Goal: Transaction & Acquisition: Purchase product/service

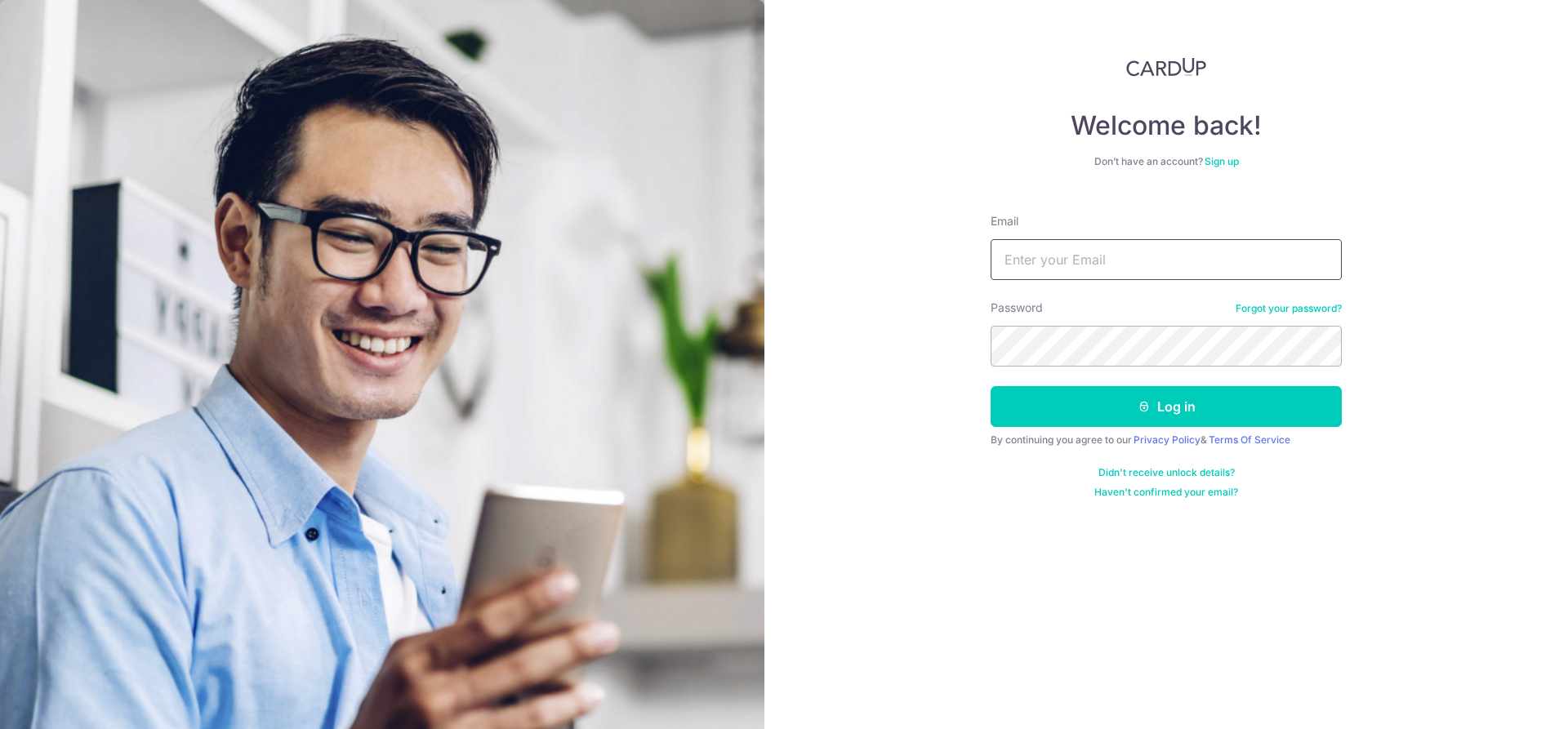
click at [1156, 255] on input "Email" at bounding box center [1166, 260] width 352 height 41
type input "[EMAIL_ADDRESS][DOMAIN_NAME]"
click at [990, 386] on button "Log in" at bounding box center [1166, 407] width 352 height 41
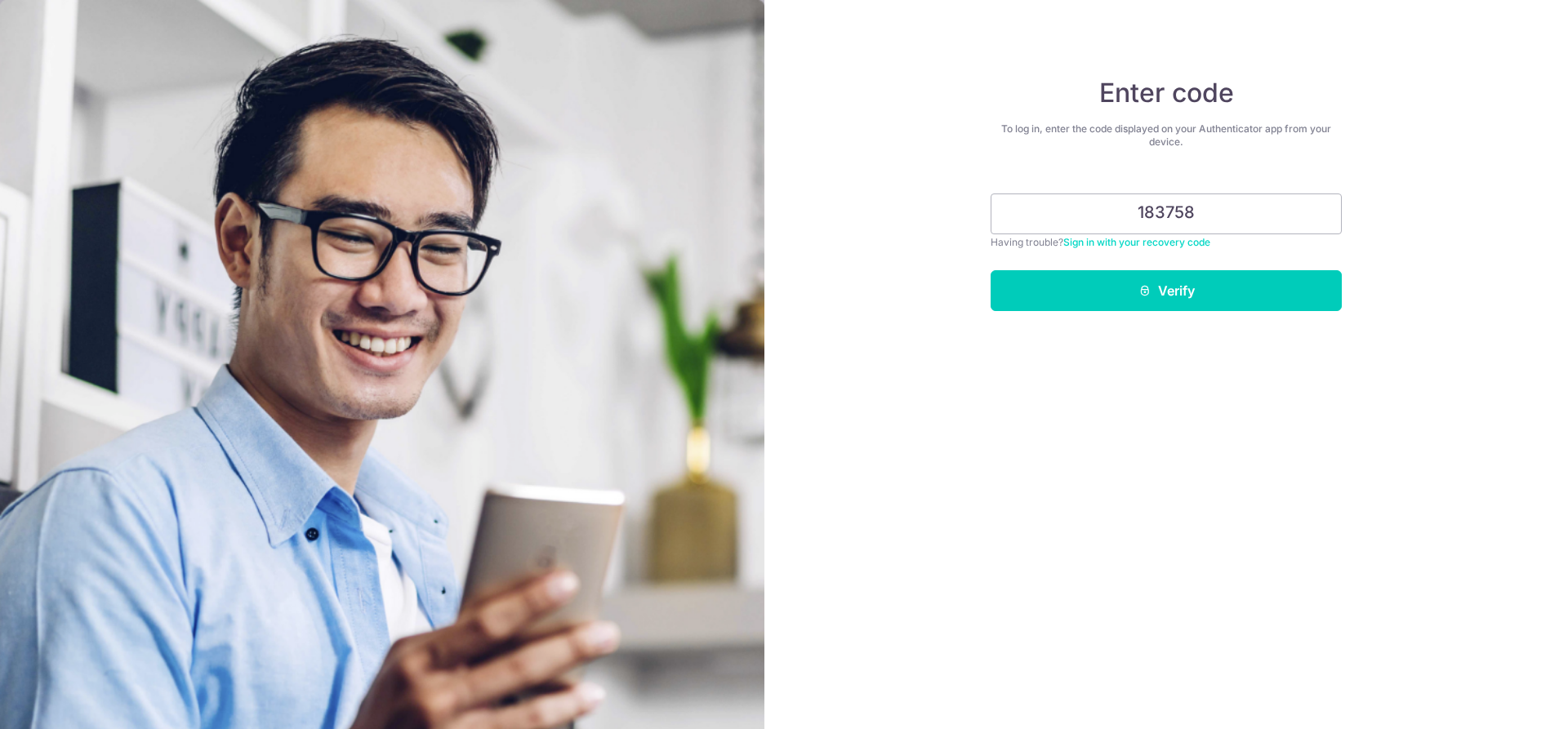
type input "183758"
click at [990, 271] on button "Verify" at bounding box center [1166, 291] width 352 height 41
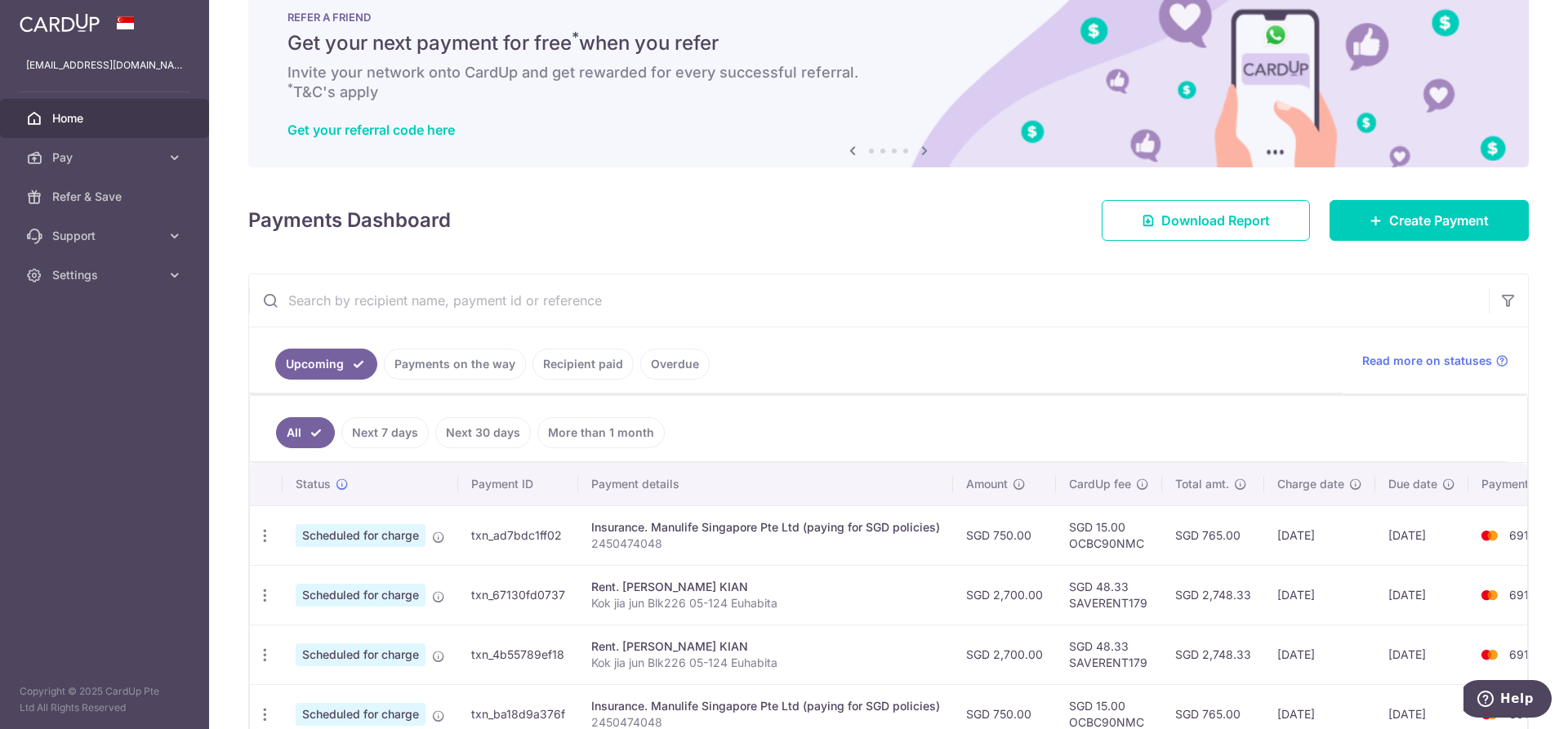
scroll to position [82, 0]
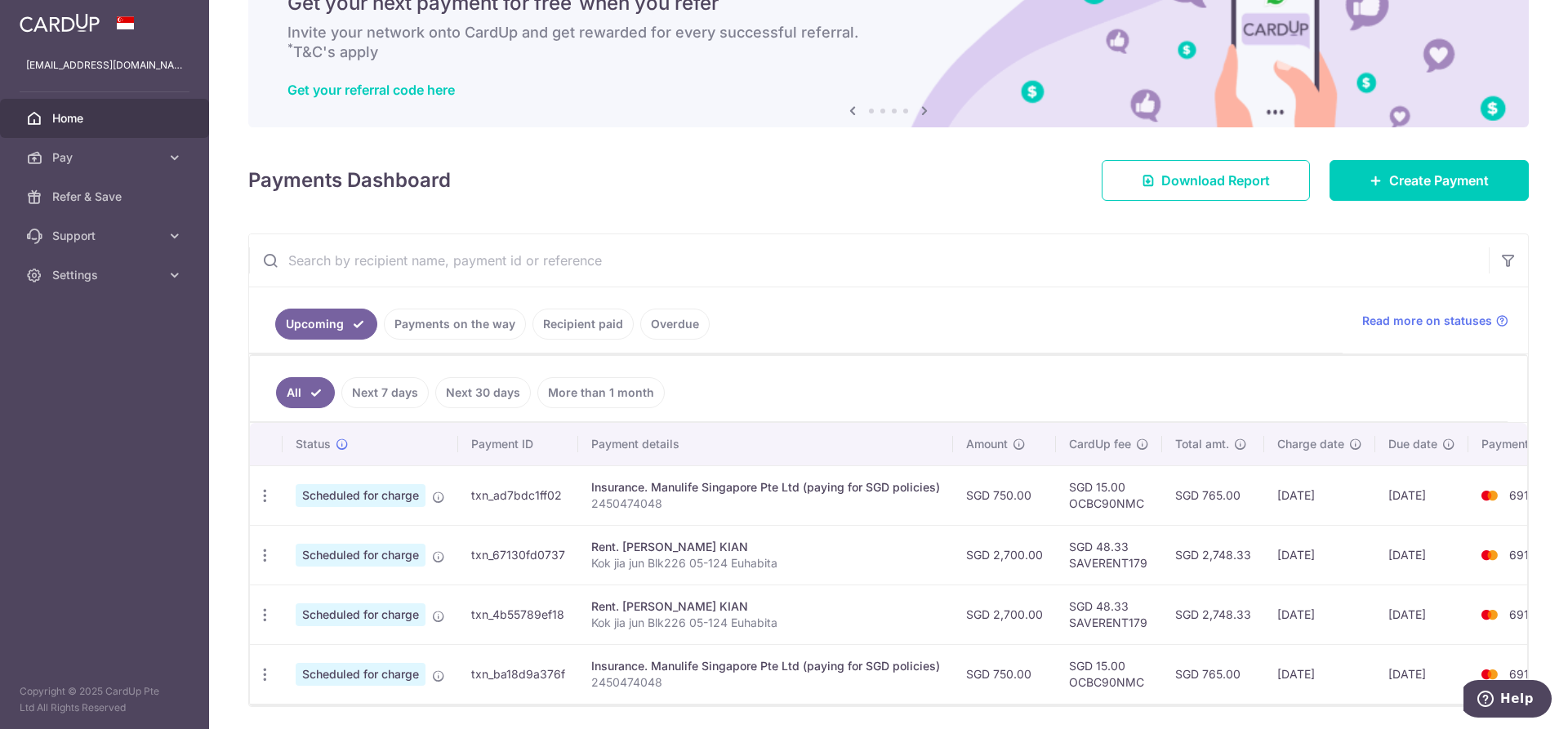
click at [607, 321] on link "Recipient paid" at bounding box center [583, 324] width 101 height 31
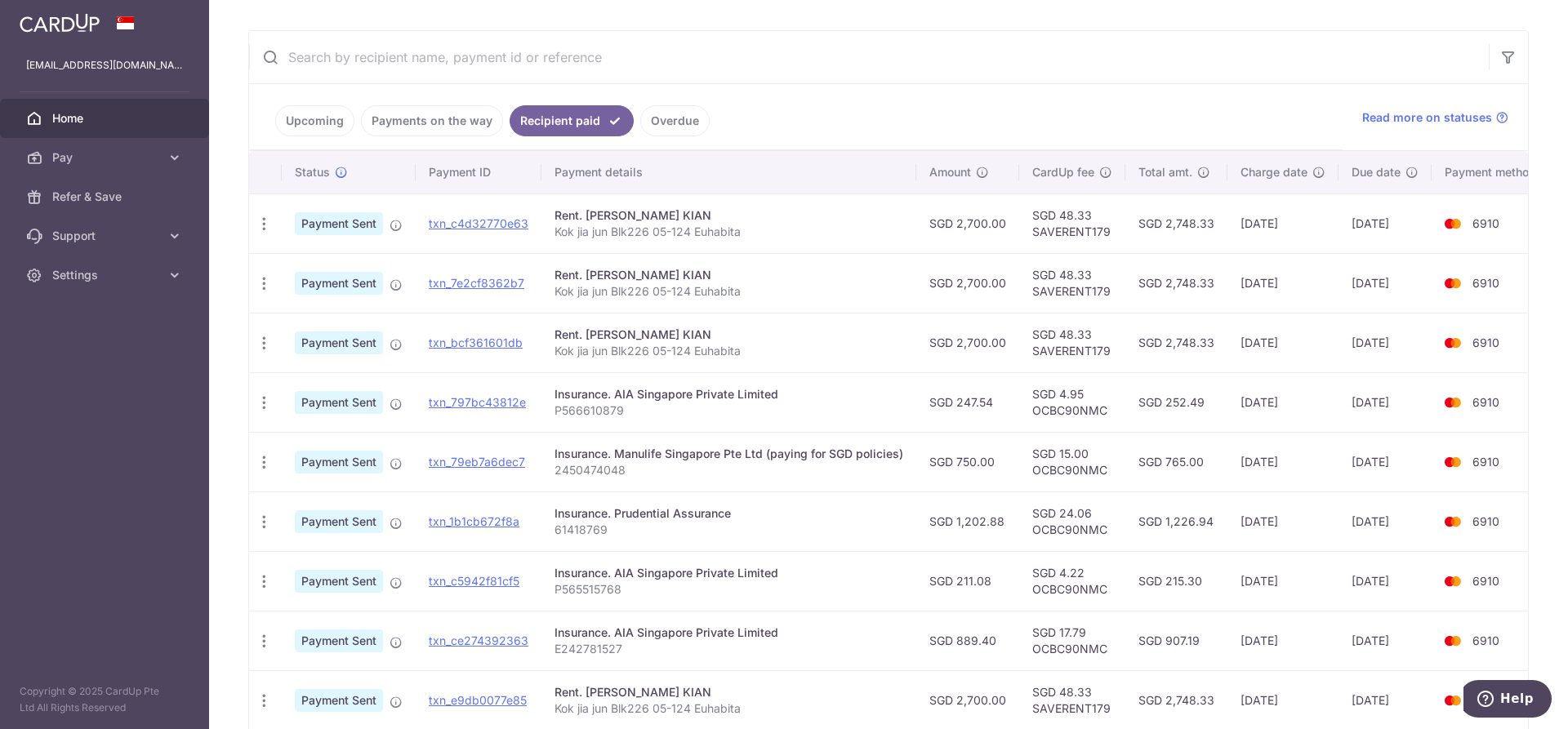
scroll to position [245, 0]
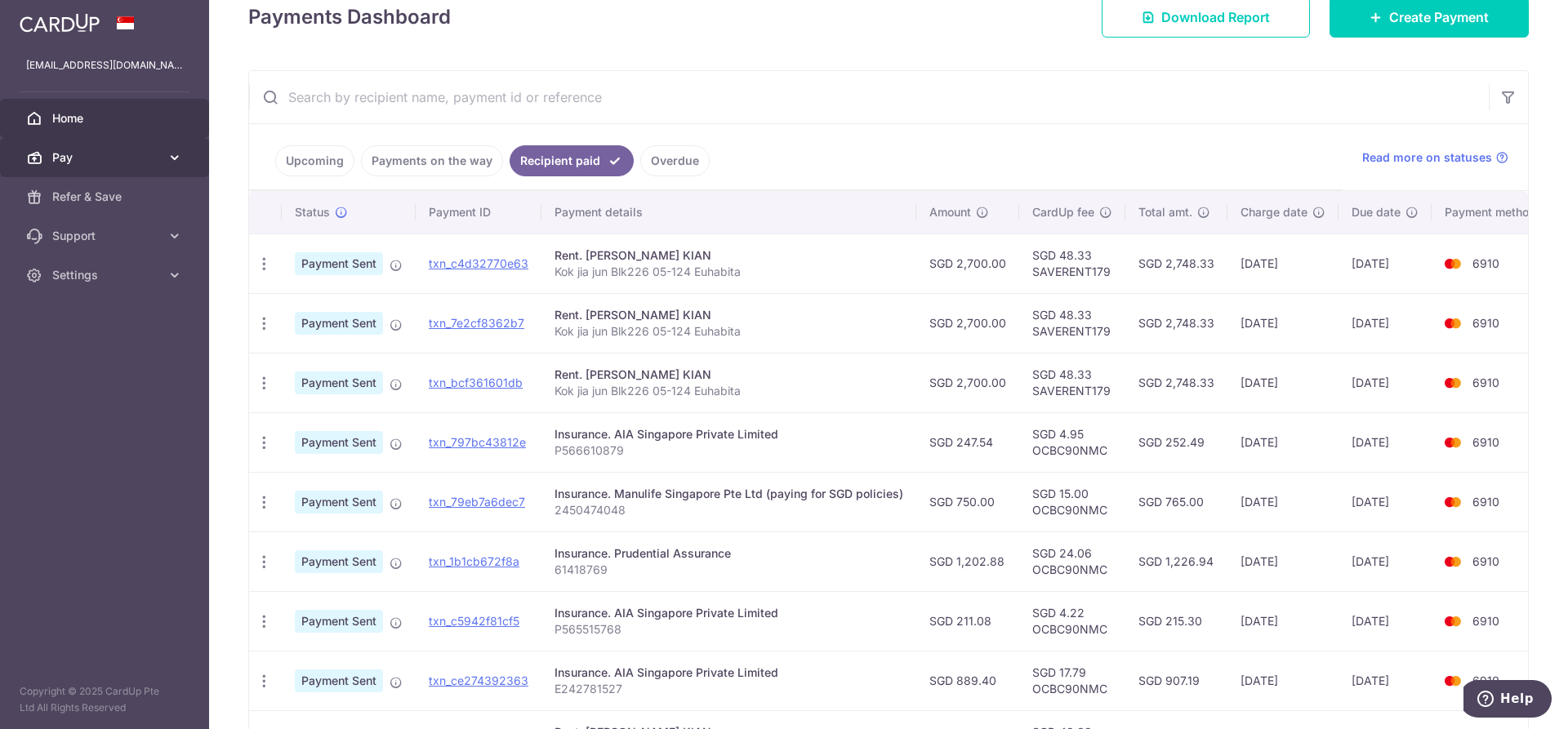
click at [56, 148] on link "Pay" at bounding box center [104, 158] width 209 height 39
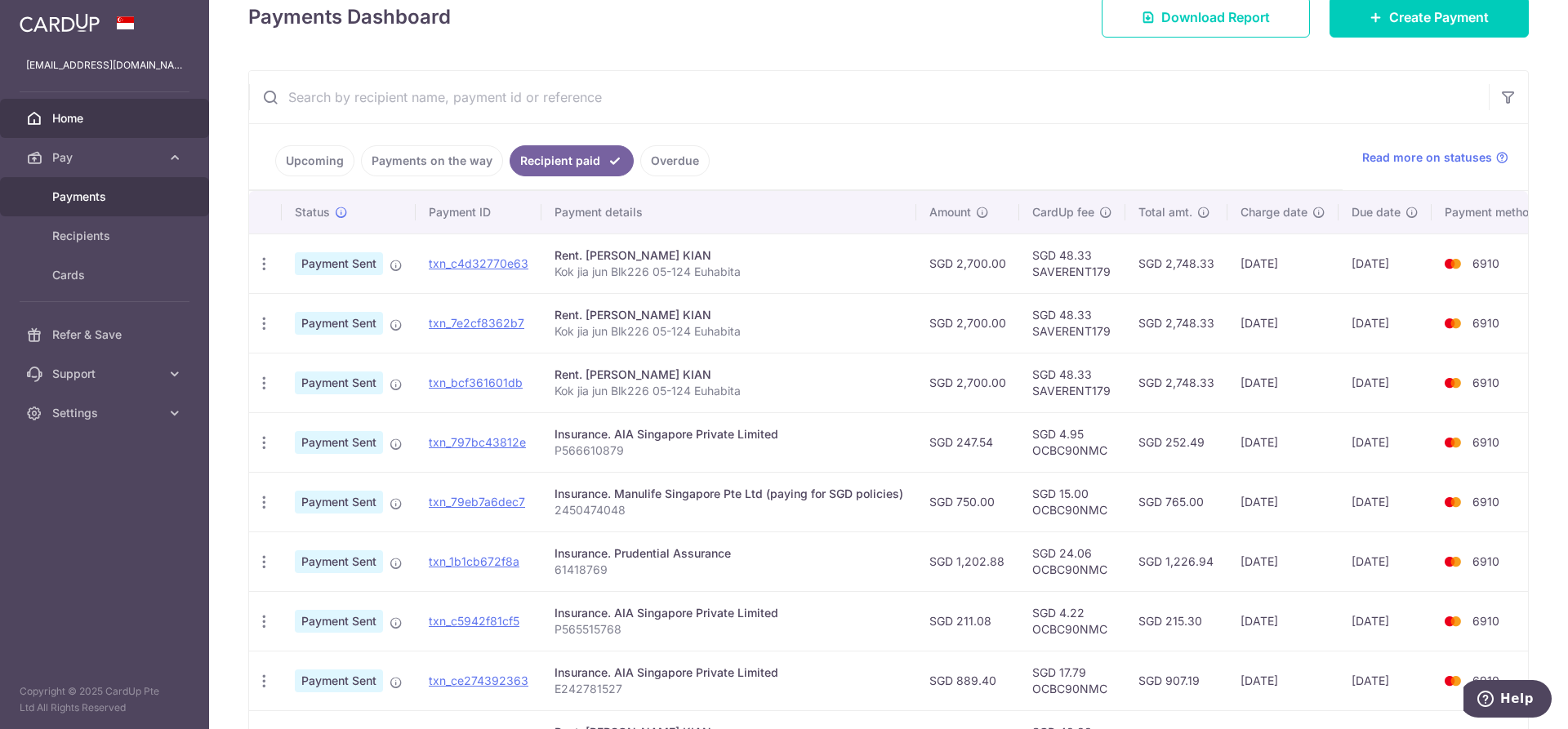
click at [99, 207] on link "Payments" at bounding box center [104, 197] width 209 height 39
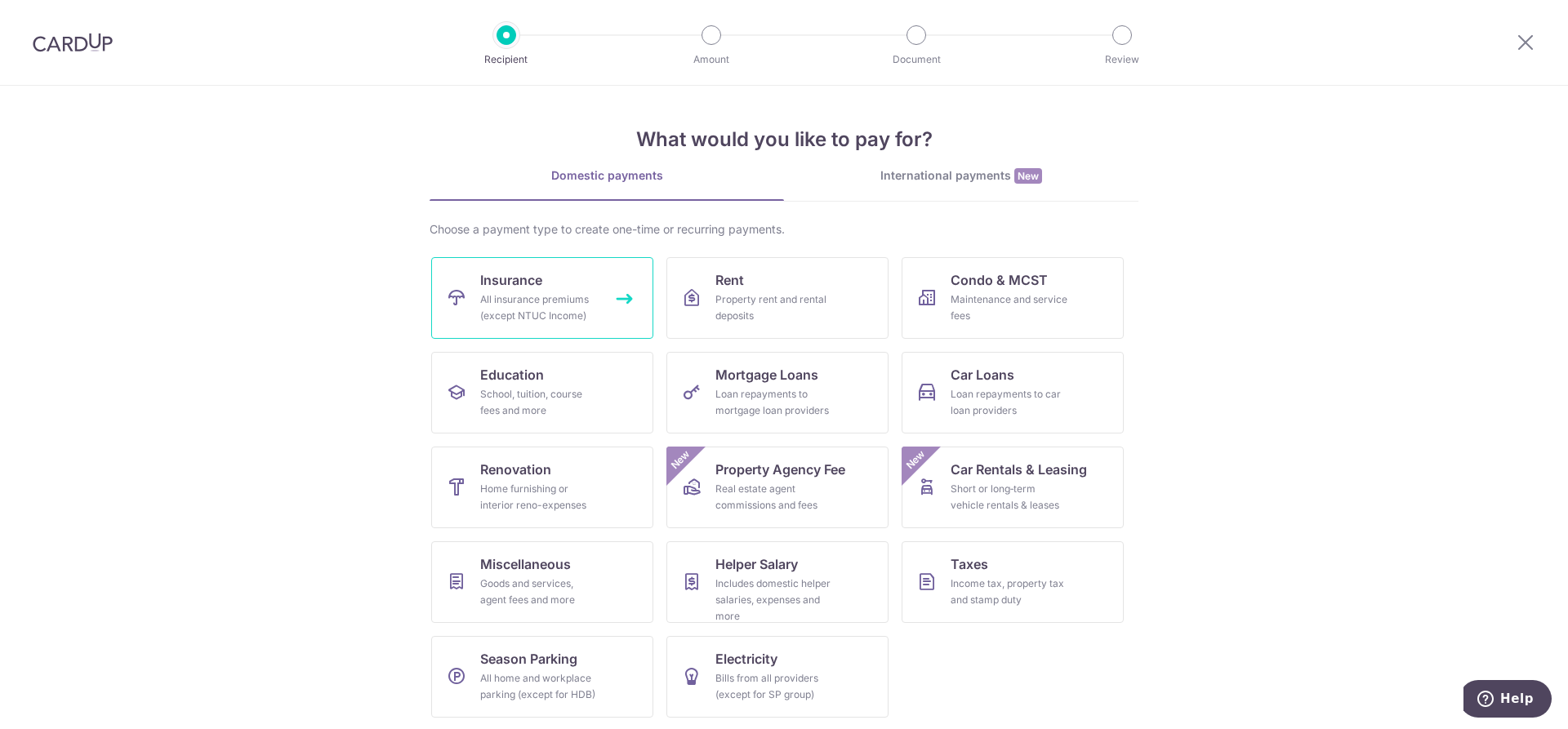
click at [516, 301] on div "All insurance premiums (except NTUC Income)" at bounding box center [539, 308] width 118 height 33
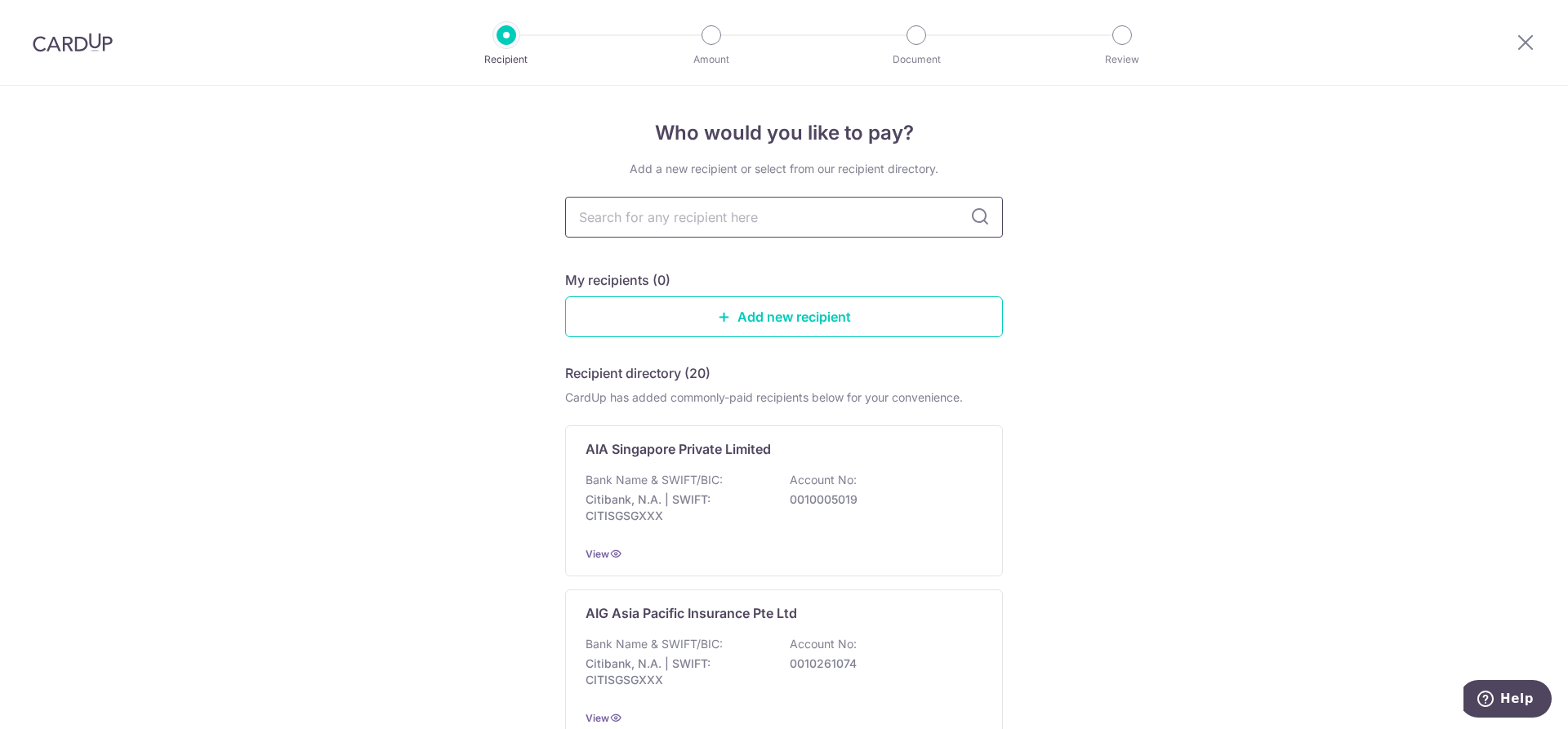
click at [696, 200] on input "text" at bounding box center [784, 217] width 438 height 41
type input "prud"
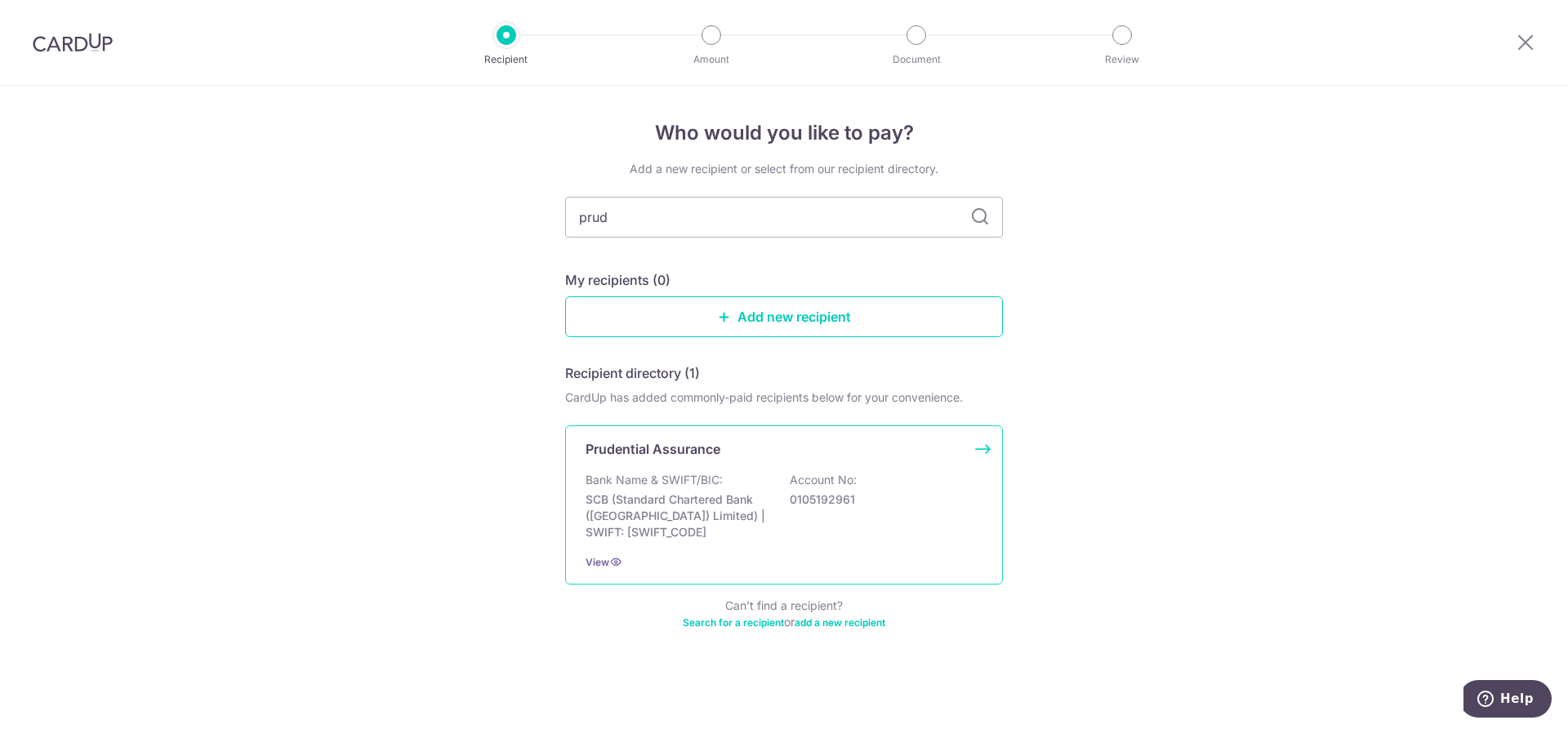
click at [726, 494] on p "SCB (Standard Chartered Bank ([GEOGRAPHIC_DATA]) Limited) | SWIFT: [SWIFT_CODE]" at bounding box center [677, 516] width 183 height 49
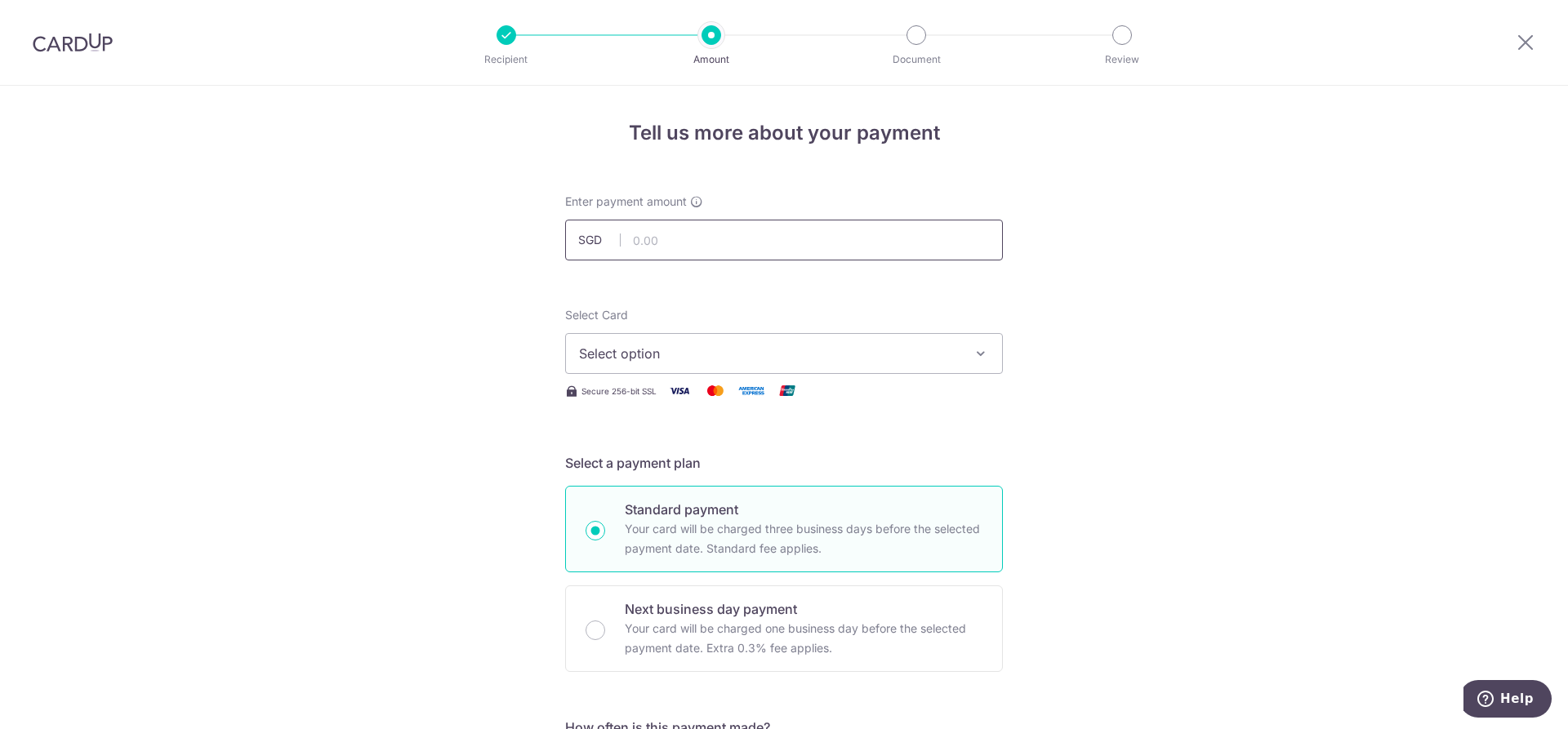
click at [715, 225] on input "text" at bounding box center [784, 240] width 438 height 41
paste input "2,705.55"
type input "2,705.55"
click at [762, 341] on button "Select option" at bounding box center [784, 353] width 438 height 41
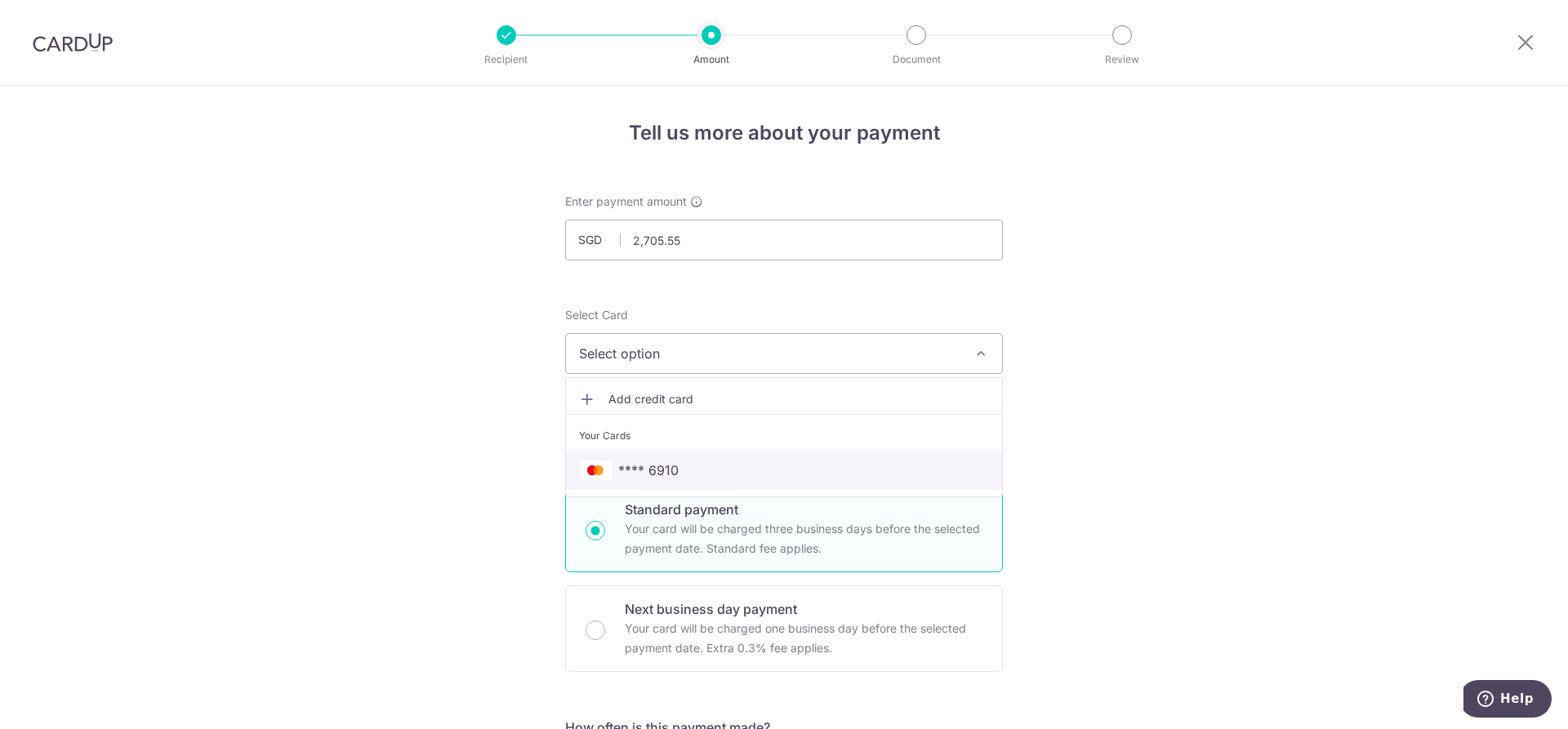
click at [689, 473] on span "**** 6910" at bounding box center [784, 470] width 410 height 19
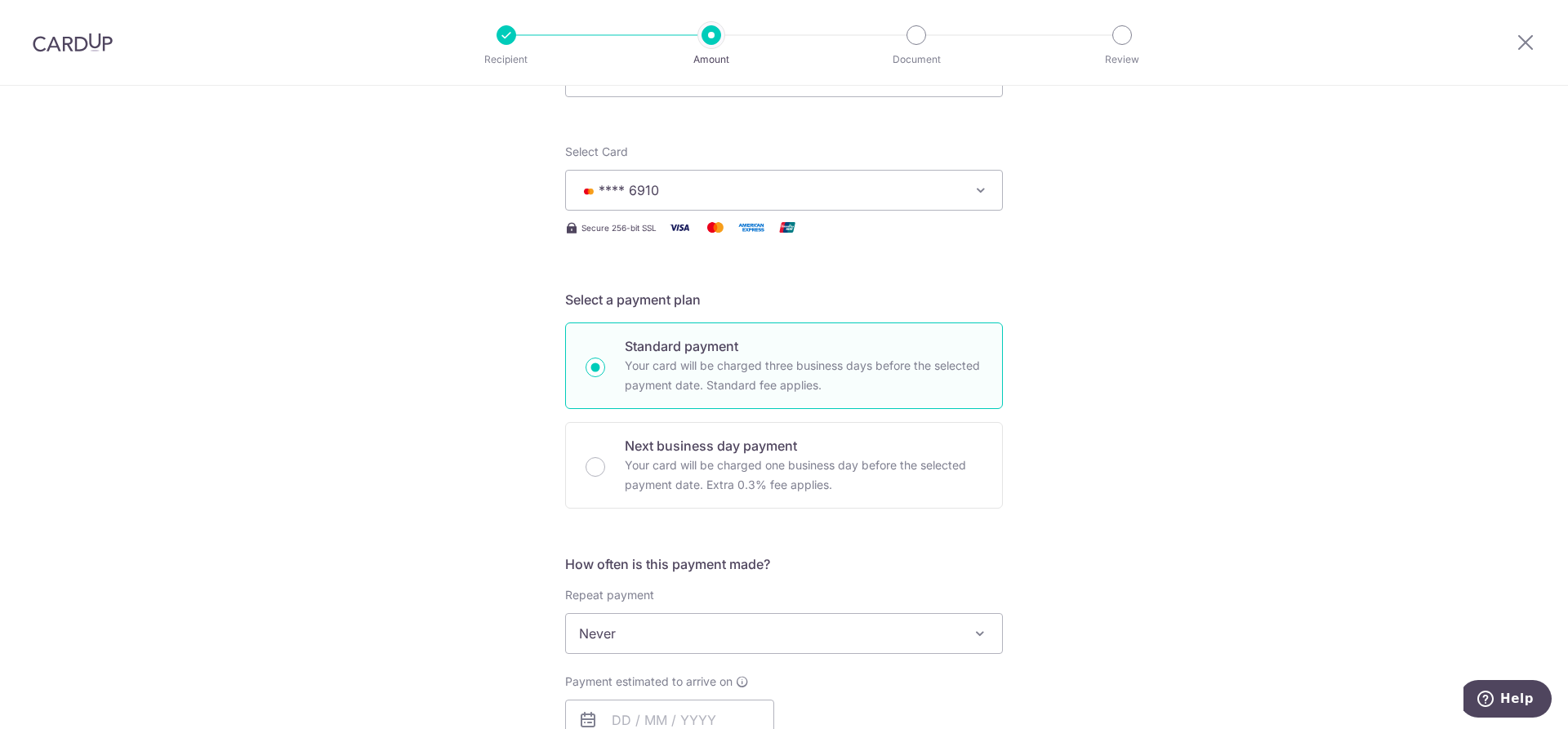
scroll to position [245, 0]
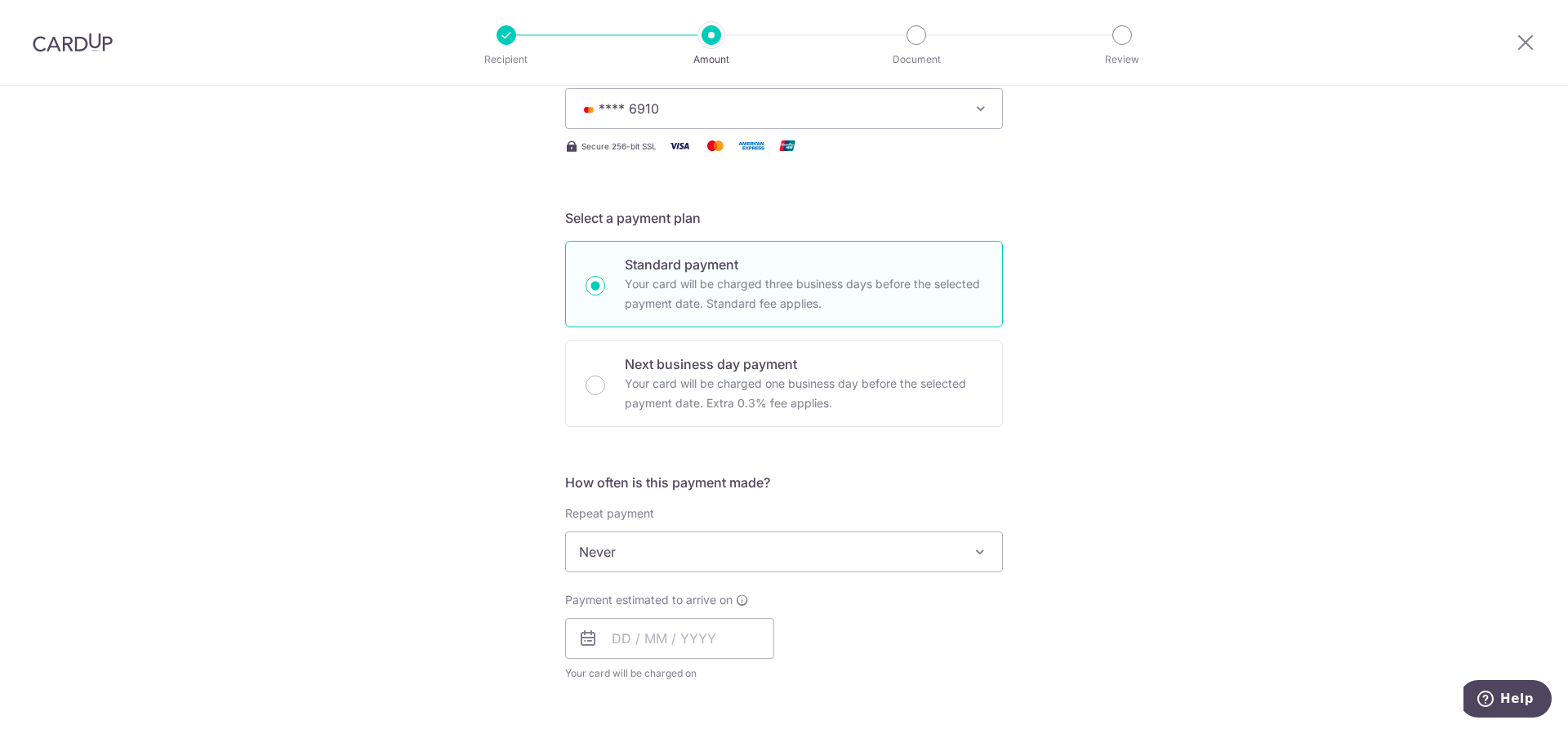
click at [857, 566] on span "Never" at bounding box center [784, 552] width 436 height 39
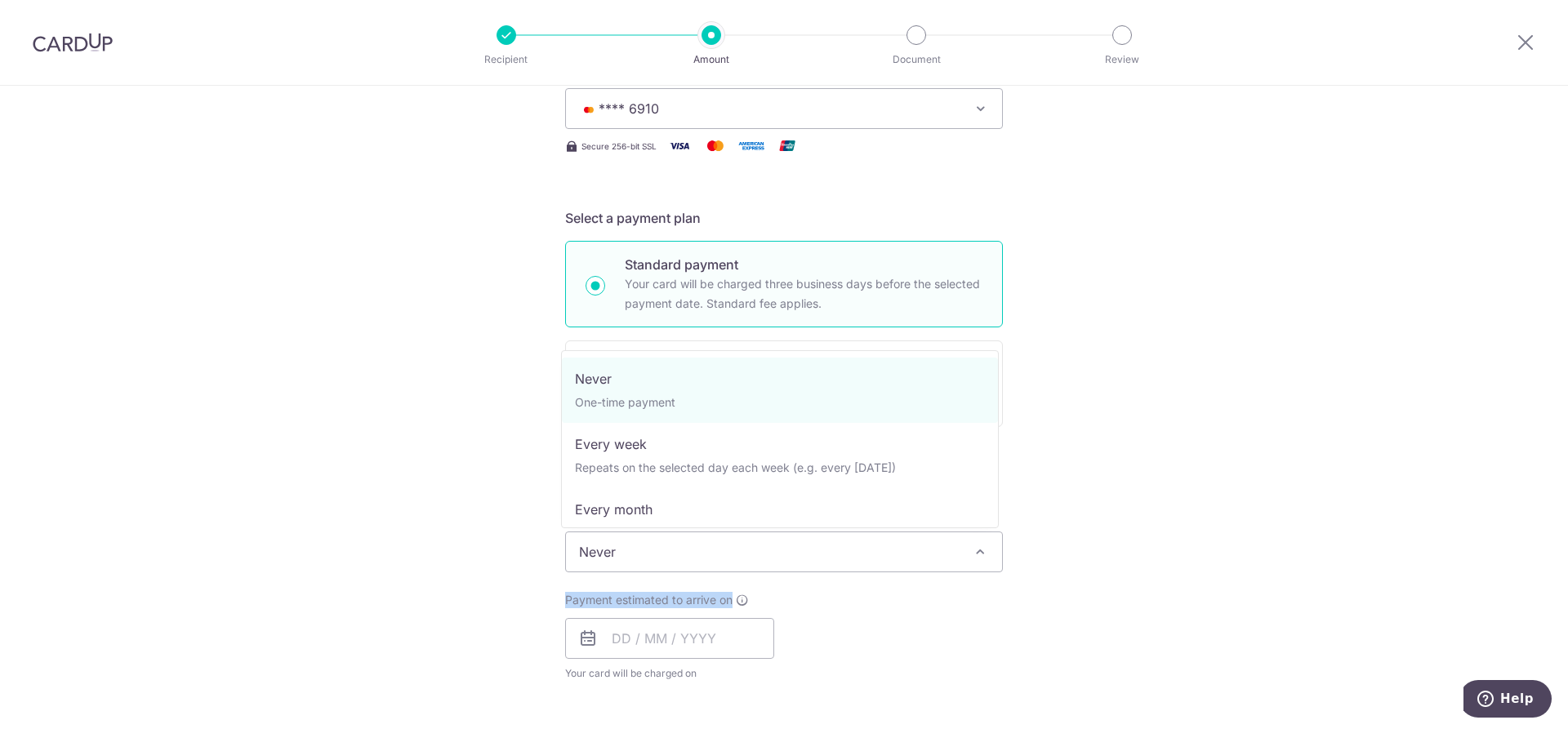
drag, startPoint x: 1243, startPoint y: 569, endPoint x: 1212, endPoint y: 588, distance: 36.4
click at [1250, 572] on div "Tell us more about your payment Enter payment amount SGD 2,705.55 2705.55 Selec…" at bounding box center [784, 578] width 1568 height 1476
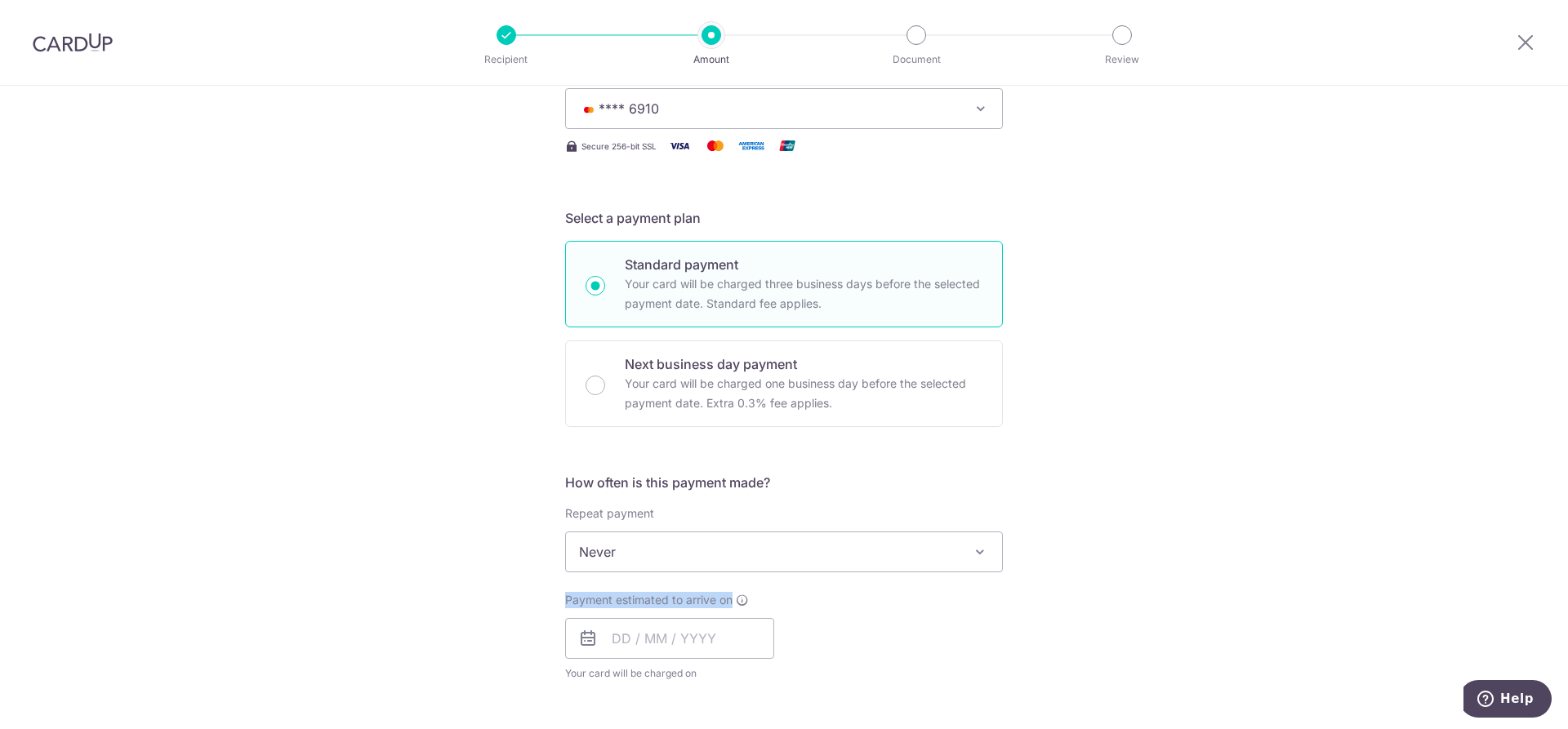
scroll to position [408, 0]
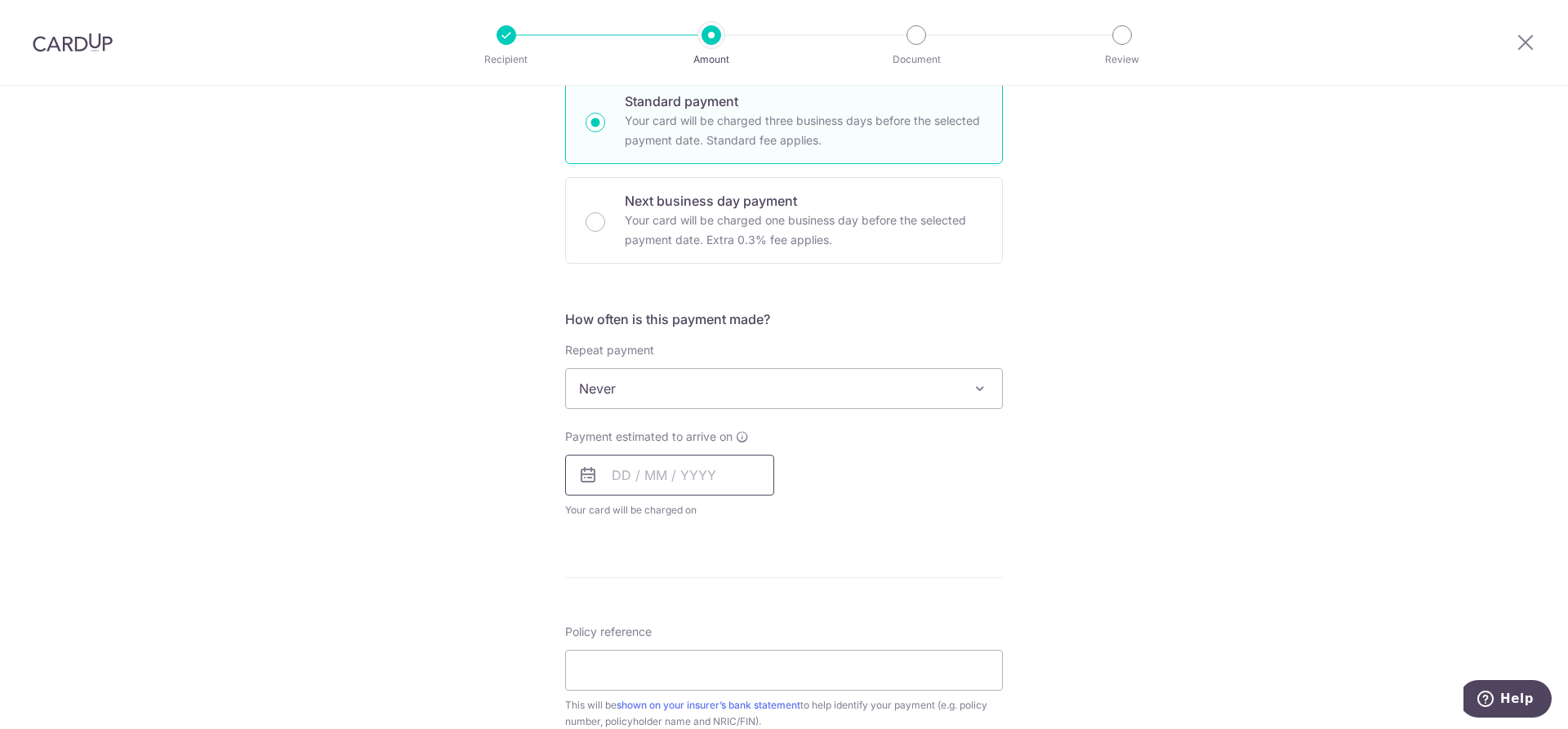
click at [710, 473] on input "text" at bounding box center [669, 475] width 209 height 41
click at [734, 620] on link "9" at bounding box center [728, 623] width 26 height 26
type input "[DATE]"
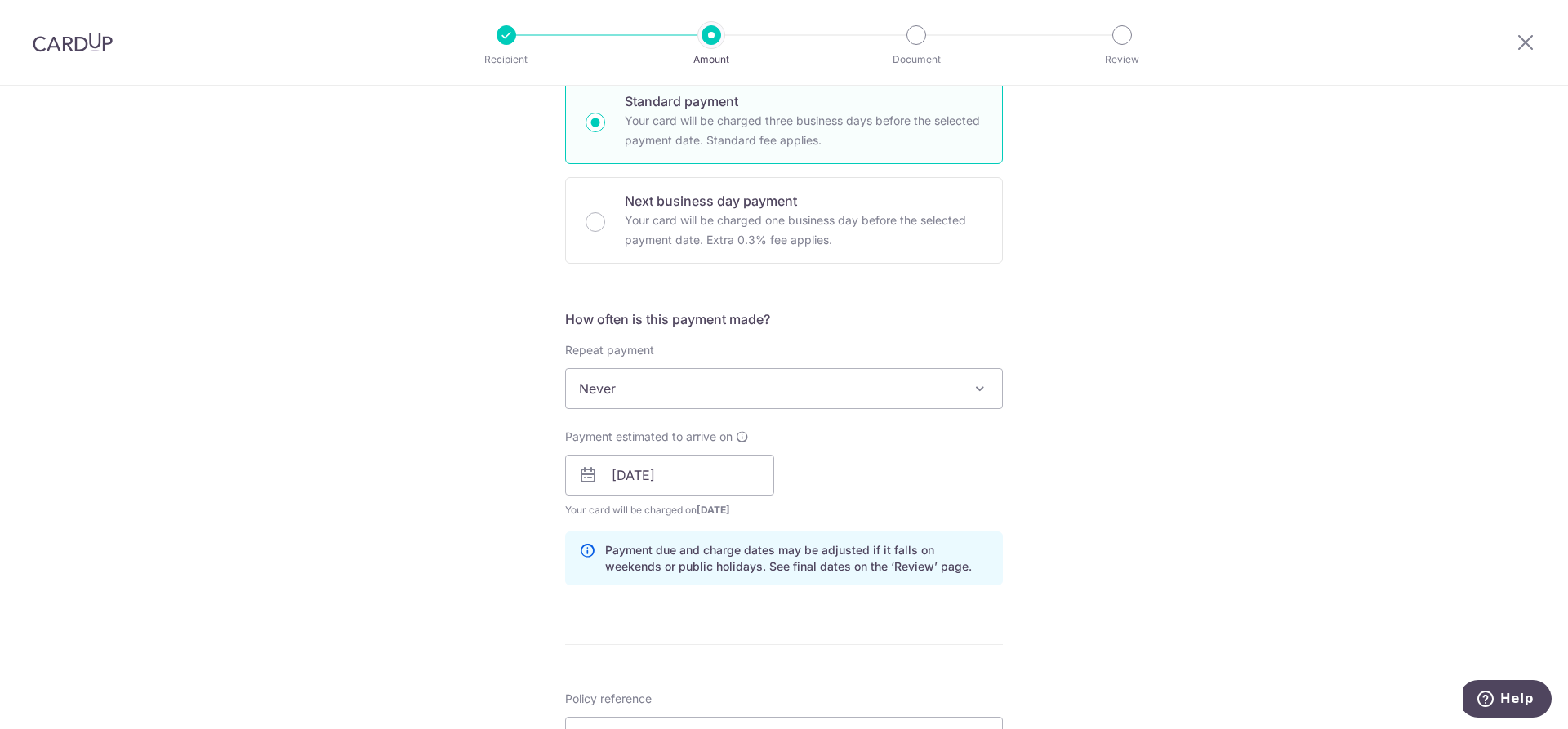
click at [1170, 494] on div "Tell us more about your payment Enter payment amount SGD 2,705.55 2705.55 Selec…" at bounding box center [784, 450] width 1568 height 1544
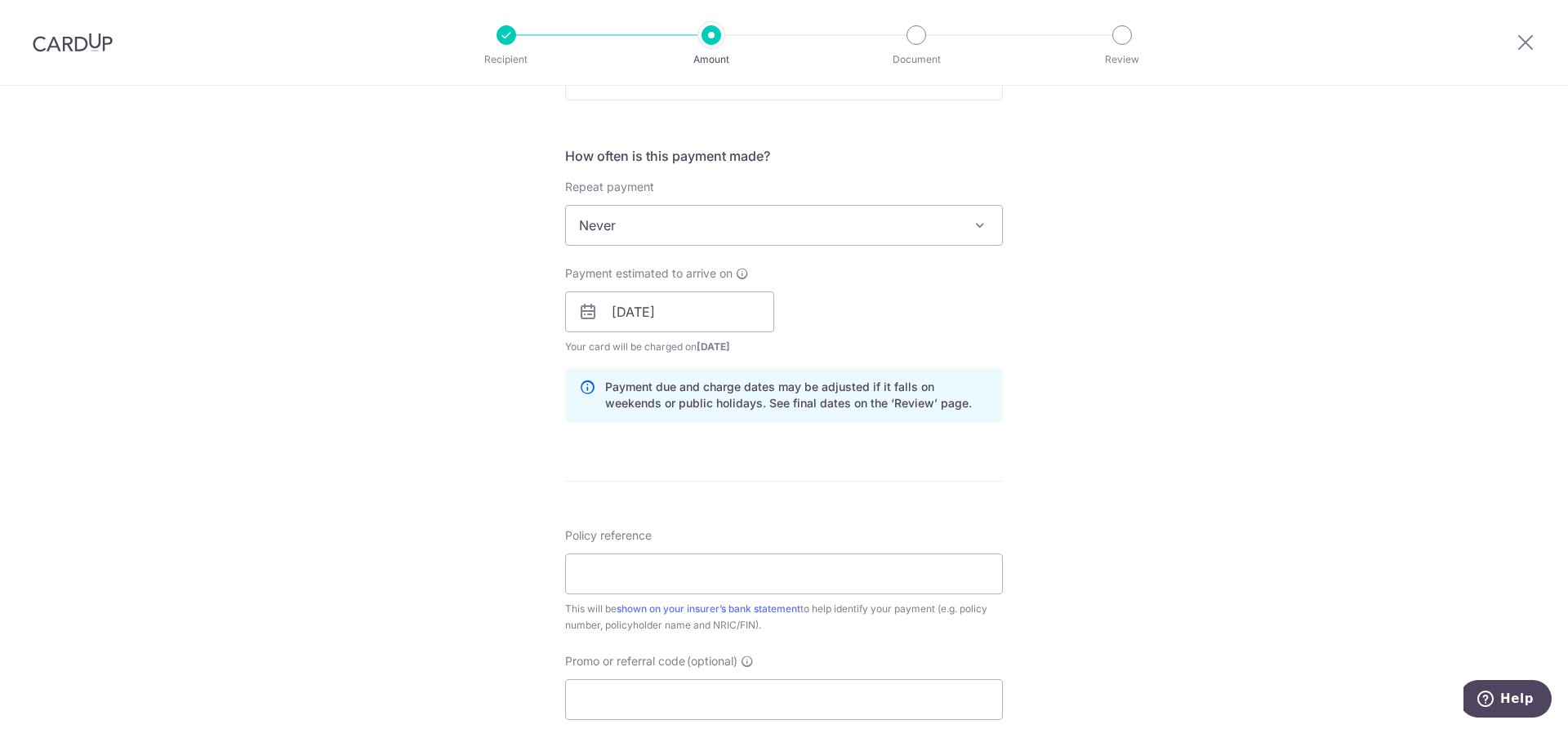
scroll to position [653, 0]
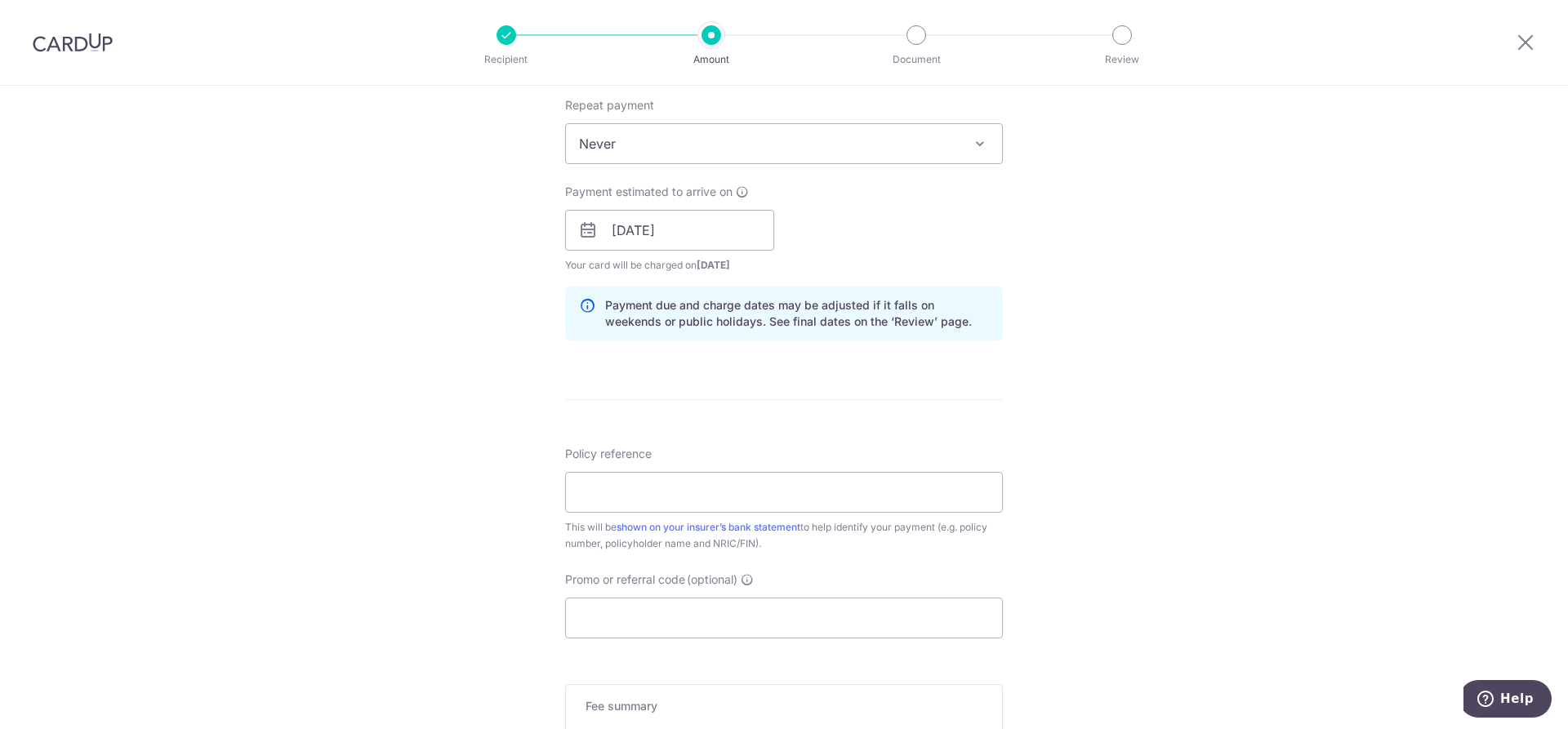
click at [706, 458] on div "Policy reference This will be shown on your insurer’s bank statement to help id…" at bounding box center [784, 498] width 438 height 106
click at [717, 492] on input "Policy reference" at bounding box center [784, 492] width 438 height 41
click at [694, 487] on input "Policy reference" at bounding box center [784, 492] width 438 height 41
paste input "82203286"
type input "82203286"
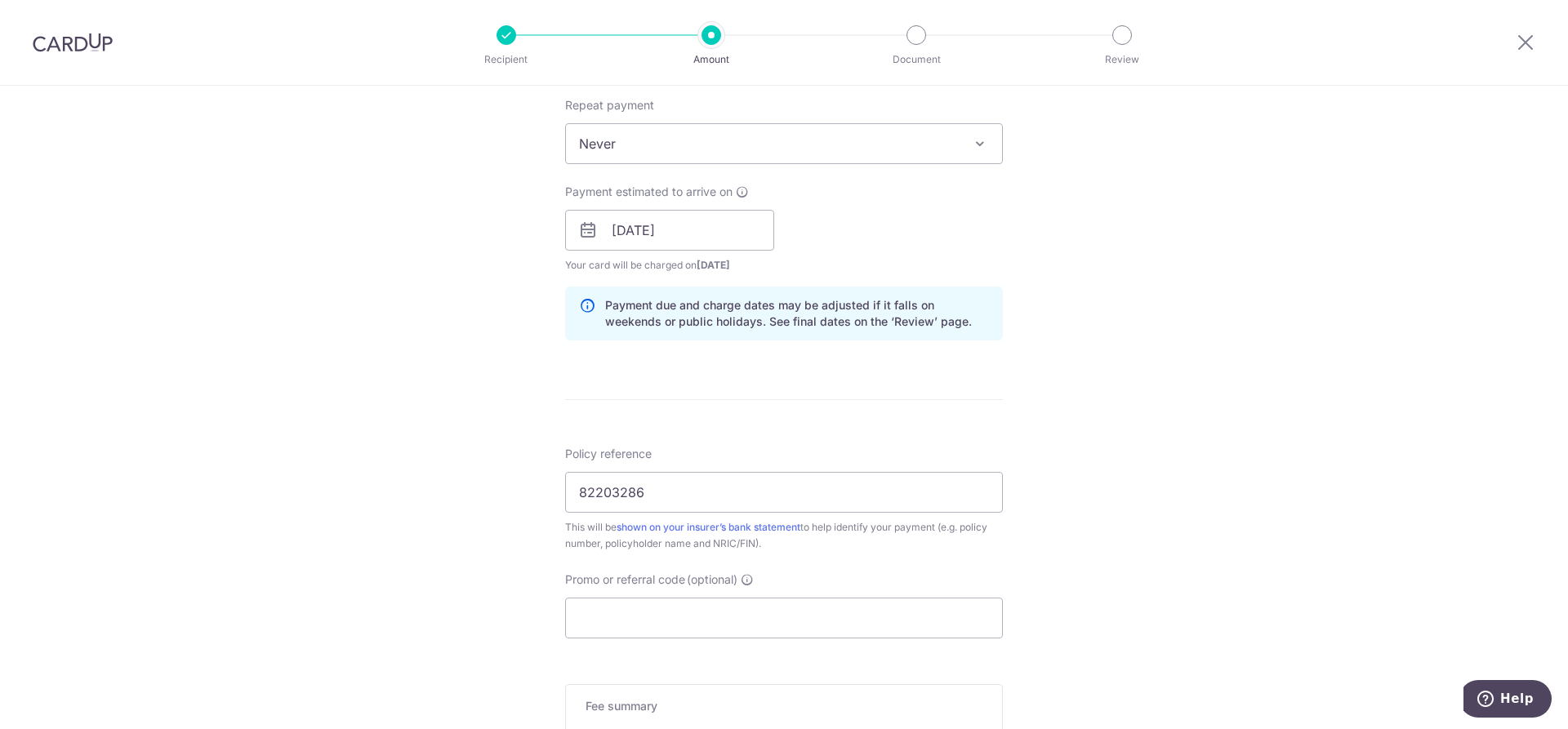
click at [1131, 472] on div "Tell us more about your payment Enter payment amount SGD 2,705.55 2705.55 Selec…" at bounding box center [784, 204] width 1568 height 1544
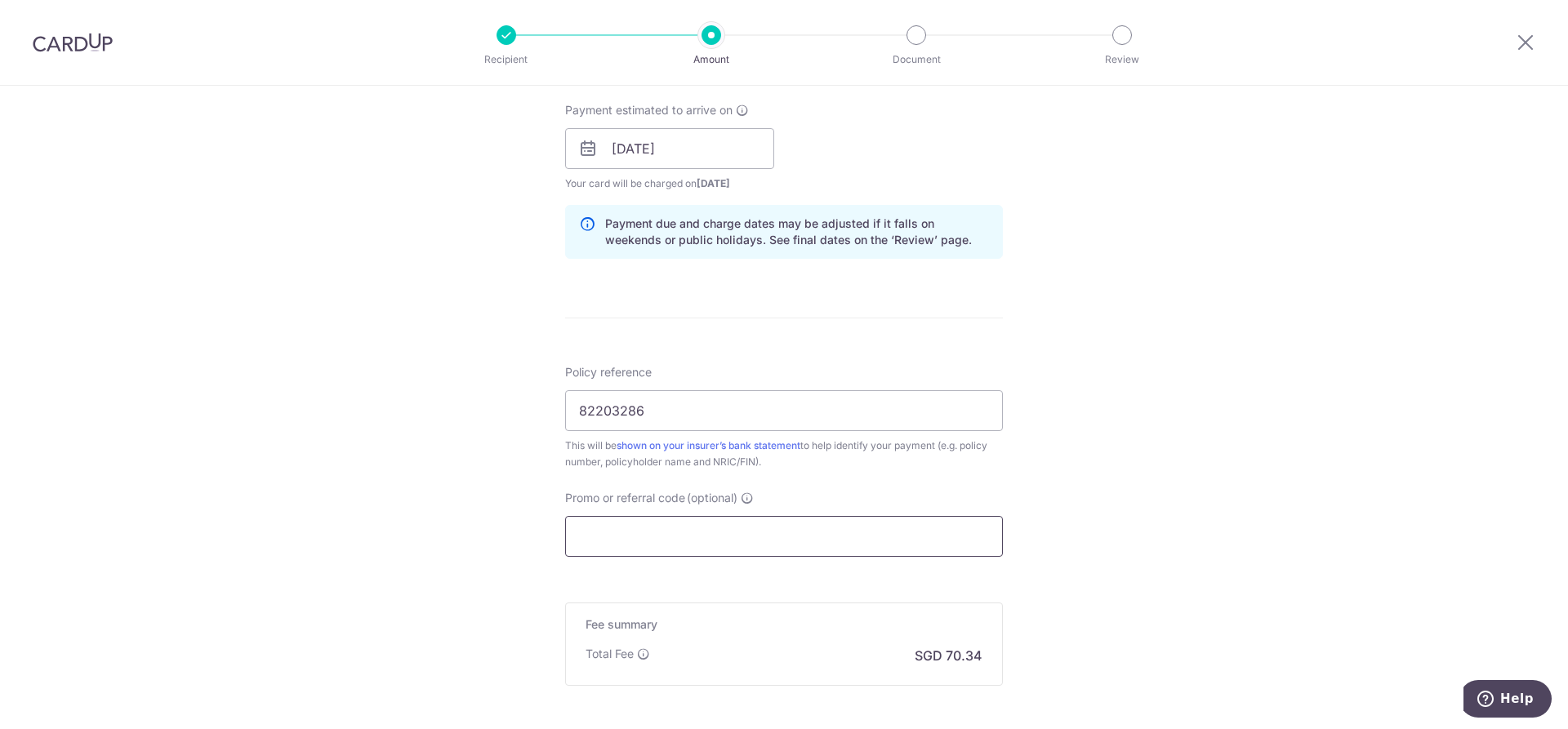
click at [834, 524] on input "Promo or referral code (optional)" at bounding box center [784, 536] width 438 height 41
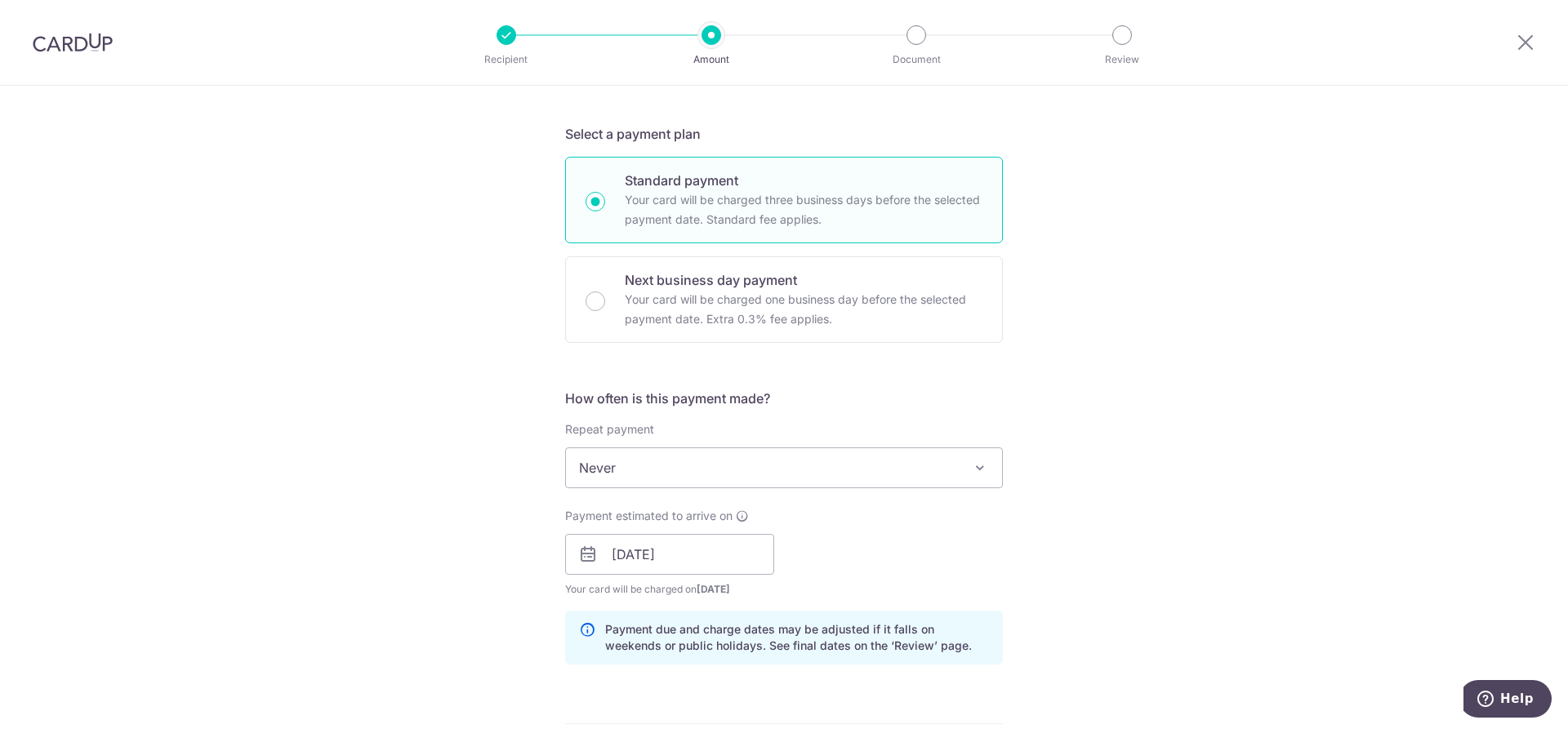
scroll to position [655, 0]
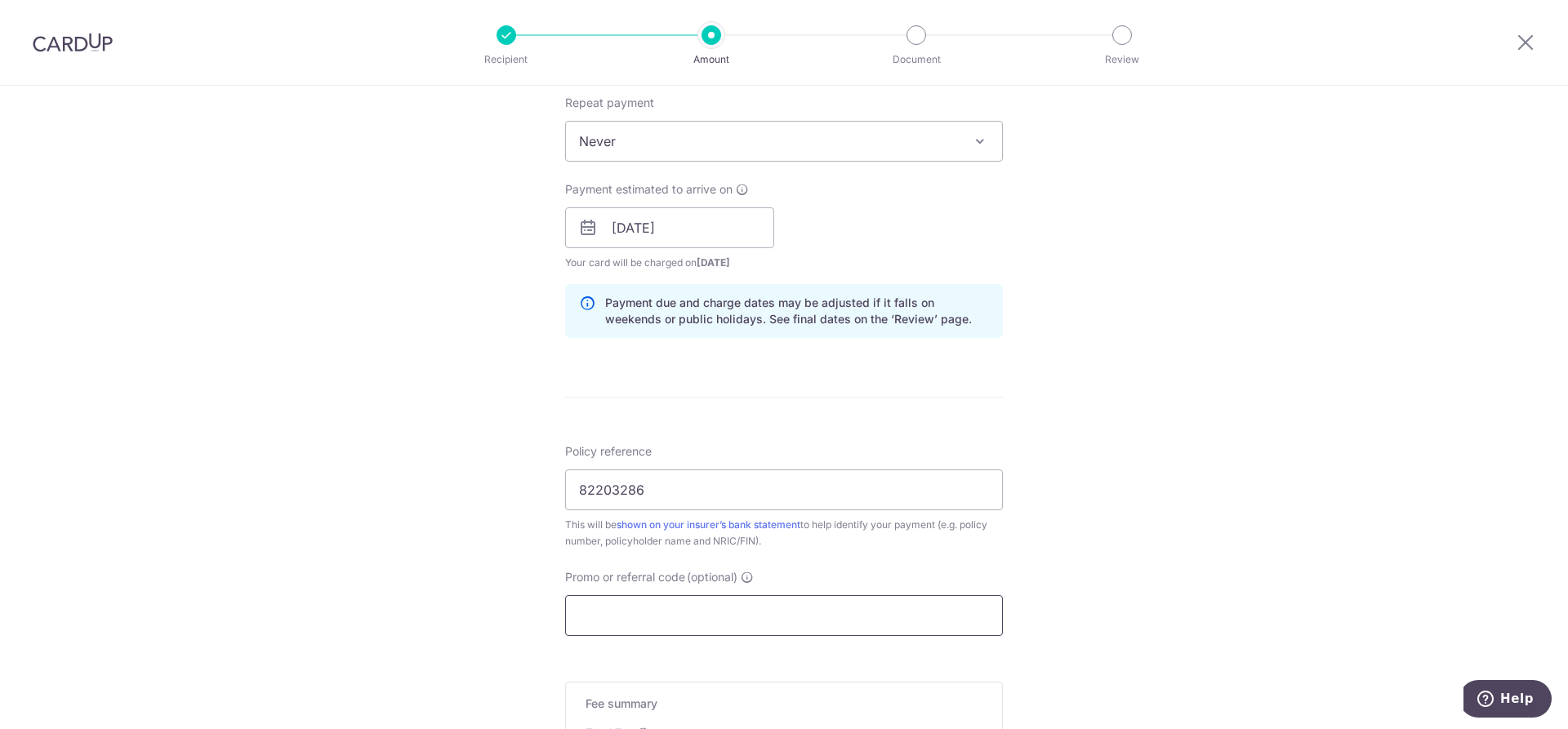
click at [709, 609] on input "Promo or referral code (optional)" at bounding box center [784, 615] width 438 height 41
paste input "OCBC90NV"
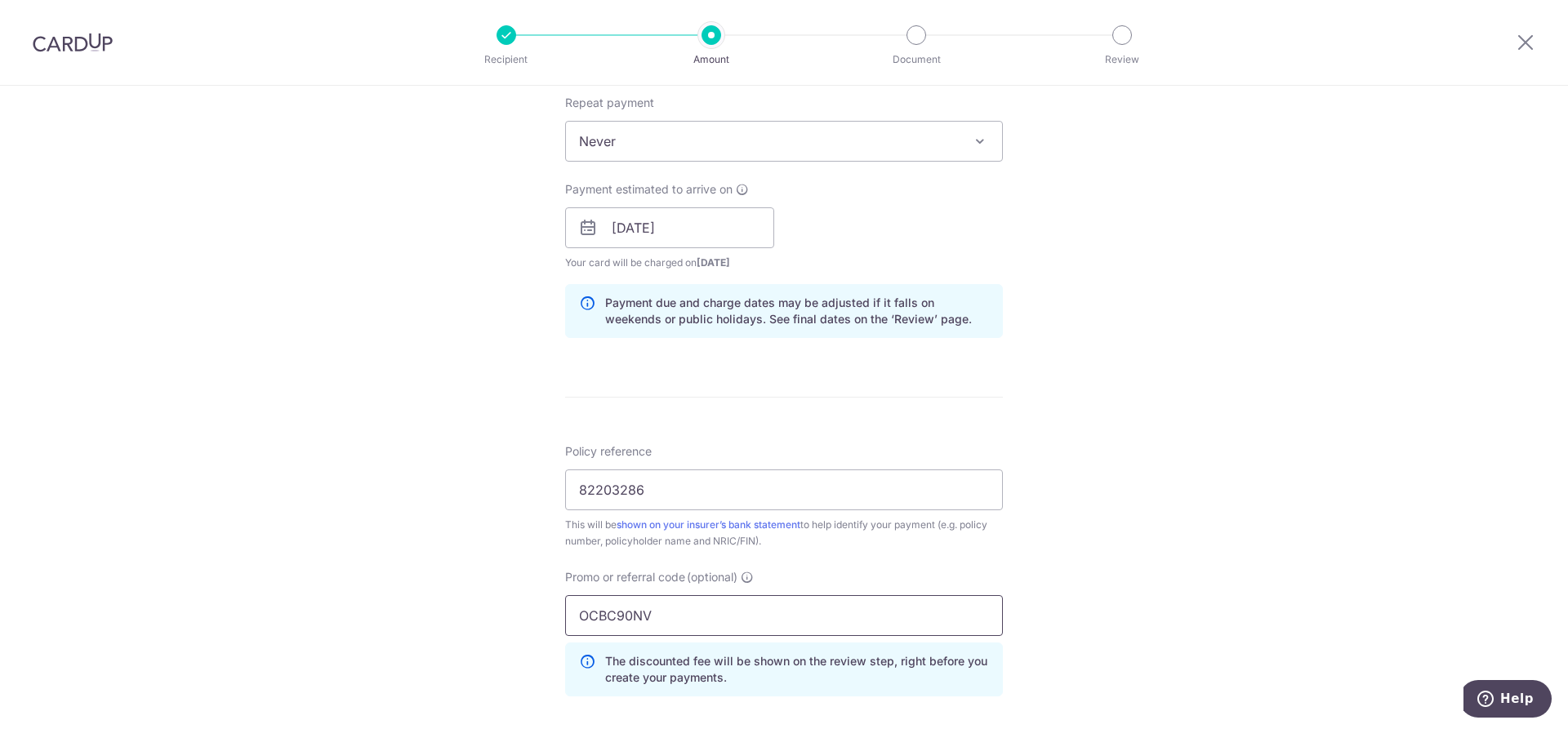
type input "OCBC90NV"
click at [1182, 564] on div "Tell us more about your payment Enter payment amount SGD 2,705.55 2705.55 Selec…" at bounding box center [784, 238] width 1568 height 1617
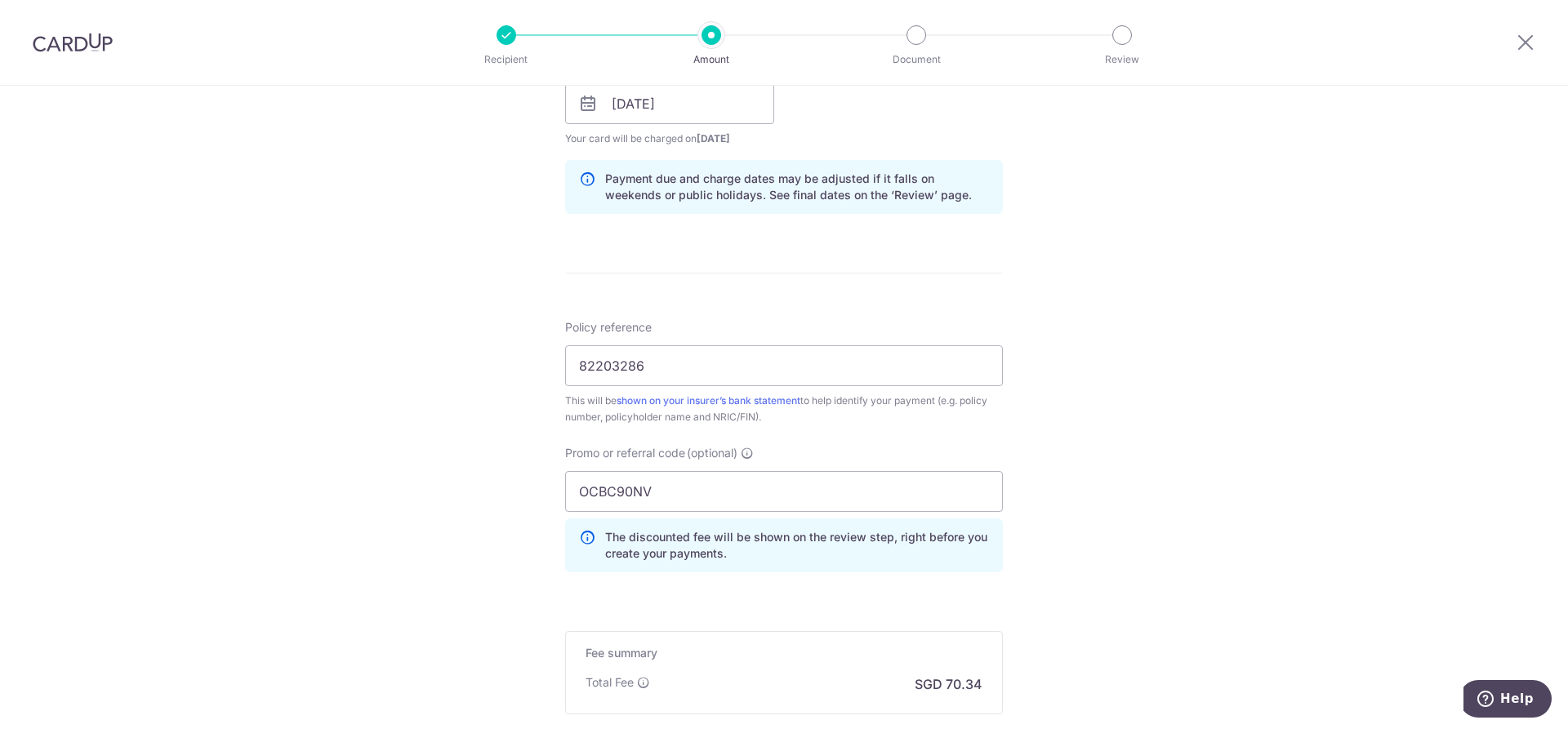
scroll to position [900, 0]
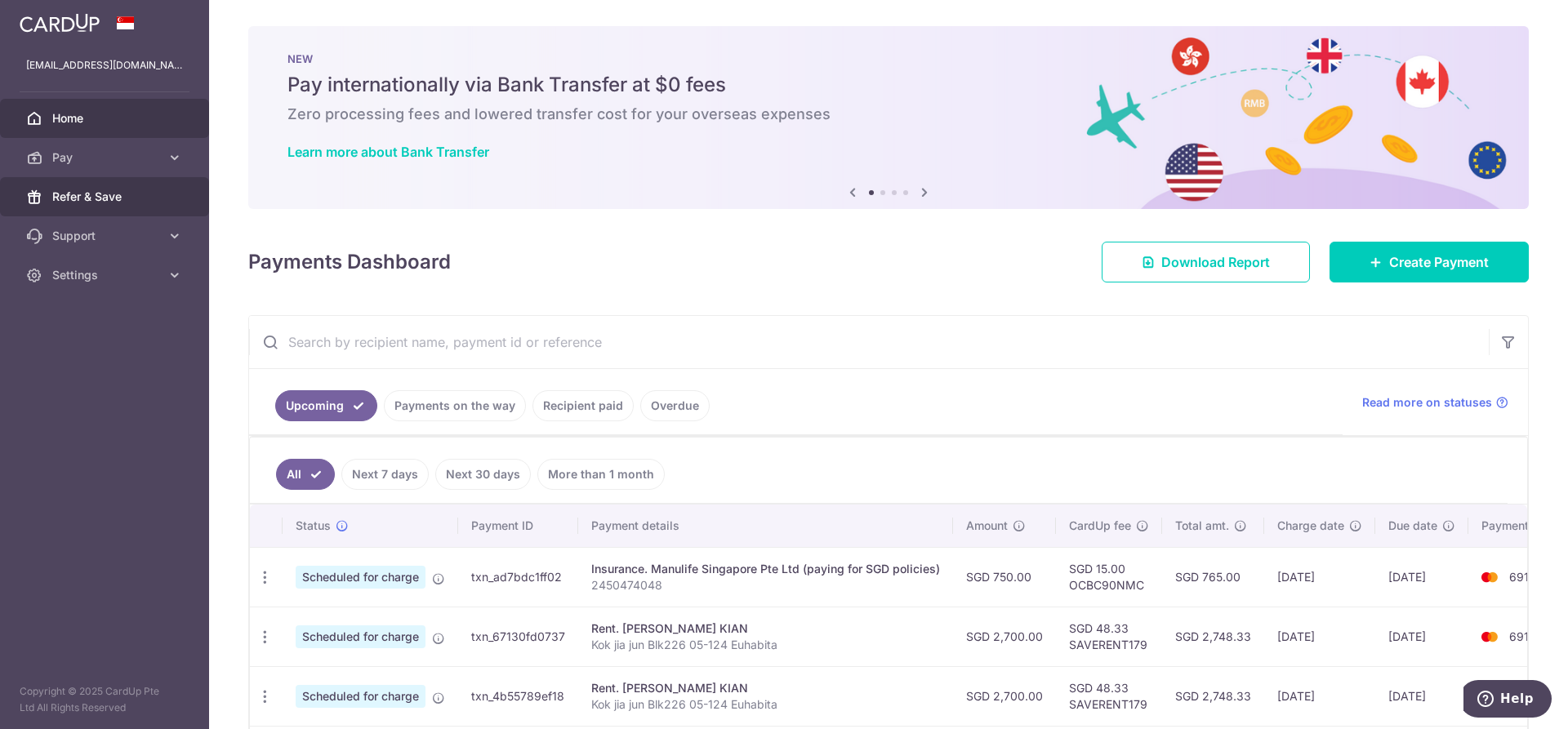
click at [144, 198] on span "Refer & Save" at bounding box center [106, 197] width 108 height 17
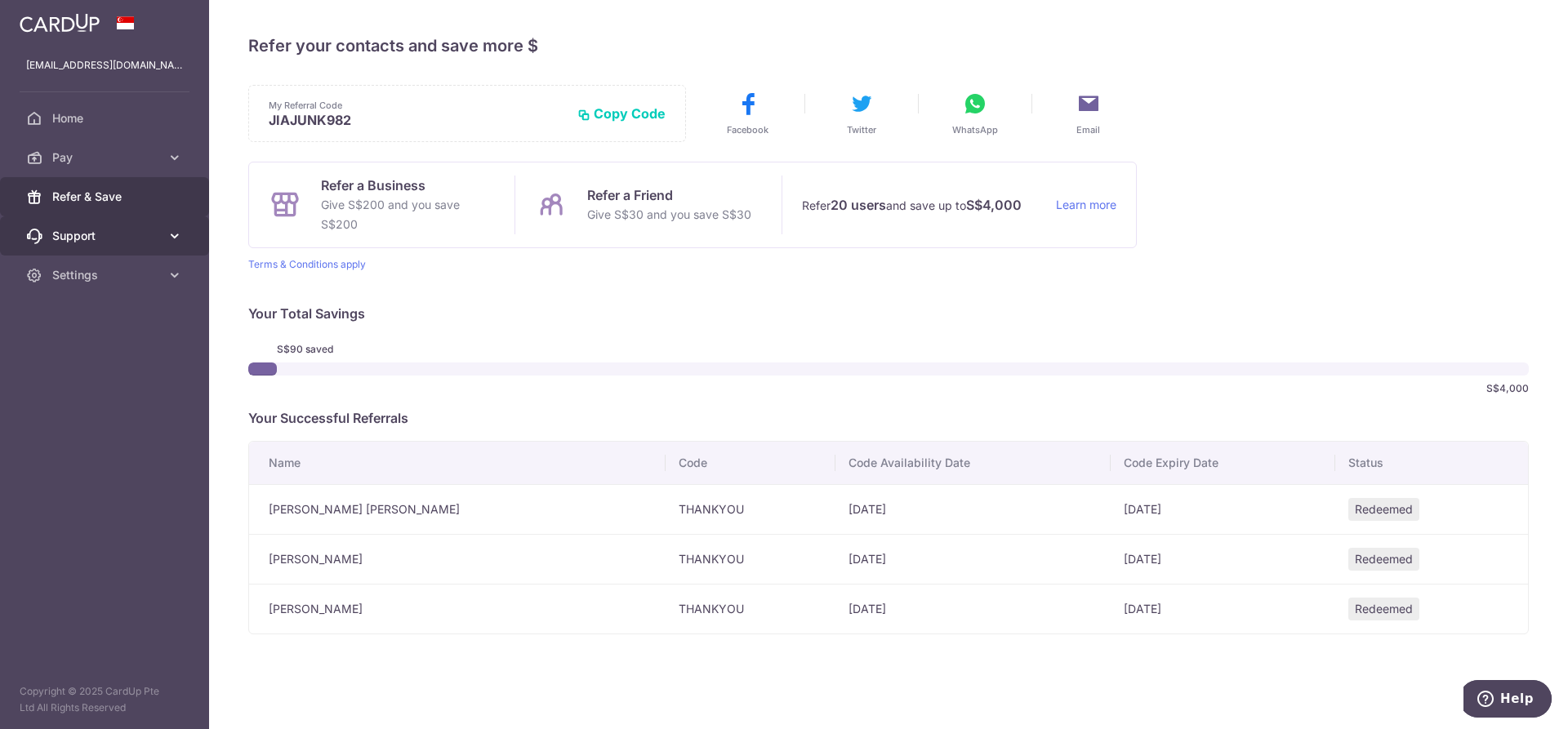
click at [114, 240] on span "Support" at bounding box center [106, 236] width 108 height 17
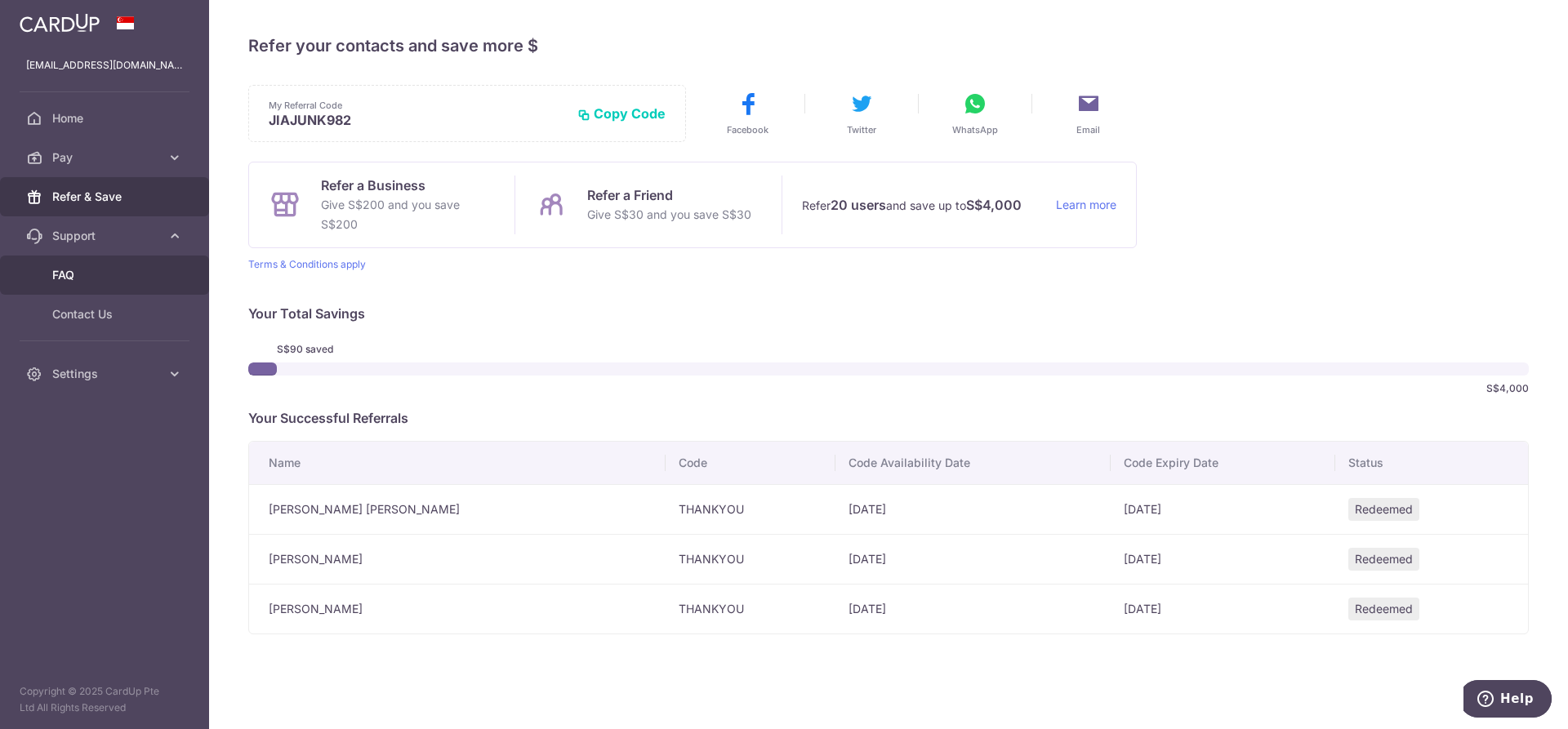
click at [123, 274] on span "FAQ" at bounding box center [106, 274] width 108 height 17
click at [79, 109] on link "Home" at bounding box center [104, 118] width 209 height 39
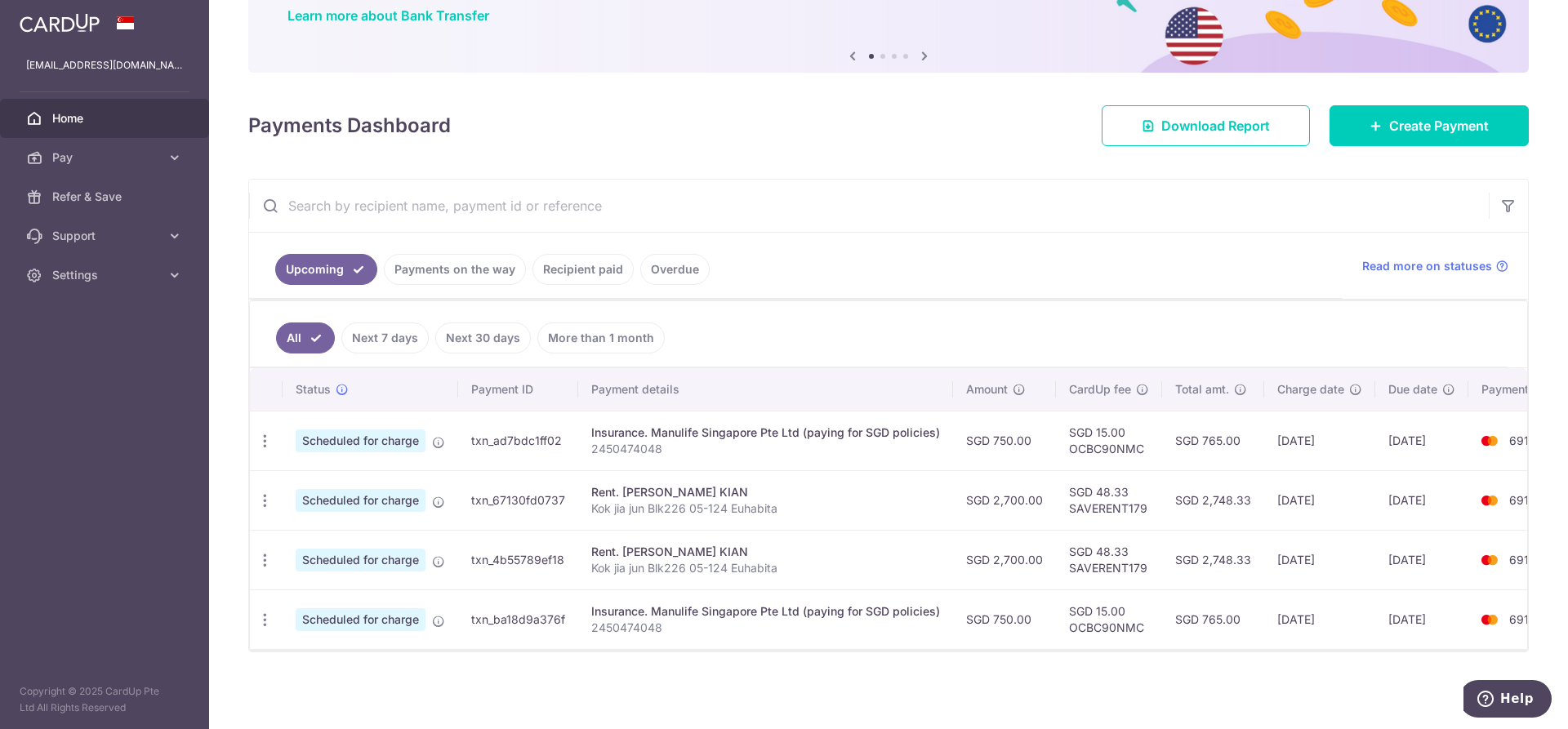
scroll to position [144, 0]
click at [276, 491] on div "Update payment Cancel payment" at bounding box center [265, 500] width 30 height 30
click at [266, 492] on icon "button" at bounding box center [265, 501] width 18 height 18
click at [356, 535] on span "Update payment" at bounding box center [352, 545] width 111 height 19
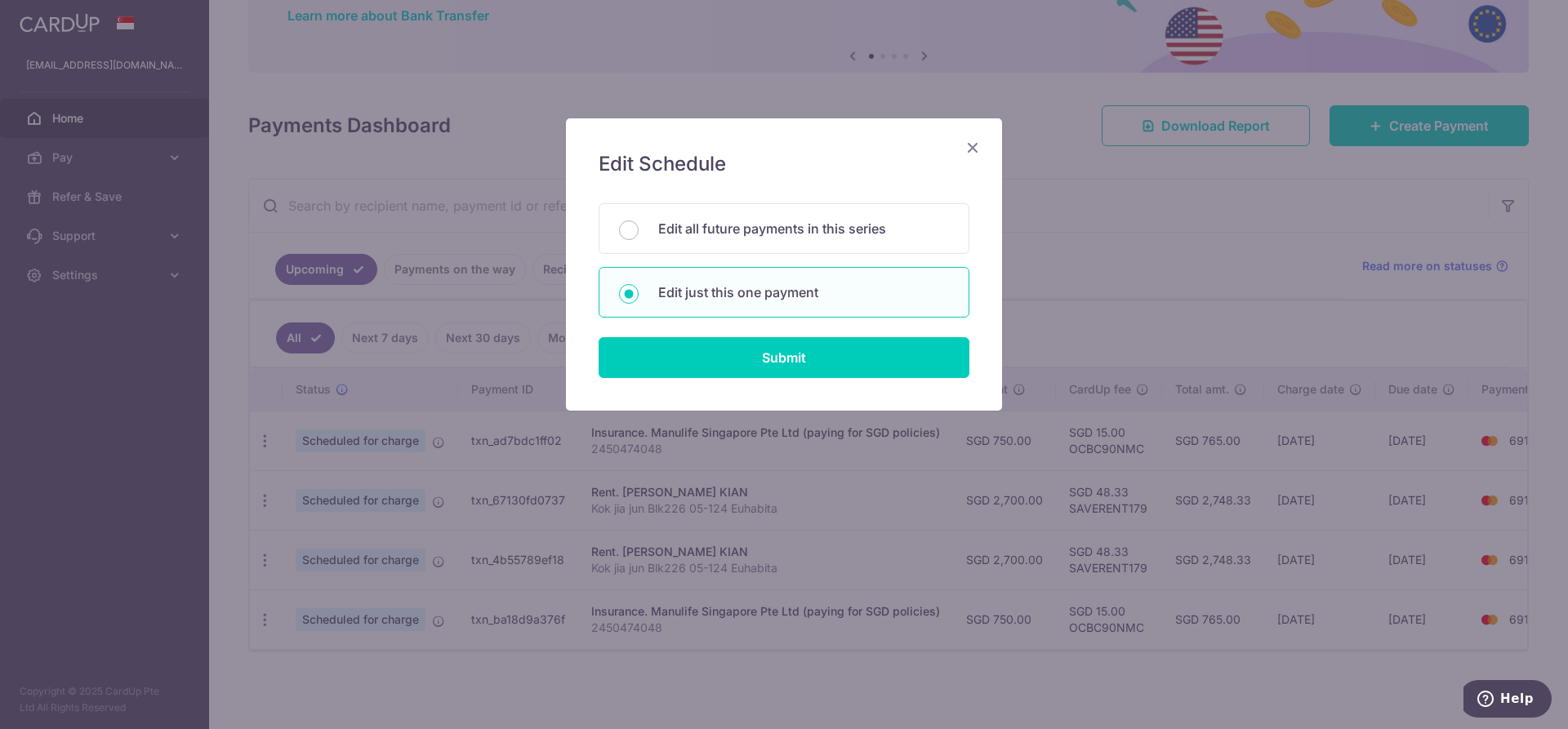
click at [783, 254] on div "Edit all future payments in this series Edit just this one payment" at bounding box center [784, 260] width 371 height 114
click at [794, 237] on p "Edit all future payments in this series" at bounding box center [803, 229] width 291 height 19
click at [639, 237] on input "Edit all future payments in this series" at bounding box center [629, 230] width 19 height 19
radio input "true"
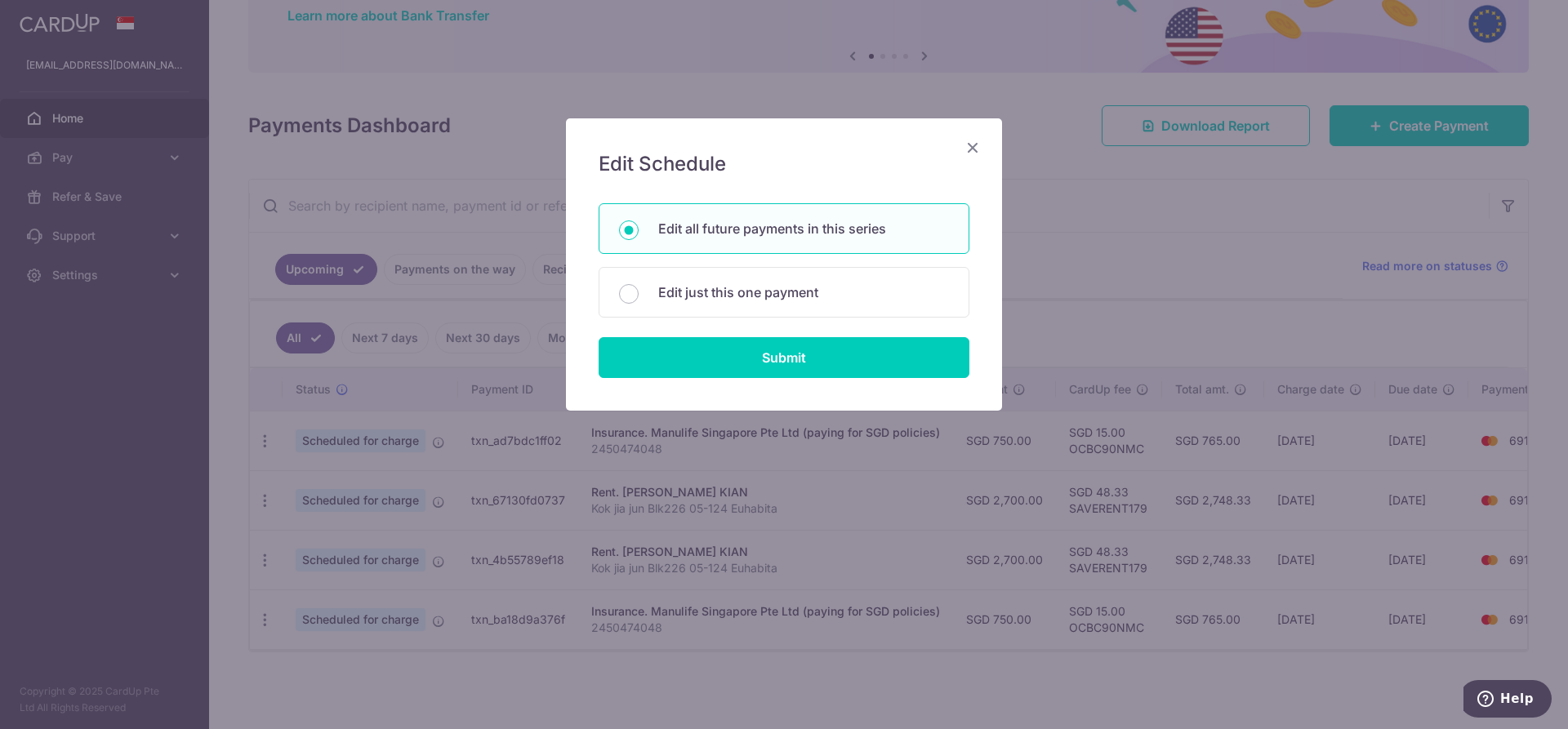
click at [765, 331] on form "You will be editing all 2 payments to TANG MUI KIAN scheduled from 04/11/2025 t…" at bounding box center [784, 290] width 371 height 174
click at [767, 355] on input "Submit" at bounding box center [784, 357] width 371 height 41
radio input "true"
type input "2,700.00"
type input "Kok jia jun Blk226 05-124 Euhabita"
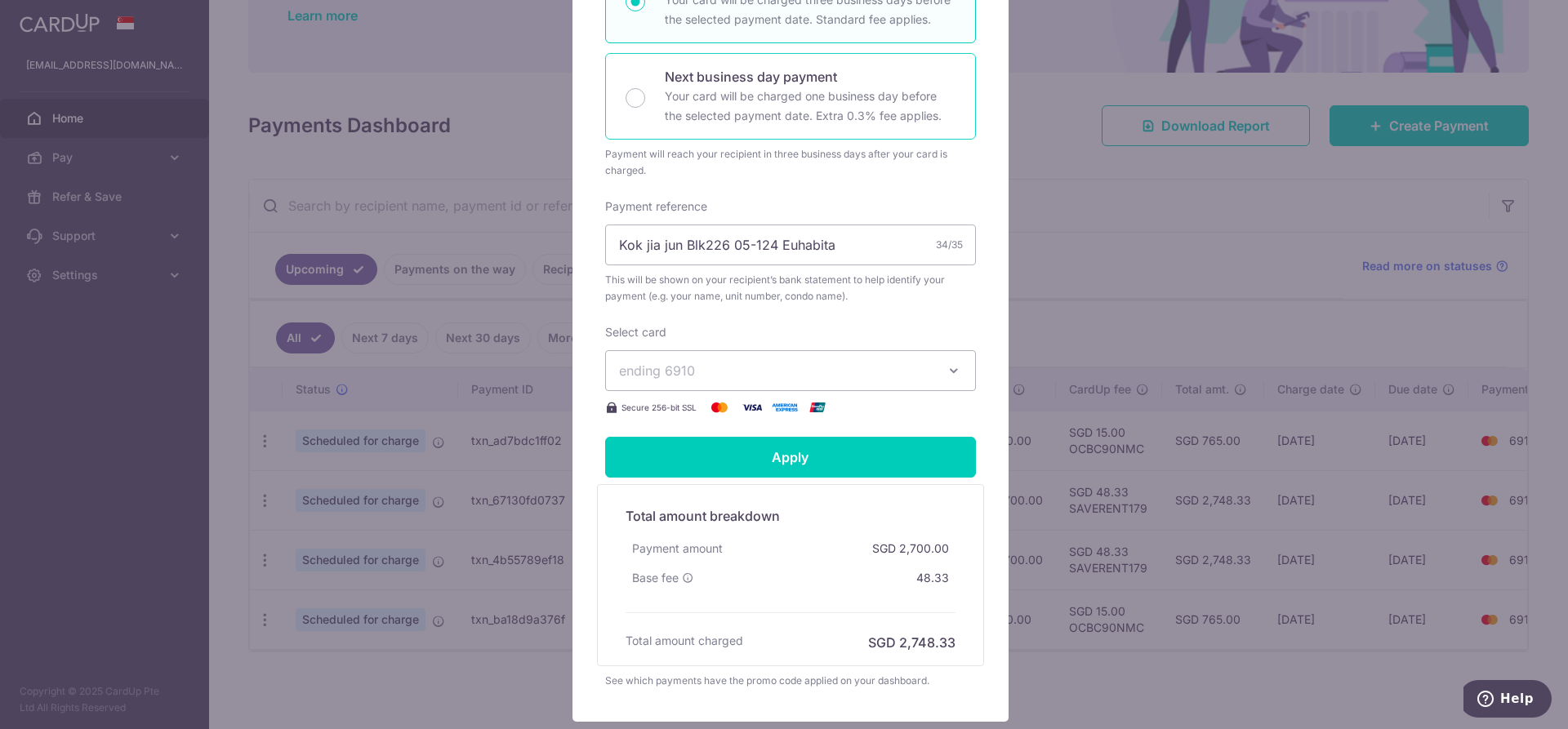
scroll to position [415, 0]
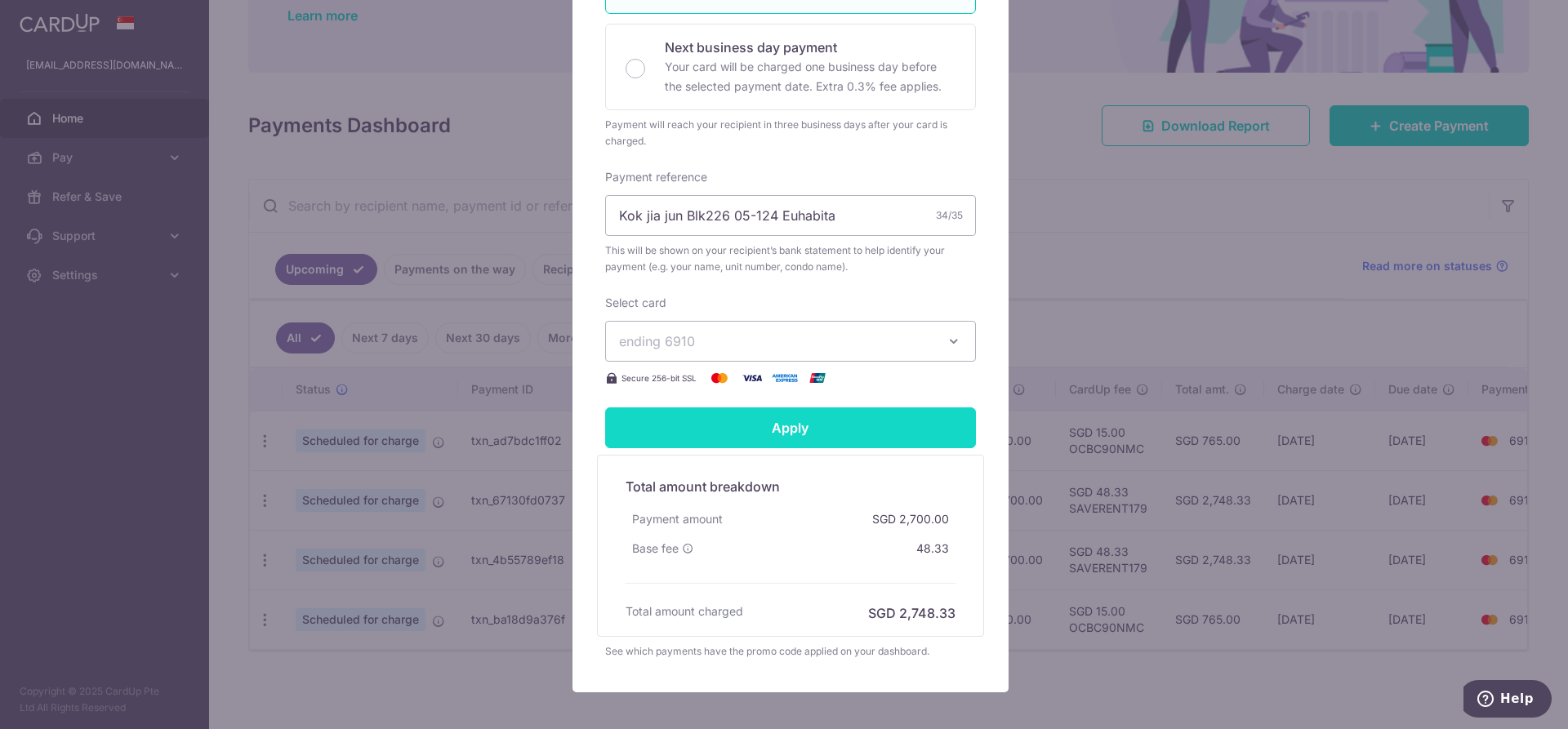
click at [881, 426] on input "Apply" at bounding box center [790, 427] width 371 height 41
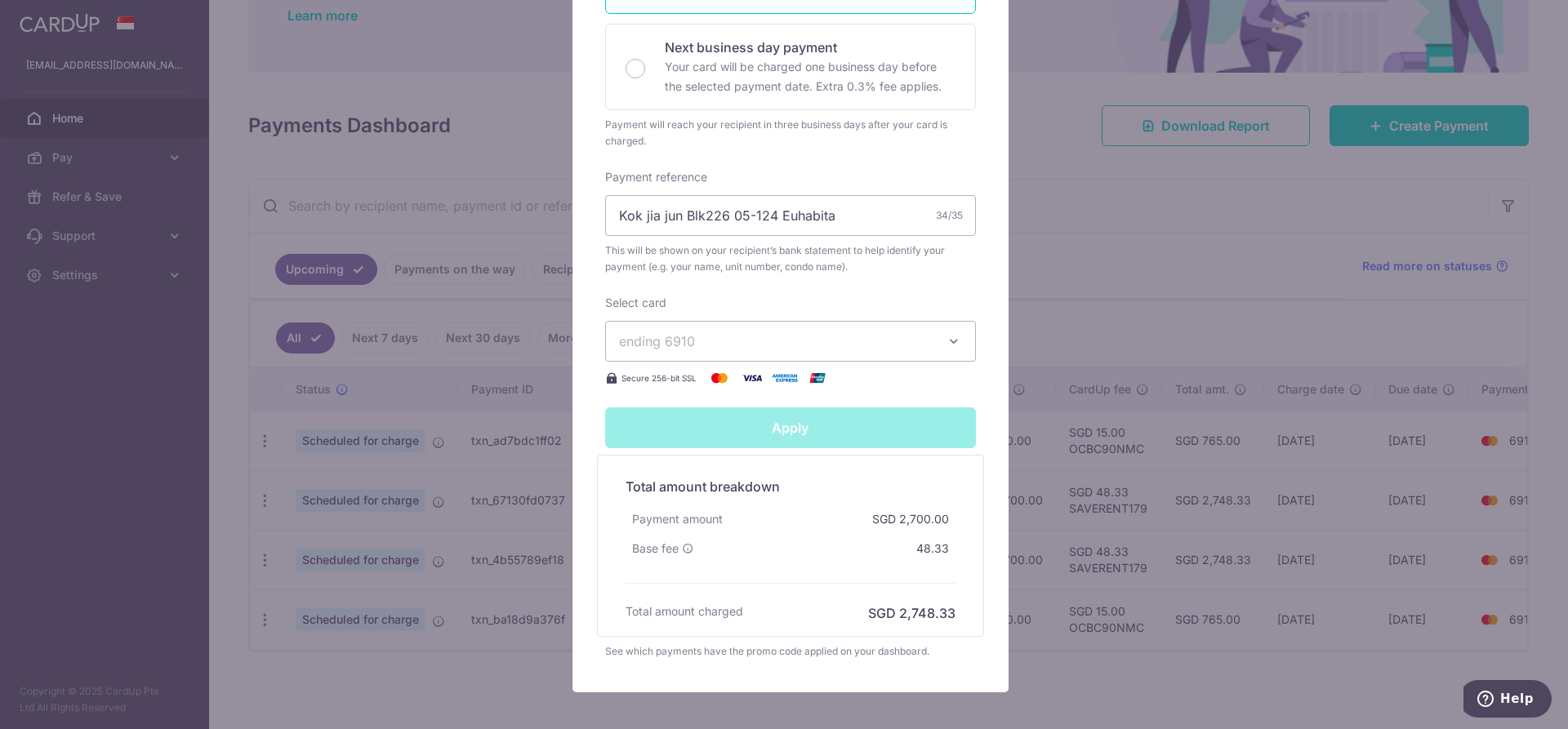
type input "Successfully Applied"
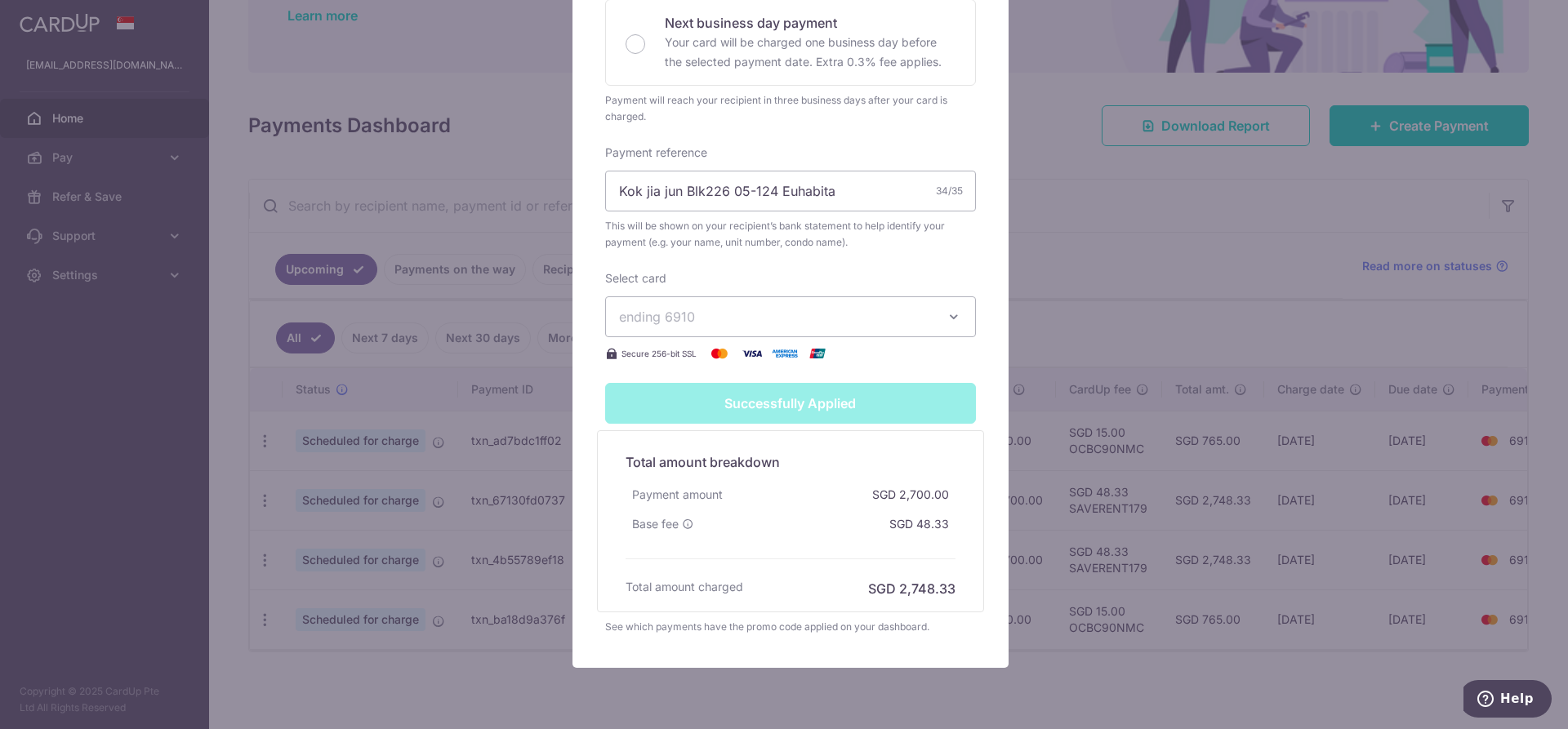
scroll to position [89, 0]
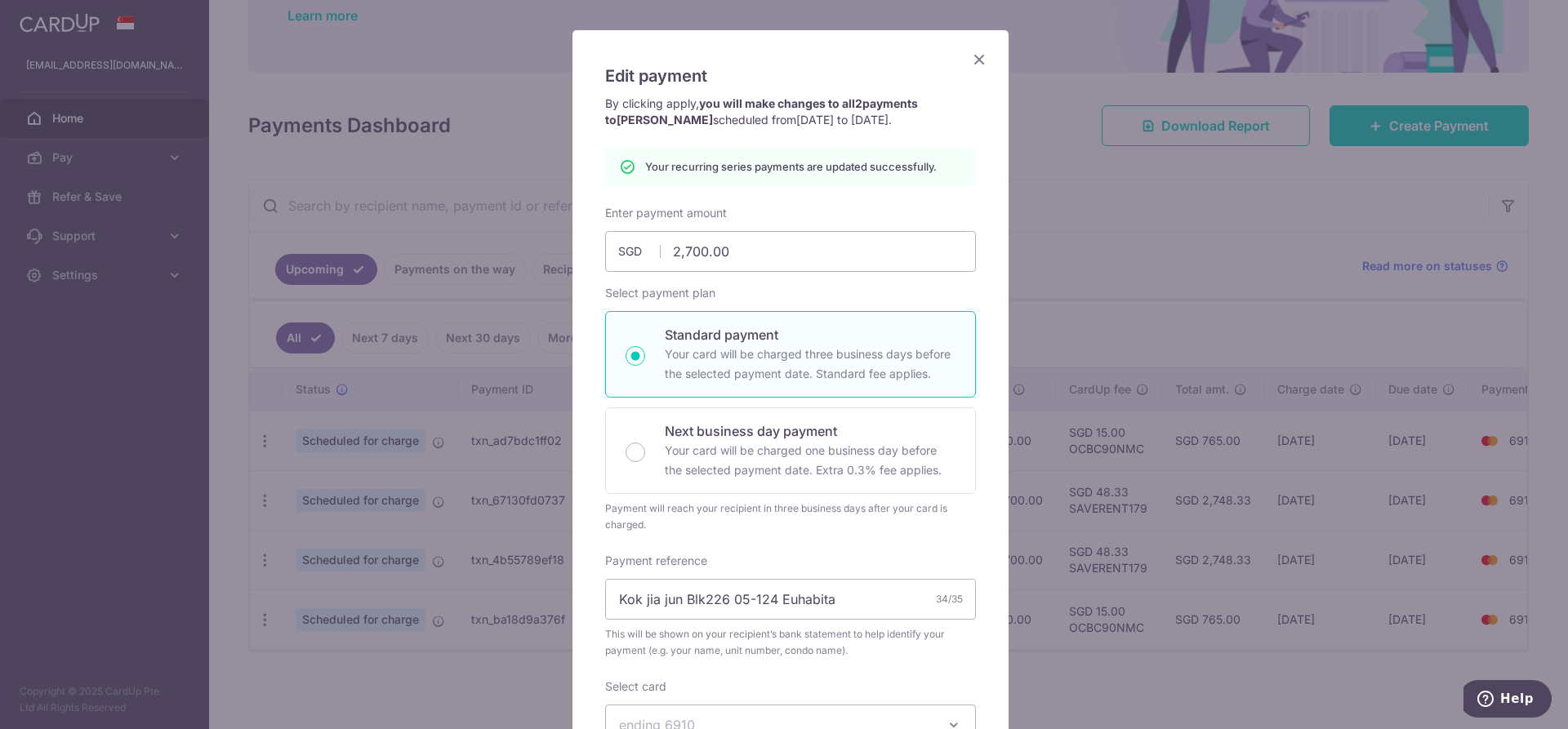
click at [969, 54] on icon "Close" at bounding box center [979, 58] width 19 height 20
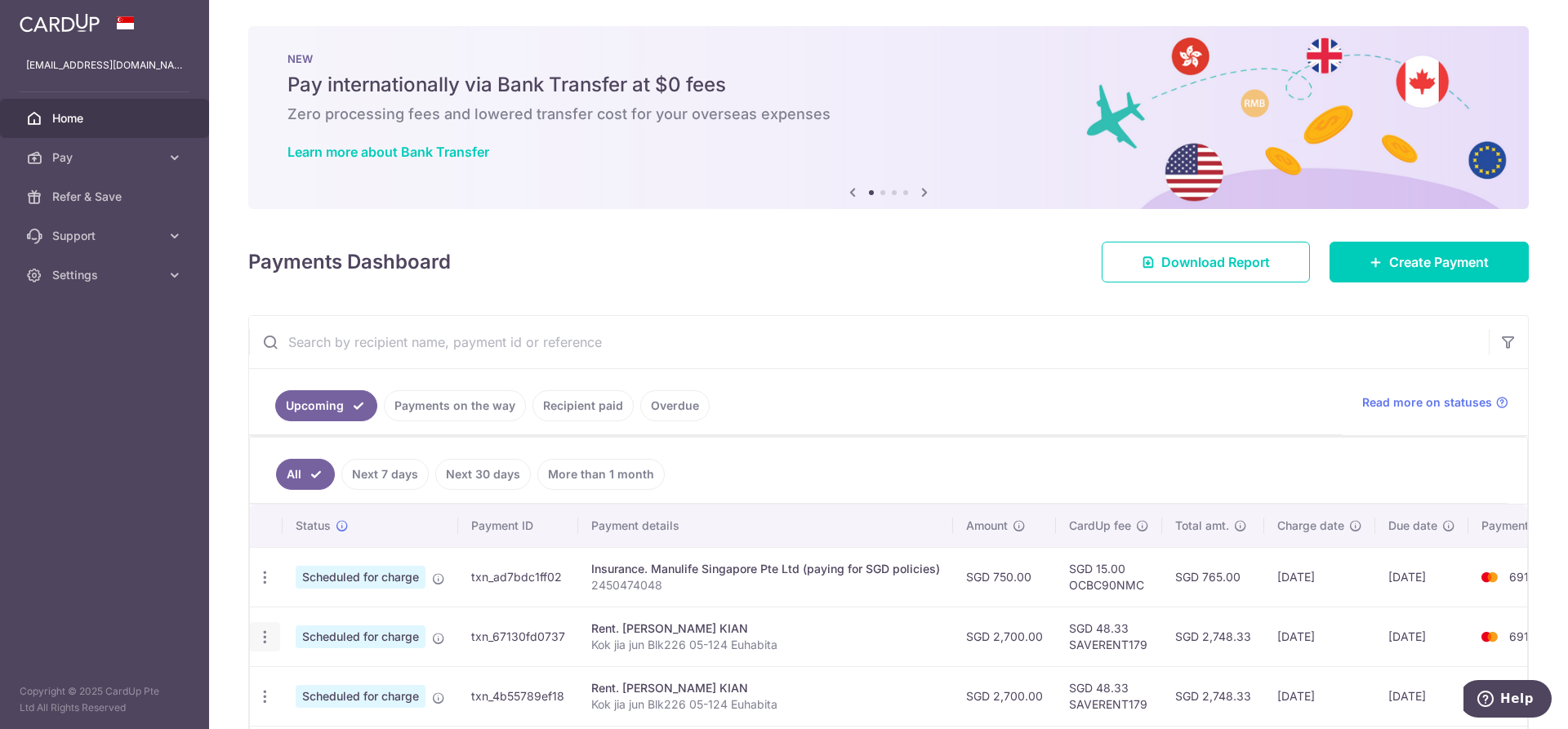
click at [268, 643] on icon "button" at bounding box center [265, 638] width 18 height 18
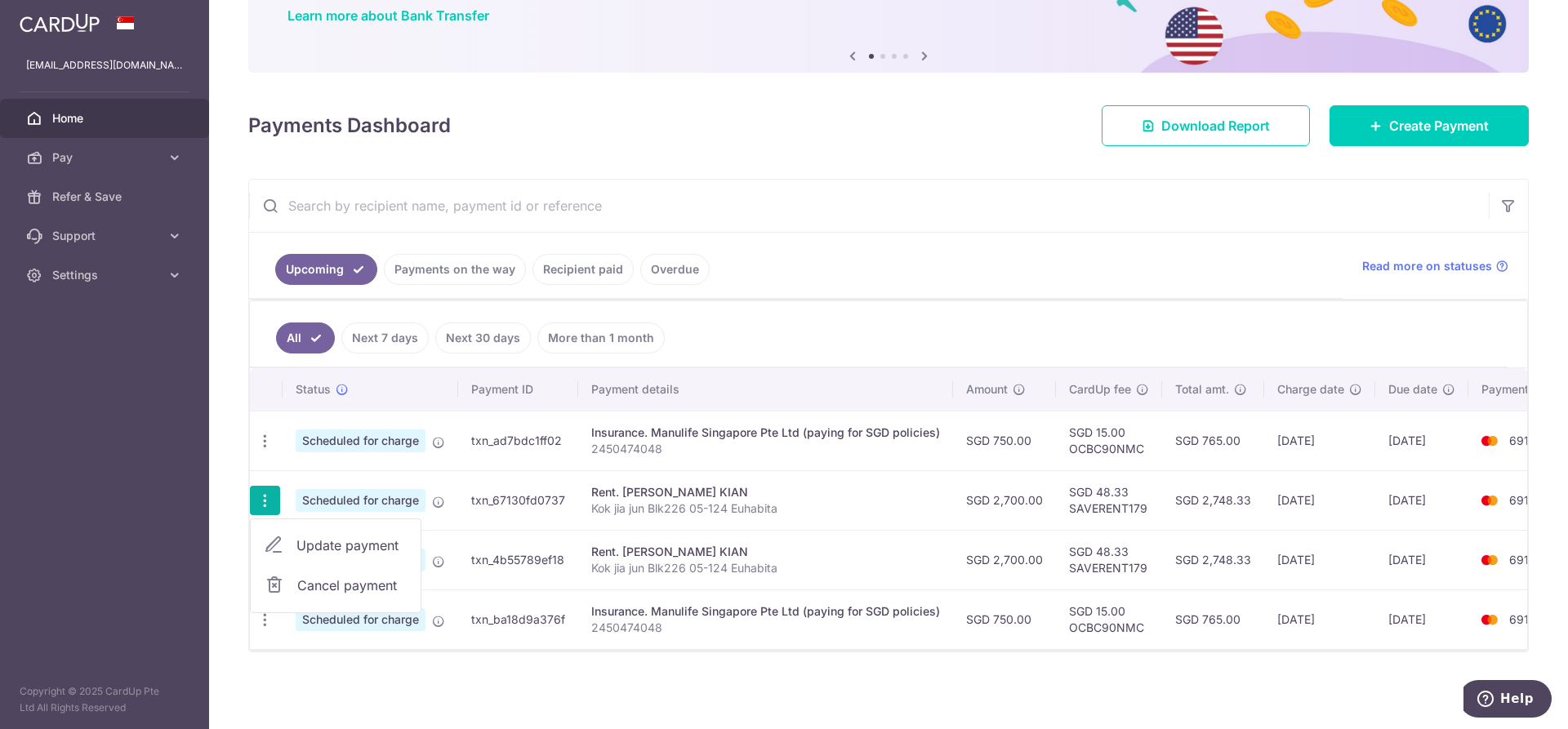
scroll to position [144, 0]
click at [350, 575] on span "Cancel payment" at bounding box center [352, 585] width 109 height 19
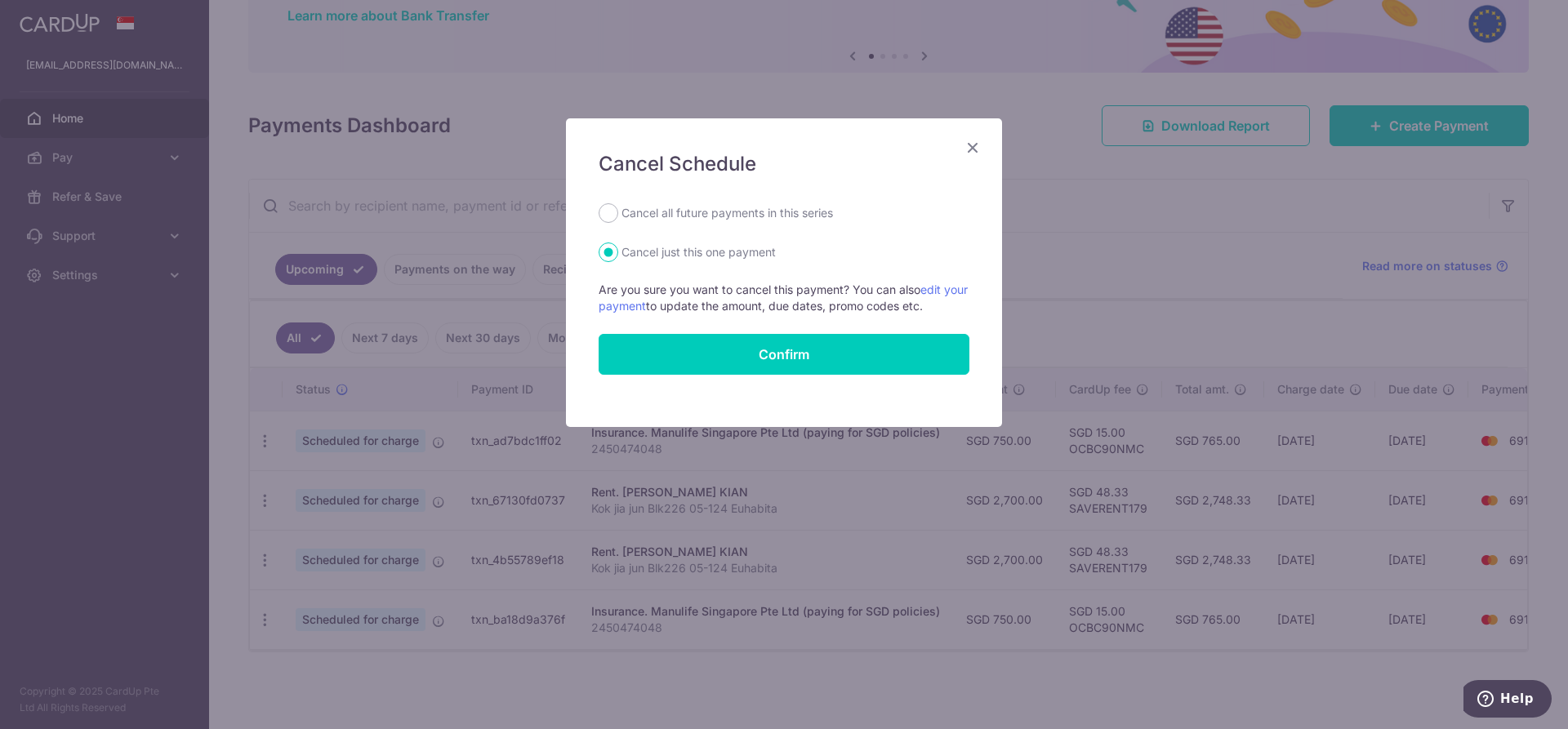
click at [720, 205] on label "Cancel all future payments in this series" at bounding box center [727, 213] width 211 height 19
click at [618, 205] on input "Cancel all future payments in this series" at bounding box center [609, 213] width 19 height 19
radio input "true"
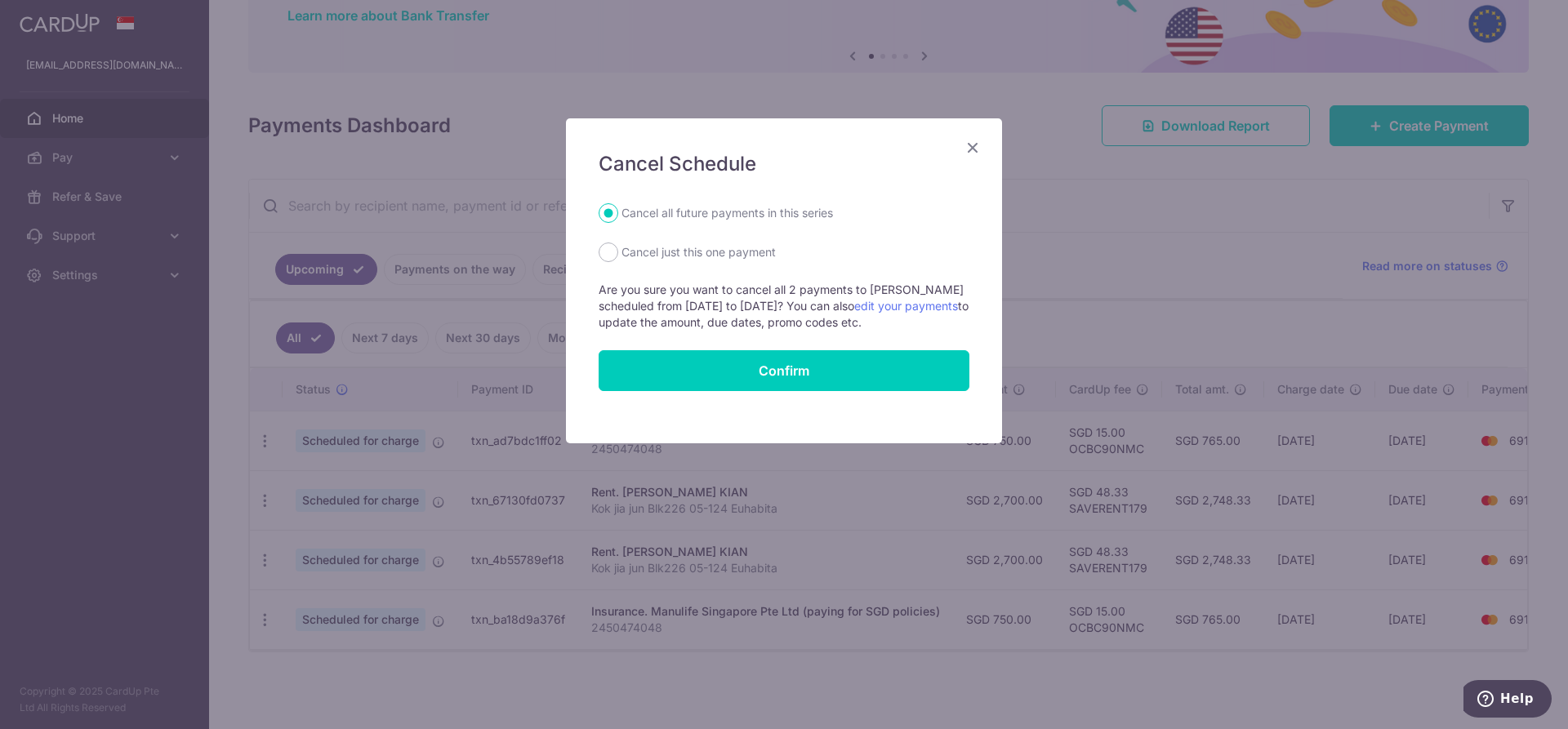
click at [735, 348] on form "Cancel all future payments in this series Cancel just this one payment Are you …" at bounding box center [784, 297] width 371 height 188
click at [737, 359] on button "Confirm" at bounding box center [784, 371] width 371 height 41
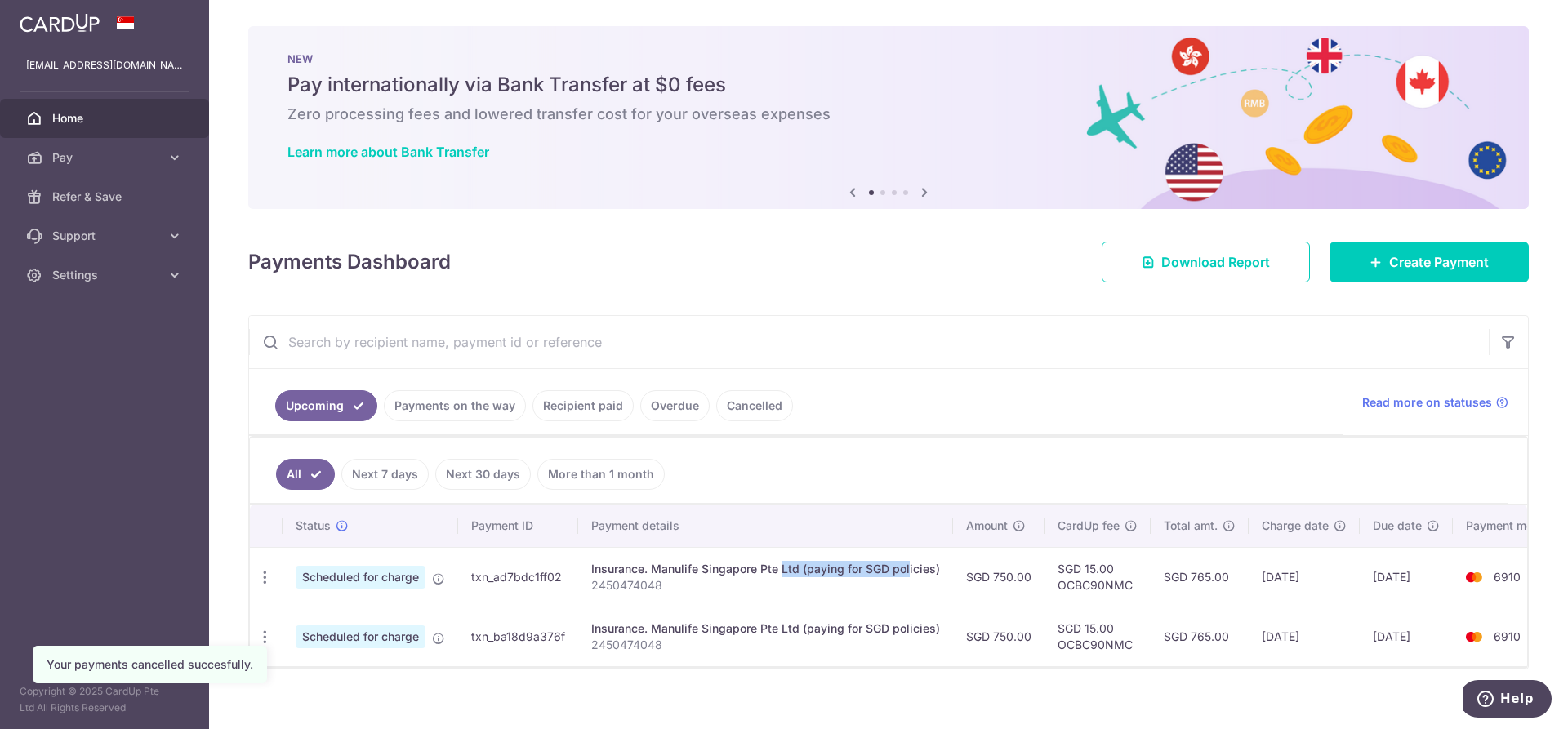
drag, startPoint x: 734, startPoint y: 569, endPoint x: 858, endPoint y: 564, distance: 124.1
click at [858, 564] on div "Insurance. Manulife Singapore Pte Ltd (paying for SGD policies)" at bounding box center [765, 568] width 349 height 17
click at [891, 562] on div "Insurance. Manulife Singapore Pte Ltd (paying for SGD policies)" at bounding box center [765, 568] width 349 height 17
click at [1371, 261] on icon at bounding box center [1375, 261] width 13 height 13
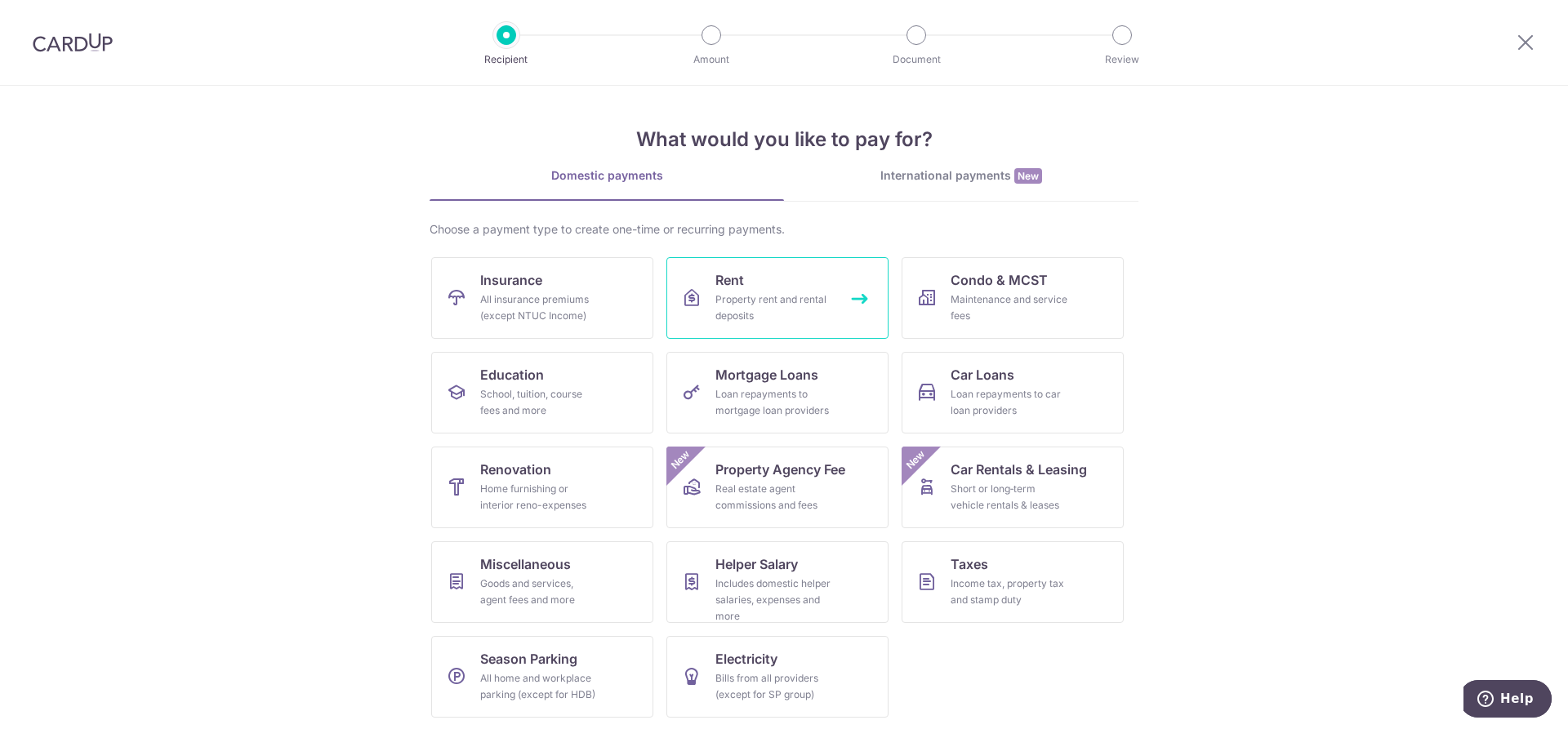
click at [722, 275] on span "Rent" at bounding box center [729, 280] width 28 height 19
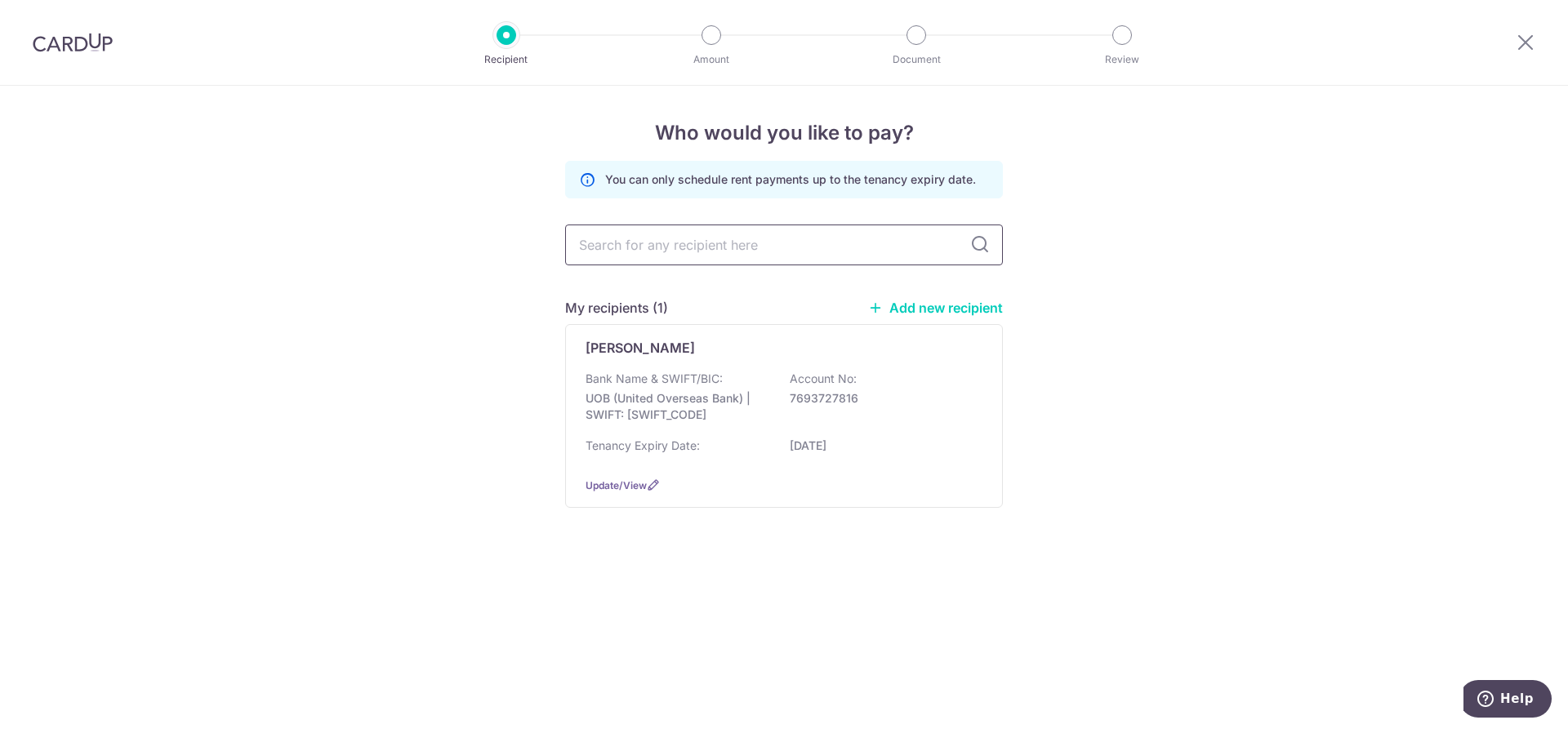
click at [707, 249] on input "text" at bounding box center [784, 245] width 438 height 41
click at [667, 389] on div "Bank Name & SWIFT/BIC: UOB (United Overseas Bank) | SWIFT: UOVBSGSGXXX Account …" at bounding box center [784, 401] width 397 height 60
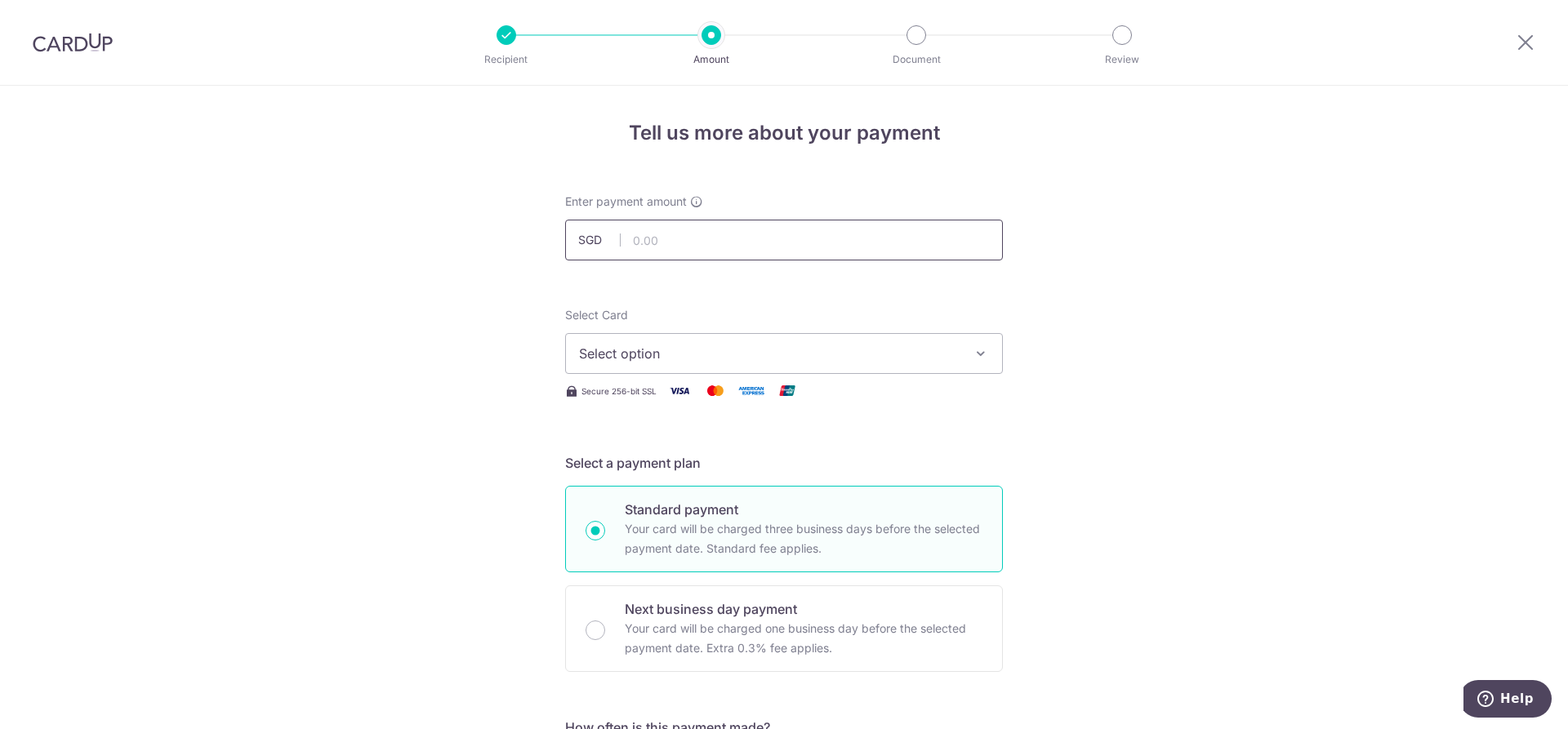
click at [752, 226] on input "text" at bounding box center [784, 240] width 438 height 41
type input "2,700.00"
click at [730, 362] on span "Select option" at bounding box center [769, 353] width 381 height 19
click at [681, 492] on ul "Add credit card Your Cards **** 6910" at bounding box center [784, 436] width 438 height 120
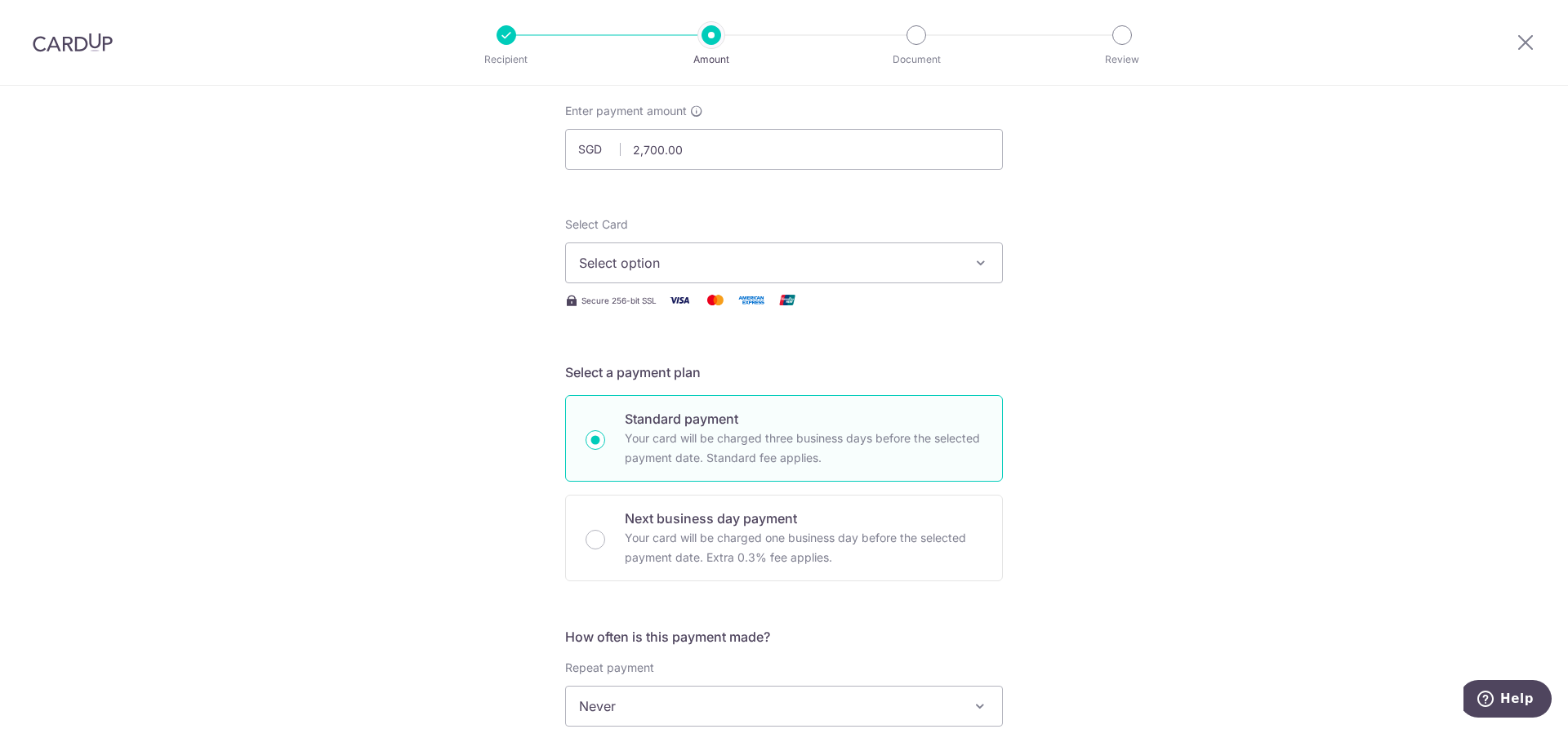
scroll to position [82, 0]
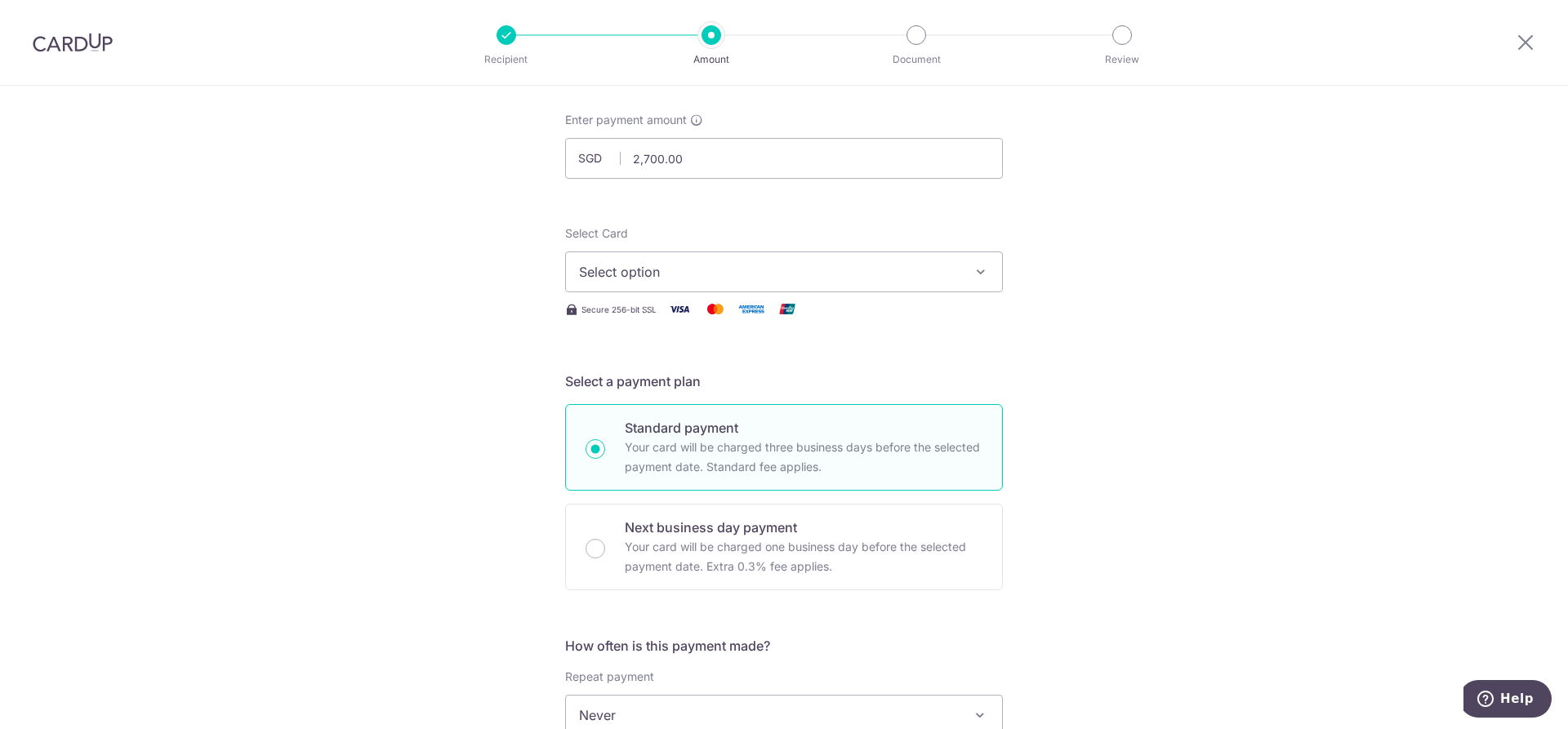
click at [664, 273] on span "Select option" at bounding box center [769, 272] width 381 height 19
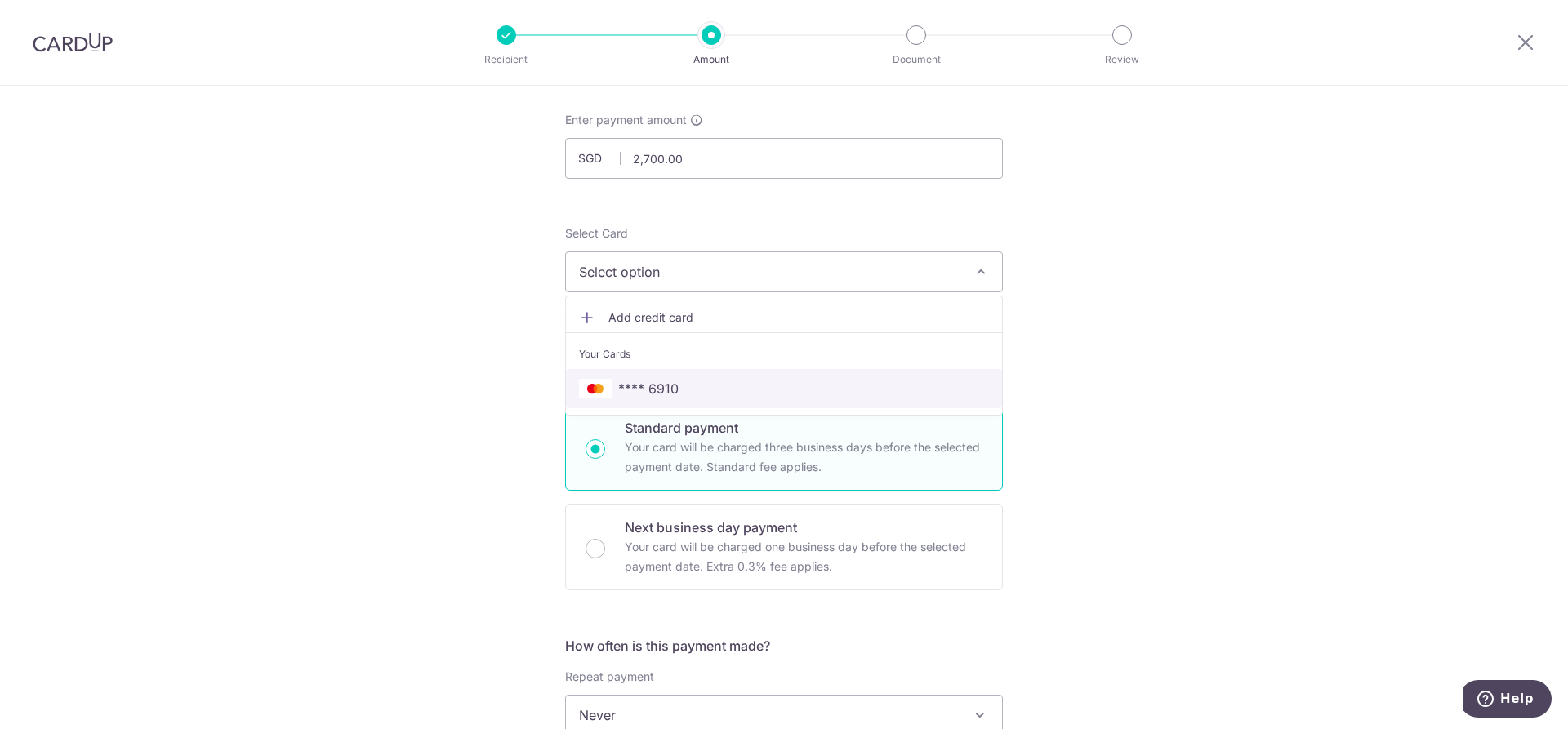
click at [621, 381] on span "**** 6910" at bounding box center [649, 388] width 60 height 19
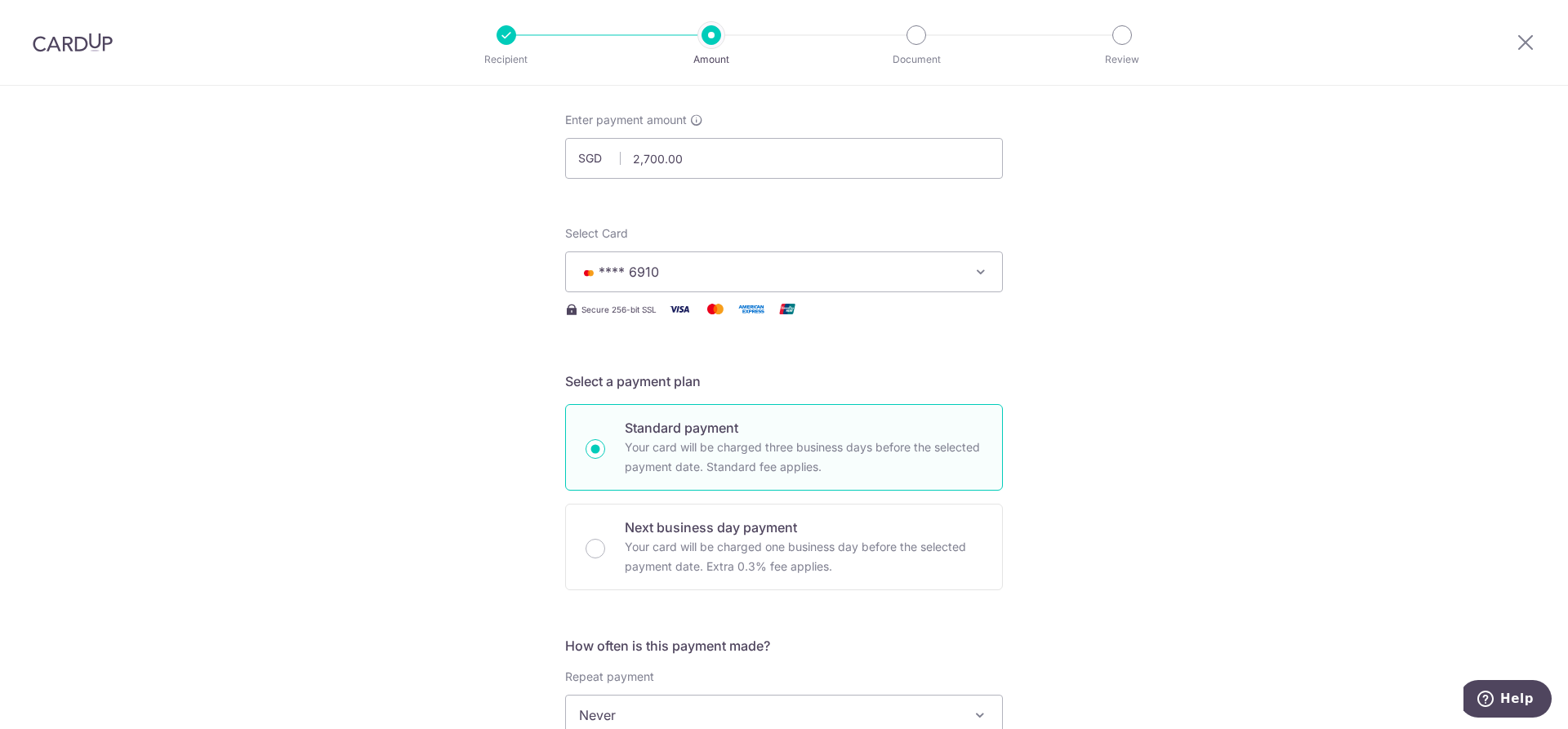
click at [432, 357] on div "Tell us more about your payment Enter payment amount SGD 2,700.00 2700.00 Selec…" at bounding box center [784, 742] width 1568 height 1476
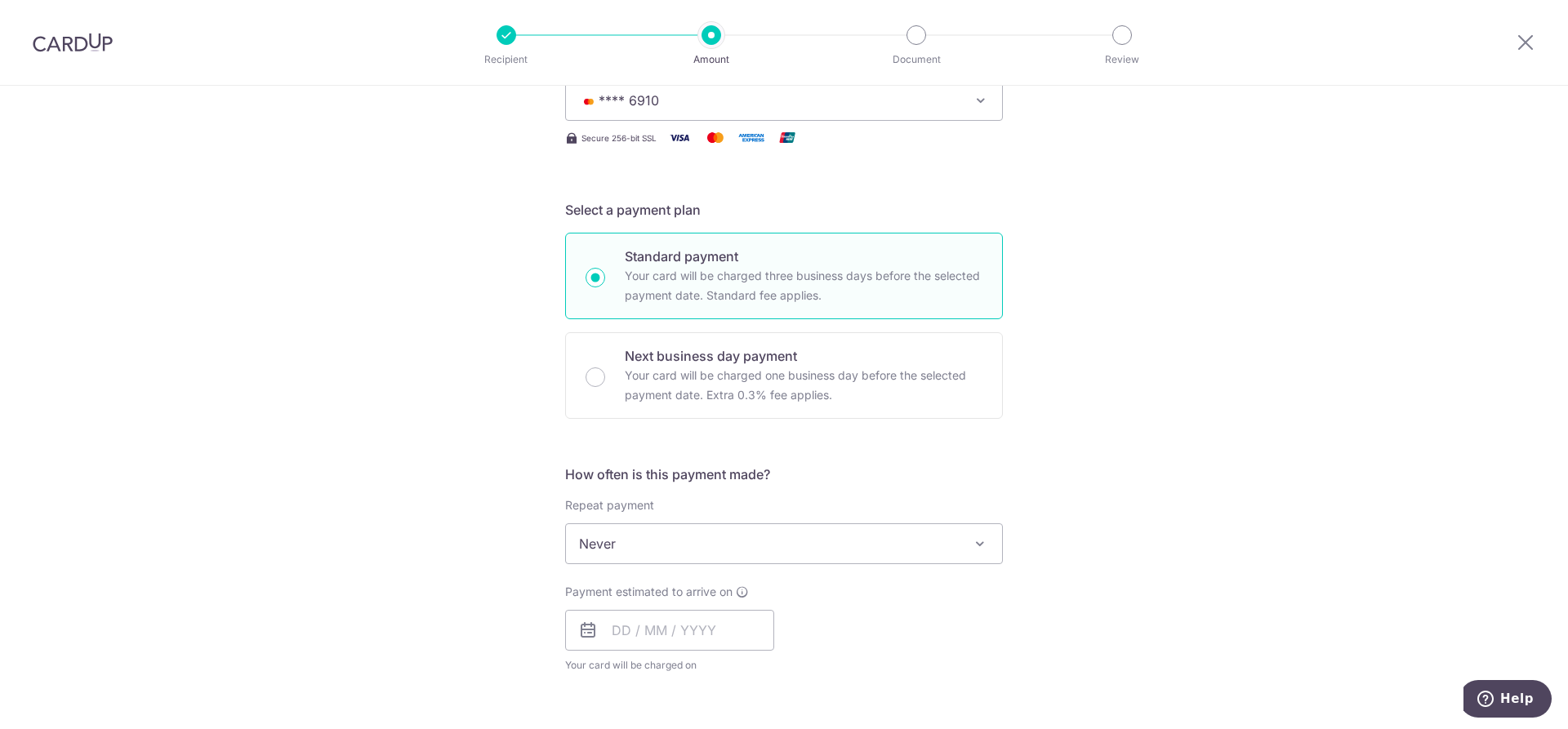
scroll to position [408, 0]
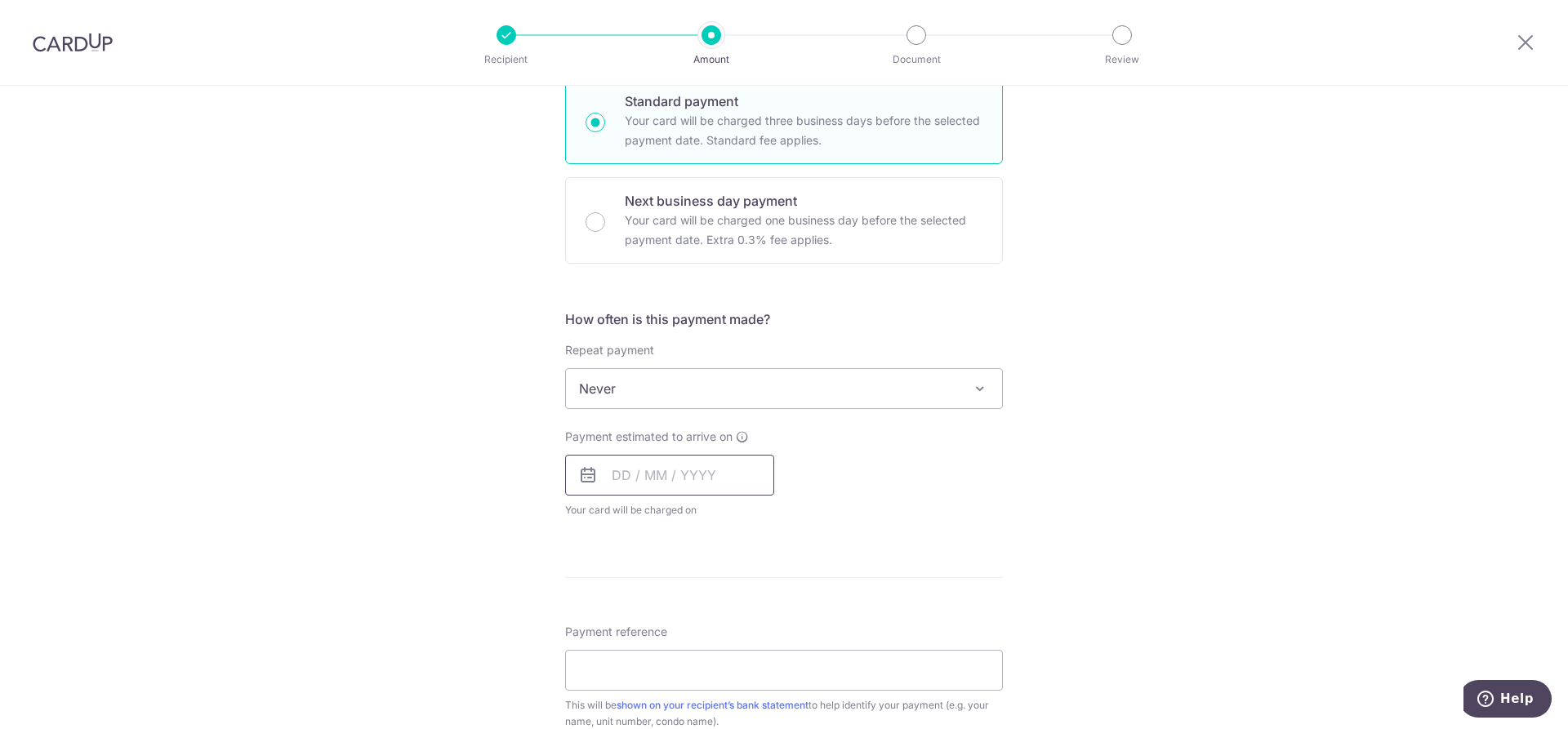
click at [659, 476] on input "text" at bounding box center [669, 475] width 209 height 41
click at [684, 376] on span "Never" at bounding box center [784, 388] width 436 height 39
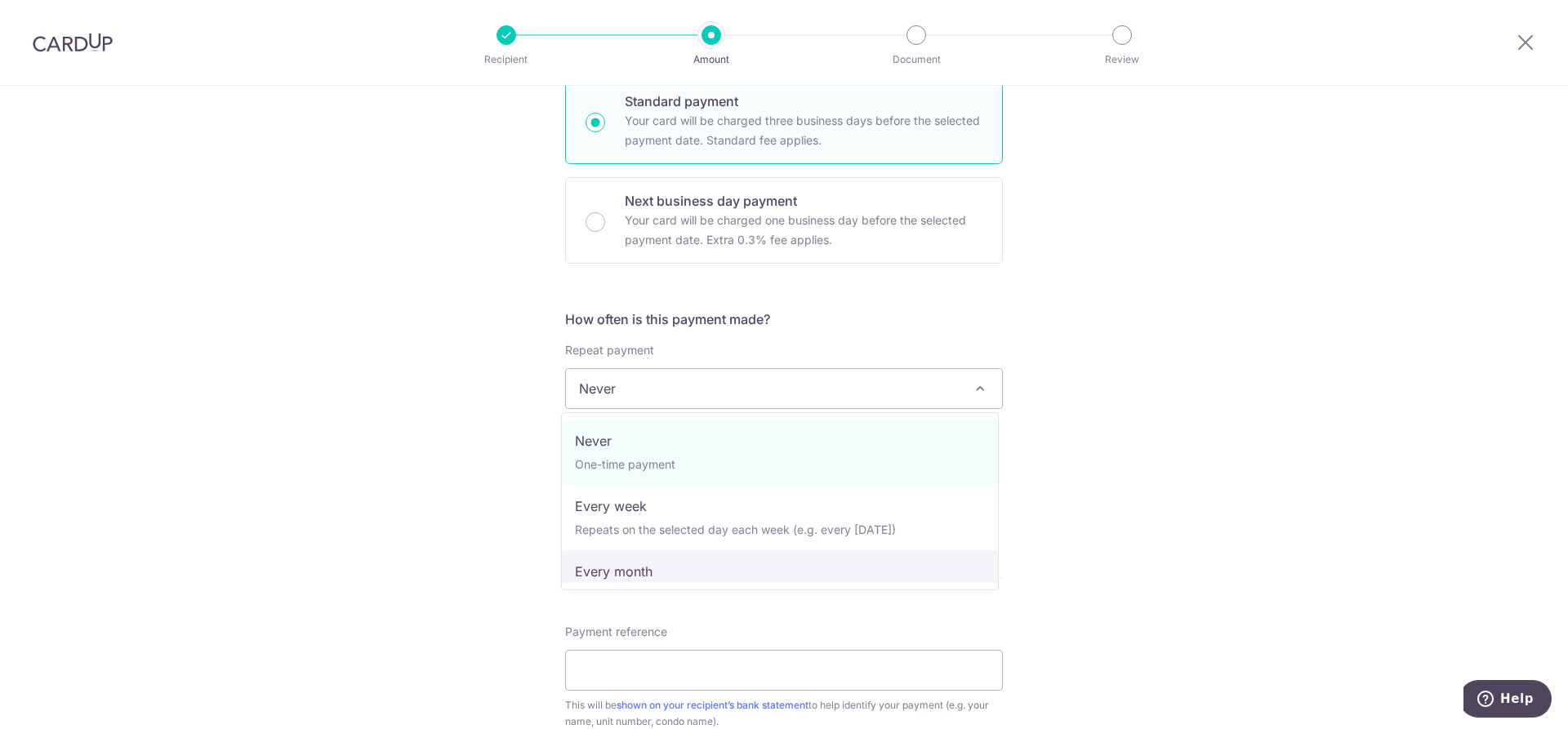
select select "3"
type input "05/05/2026"
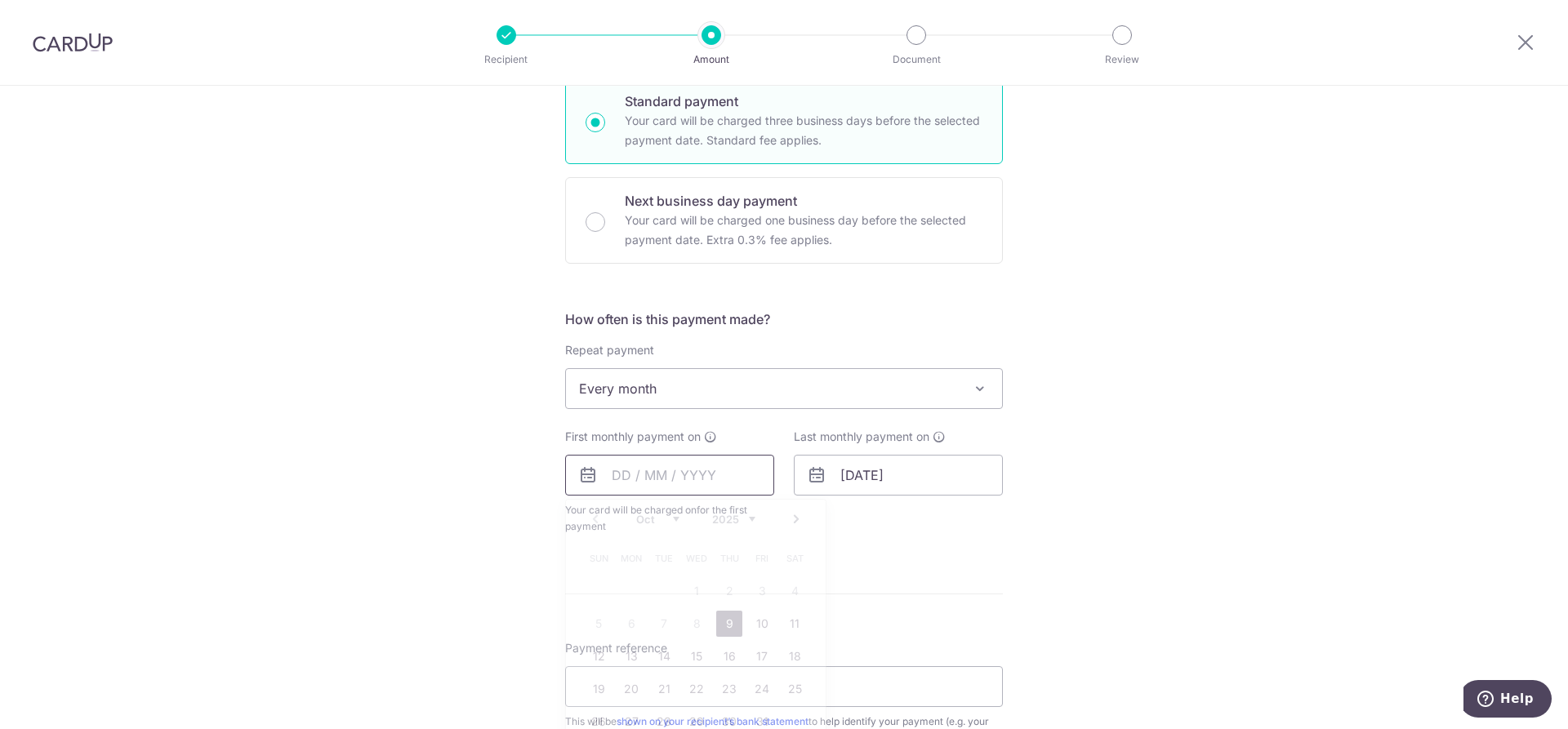
click at [688, 477] on input "text" at bounding box center [669, 475] width 209 height 41
click at [803, 521] on div "Prev Next Oct Nov Dec 2025 2026 2027 2028 2029 2030 2031 2032 2033 2034 2035" at bounding box center [695, 519] width 260 height 39
click at [798, 519] on link "Next" at bounding box center [797, 519] width 19 height 19
click at [688, 621] on link "5" at bounding box center [696, 623] width 26 height 26
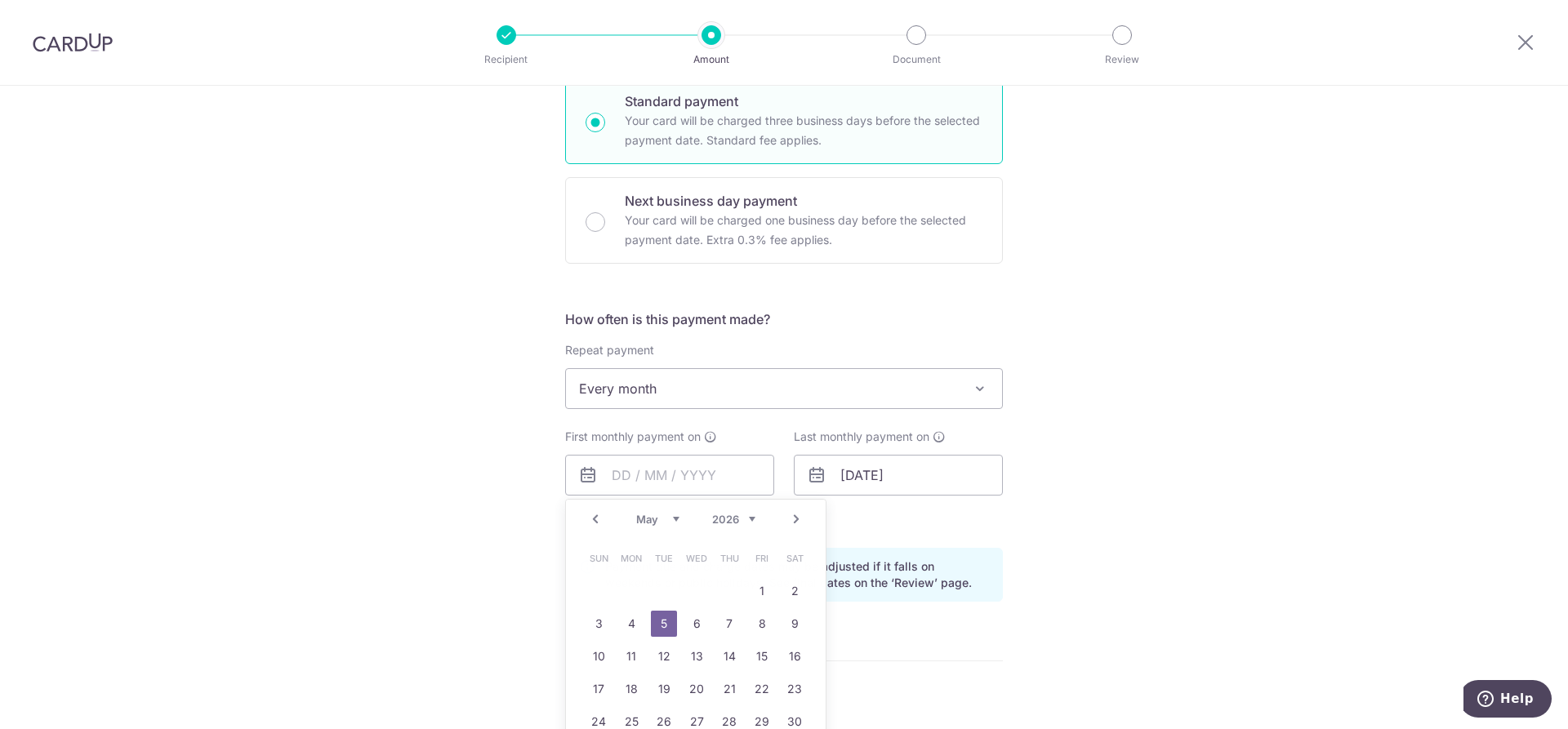
type input "[DATE]"
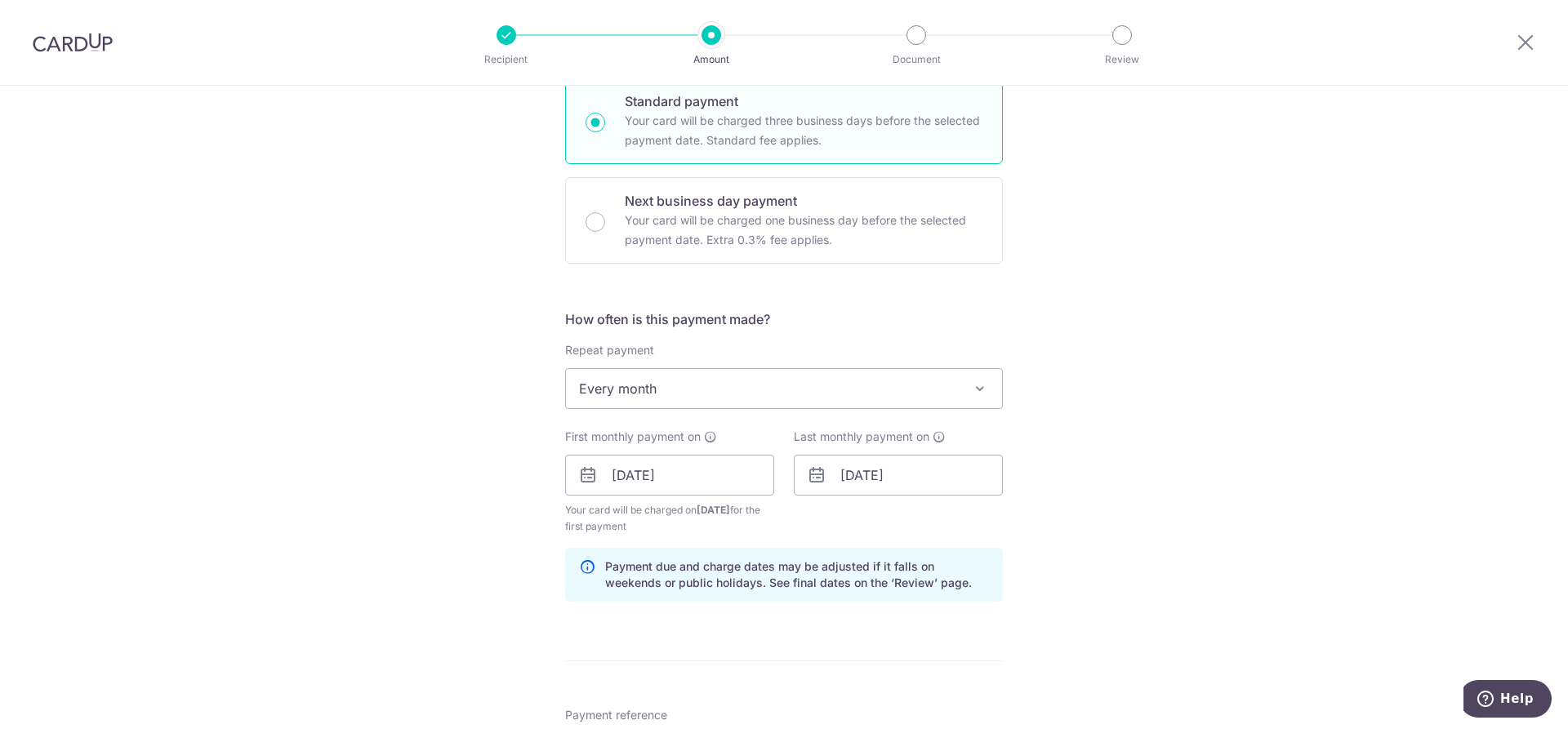
scroll to position [653, 0]
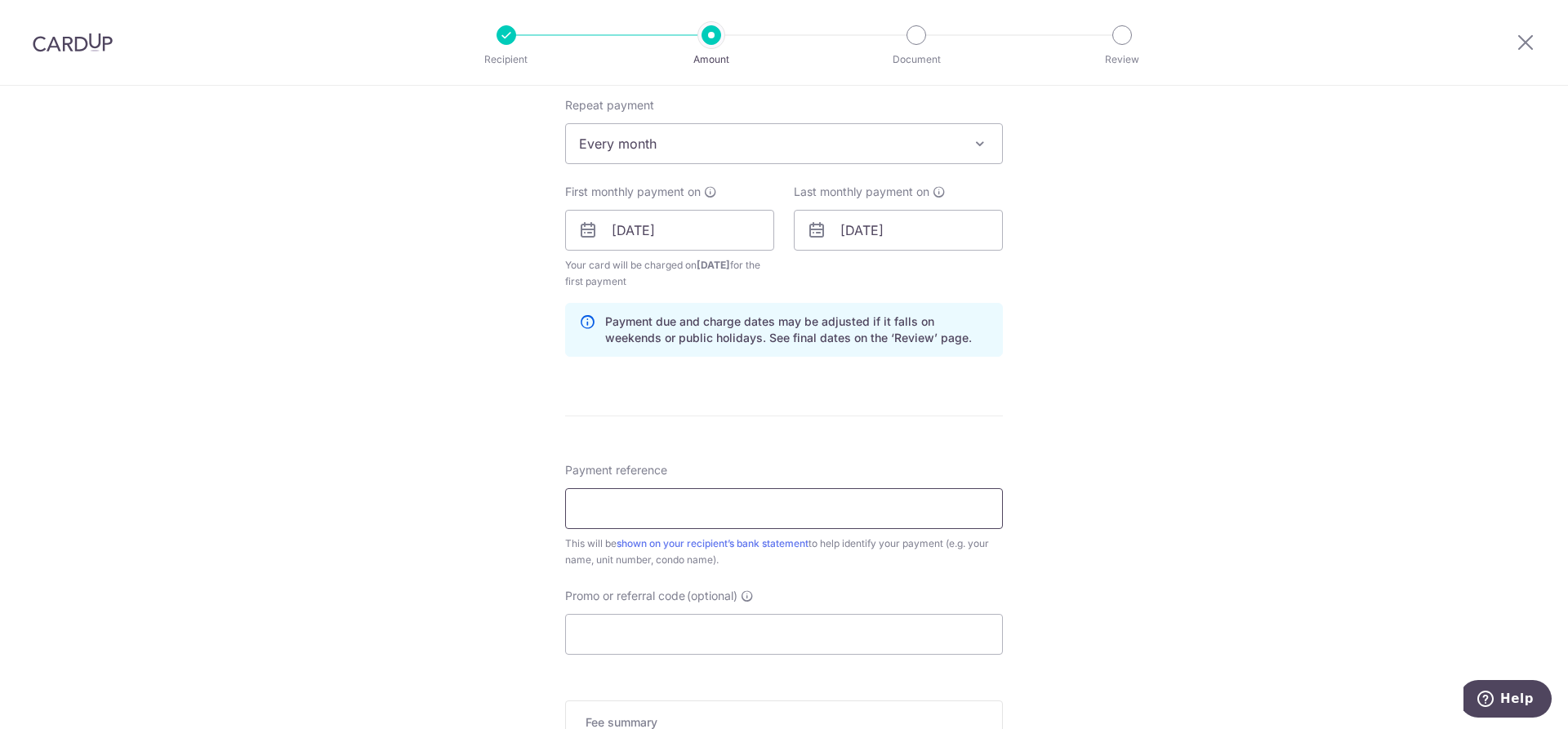
click at [733, 522] on input "Payment reference" at bounding box center [784, 509] width 438 height 41
paste input "3HOME25R"
drag, startPoint x: 716, startPoint y: 508, endPoint x: 438, endPoint y: 477, distance: 279.7
click at [384, 467] on div "Tell us more about your payment Enter payment amount SGD 2,700.00 2700.00 Selec…" at bounding box center [784, 212] width 1568 height 1560
type input "3HOME25R"
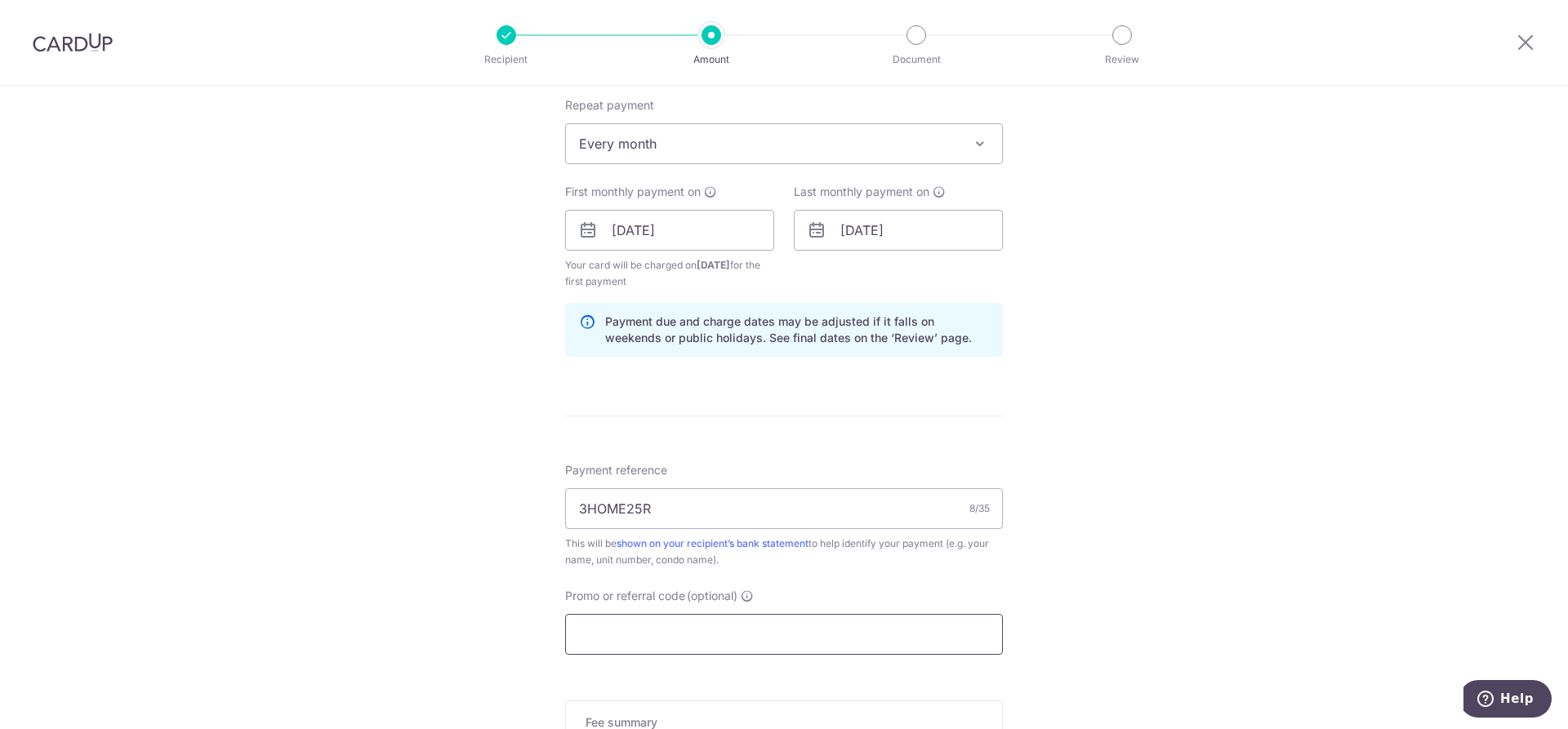
click at [687, 630] on input "Promo or referral code (optional)" at bounding box center [784, 635] width 438 height 41
paste input "3HOME25R"
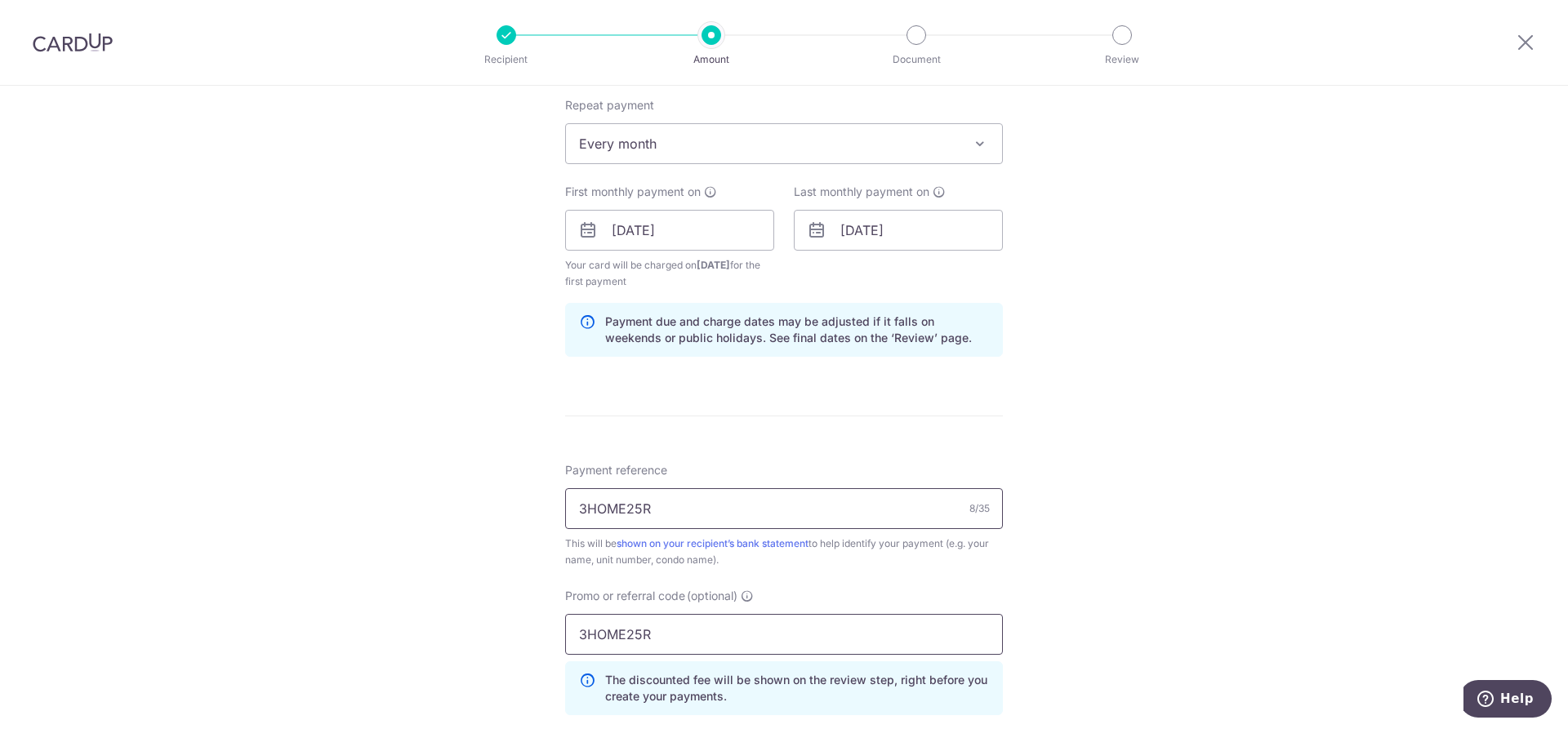
type input "3HOME25R"
drag, startPoint x: 686, startPoint y: 519, endPoint x: 375, endPoint y: 456, distance: 317.3
click at [375, 456] on div "Tell us more about your payment Enter payment amount SGD 2,700.00 2700.00 Selec…" at bounding box center [784, 249] width 1568 height 1633
type input "Kok jia jun Blk226 05-124 Euhabitat"
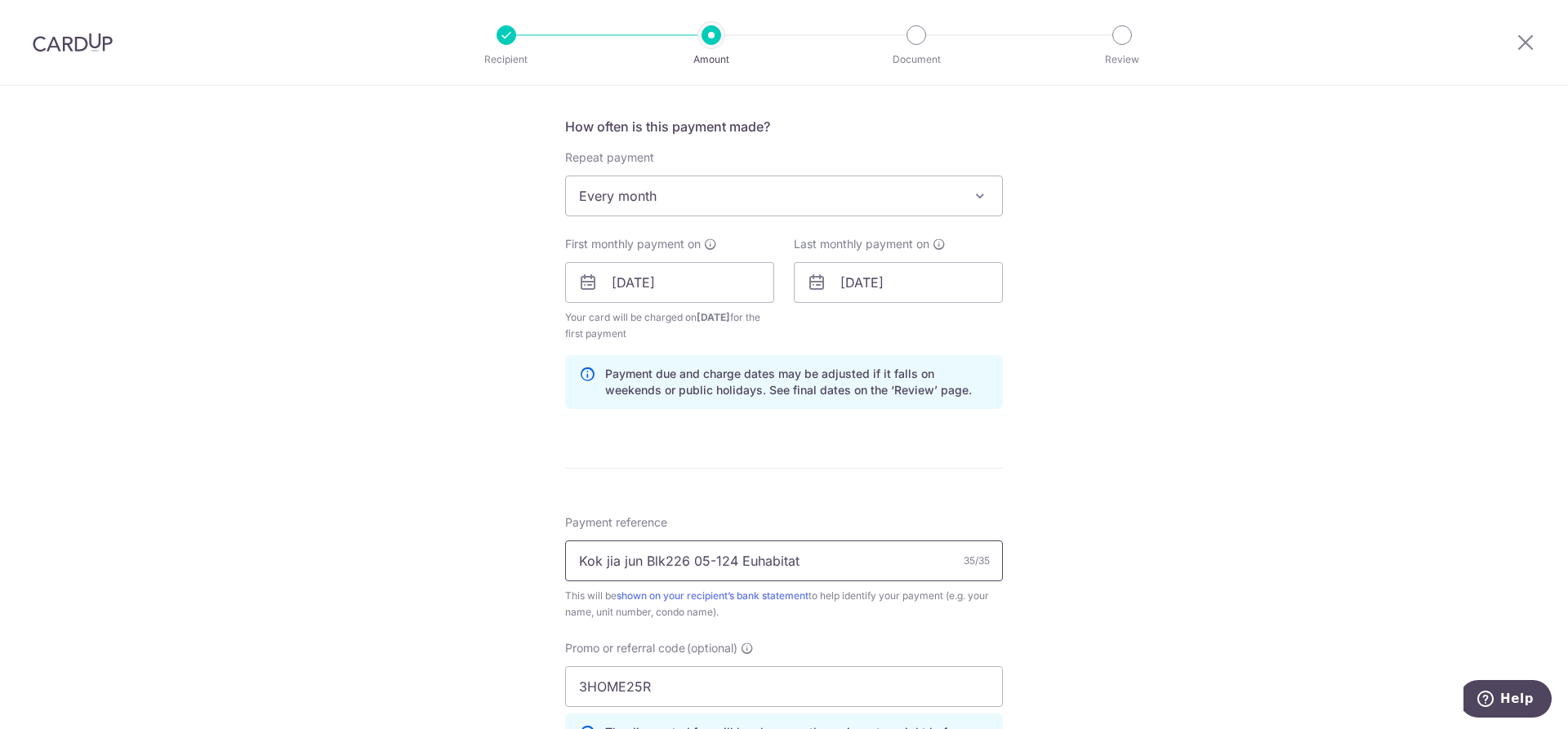
scroll to position [571, 0]
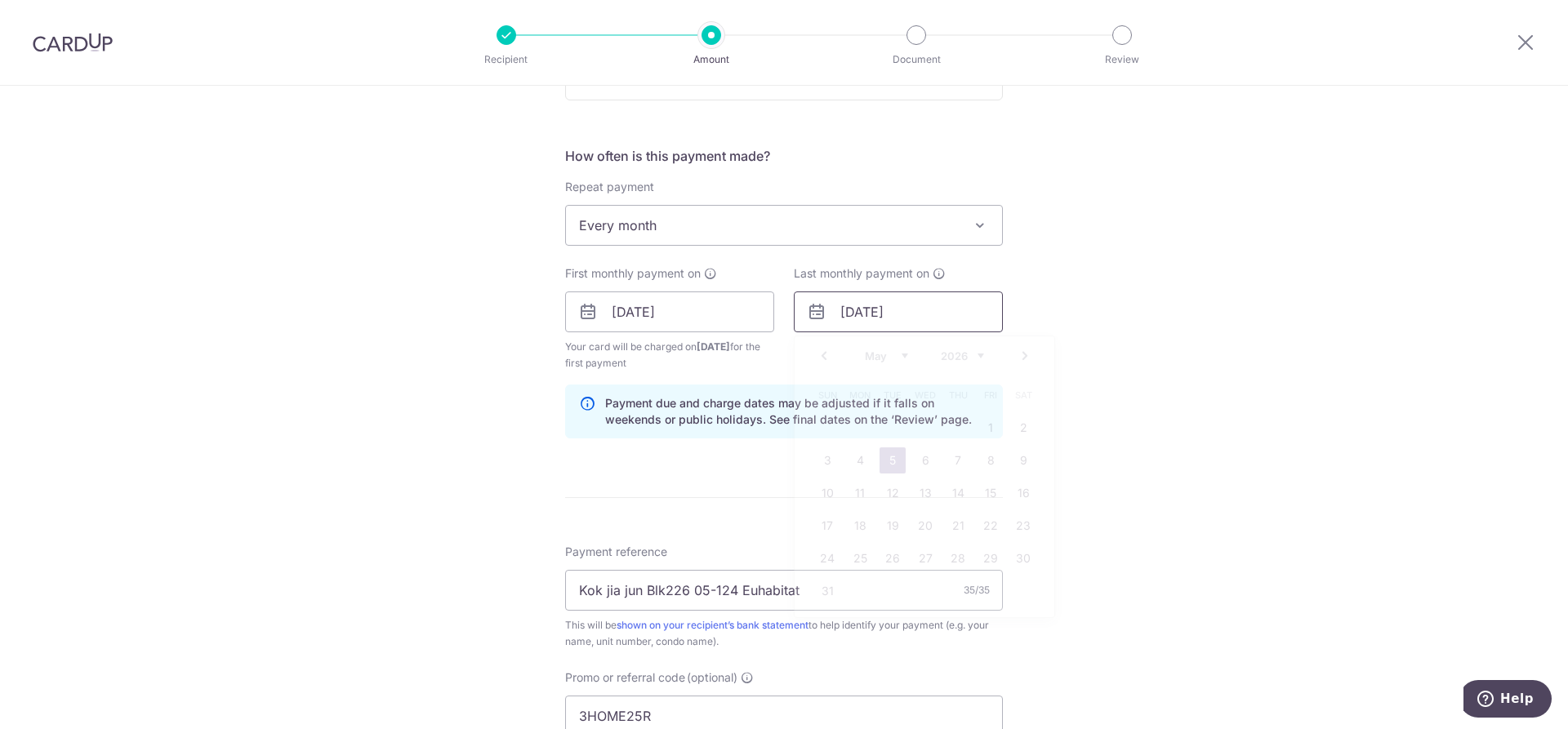
click at [938, 311] on input "05/05/2026" at bounding box center [898, 311] width 209 height 41
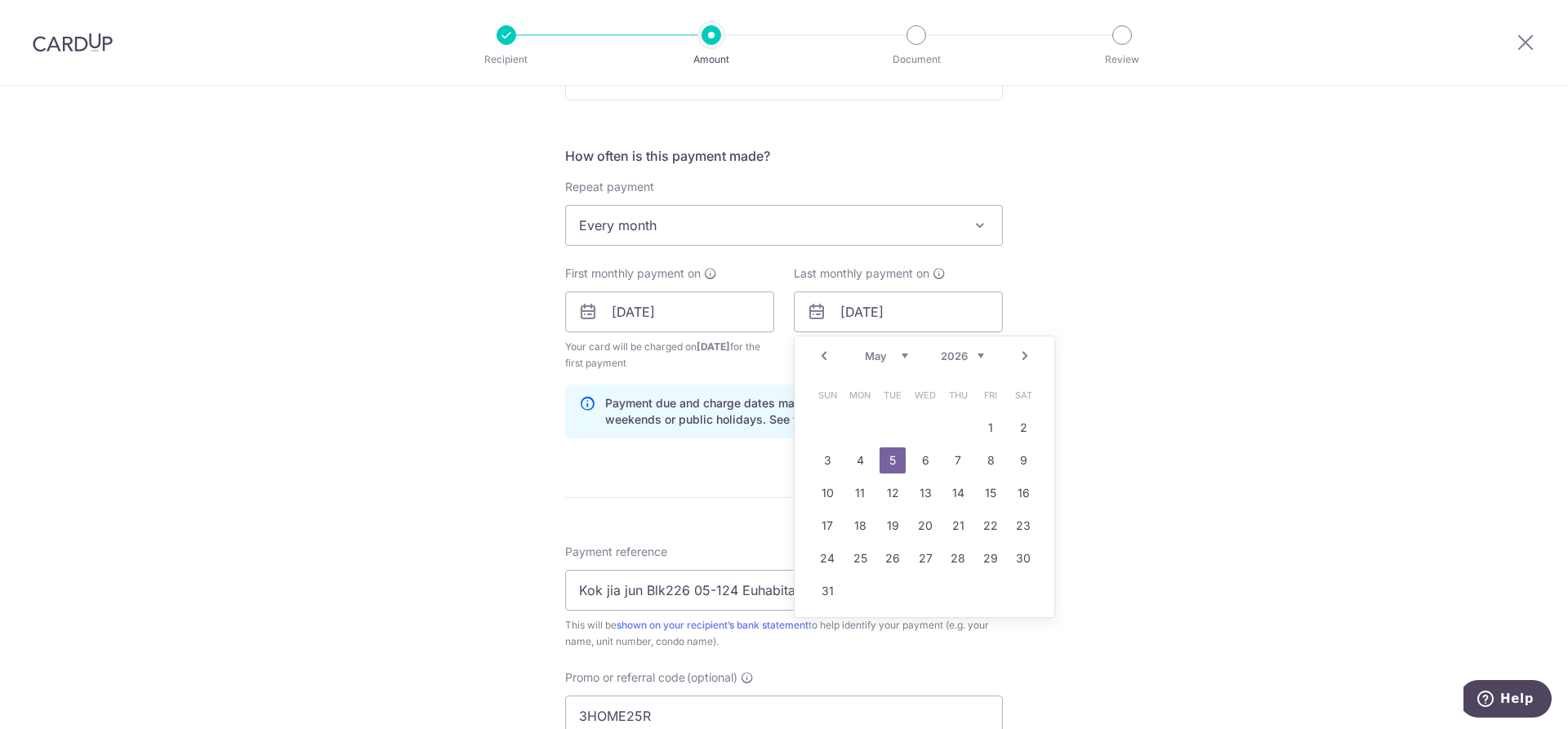
click at [1028, 358] on link "Next" at bounding box center [1025, 356] width 19 height 19
click at [823, 361] on link "Prev" at bounding box center [824, 356] width 19 height 19
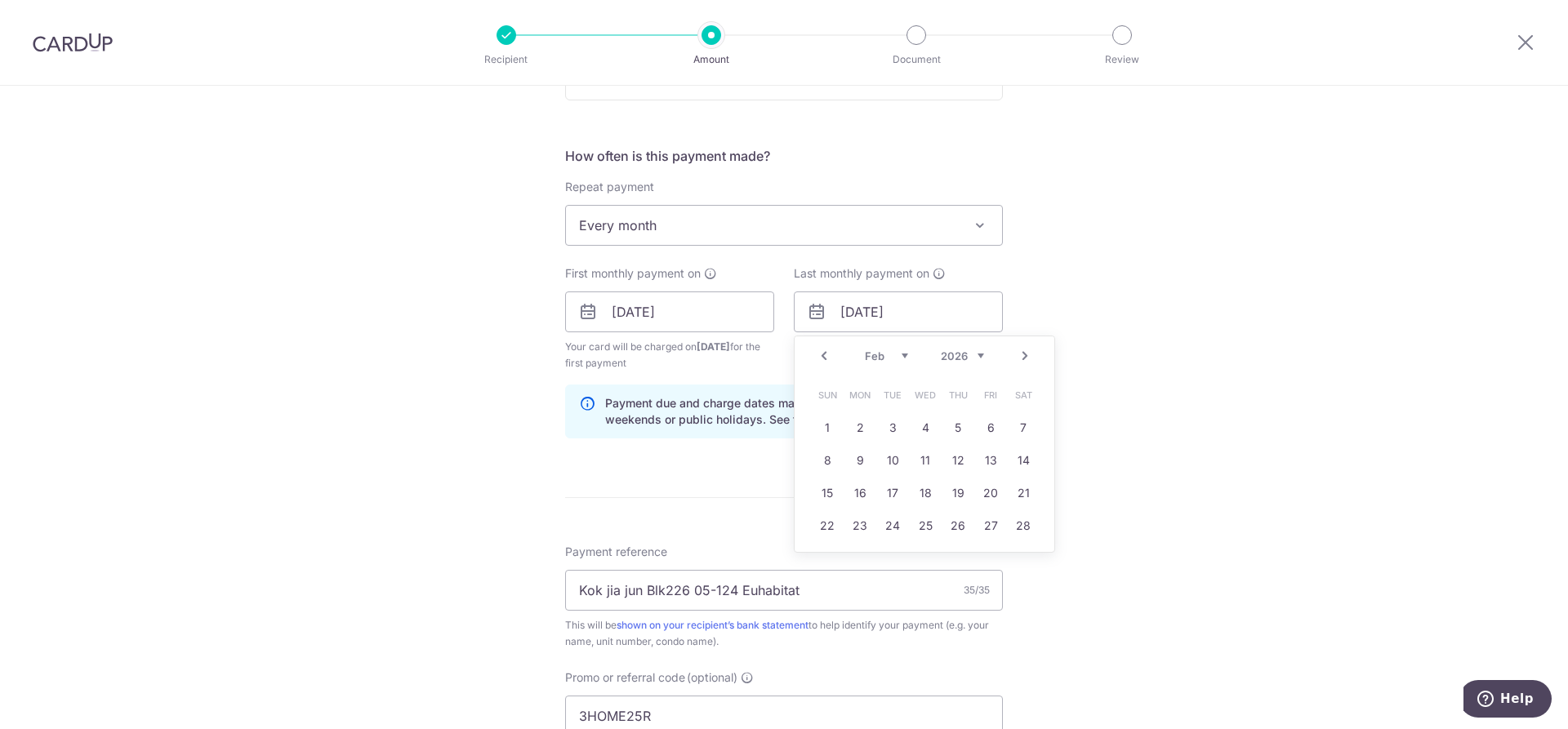
click at [823, 361] on link "Prev" at bounding box center [824, 356] width 19 height 19
click at [963, 431] on link "4" at bounding box center [957, 427] width 26 height 26
type input "04/12/2025"
click at [1142, 380] on div "Tell us more about your payment Enter payment amount SGD 2,700.00 2700.00 Selec…" at bounding box center [784, 331] width 1568 height 1633
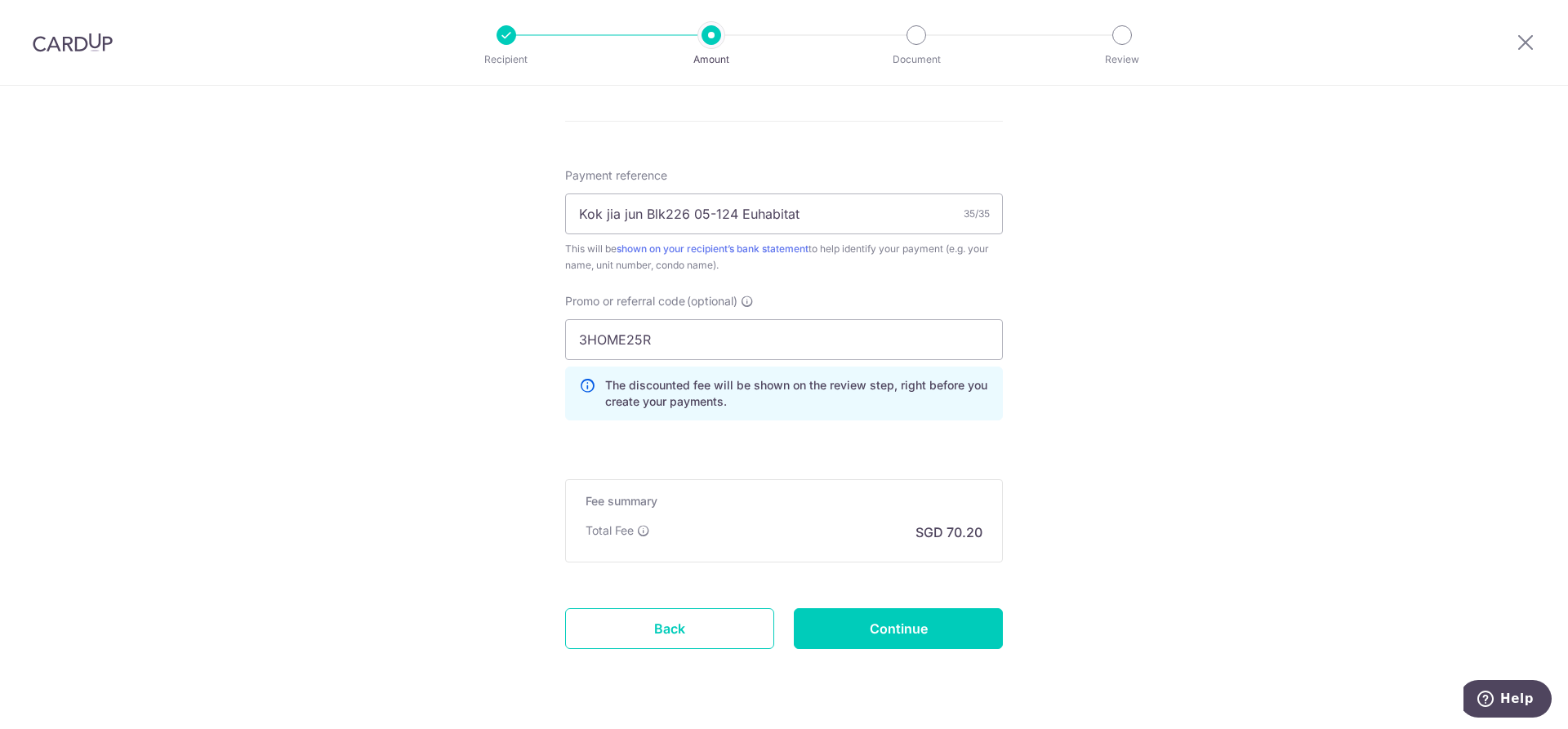
scroll to position [979, 0]
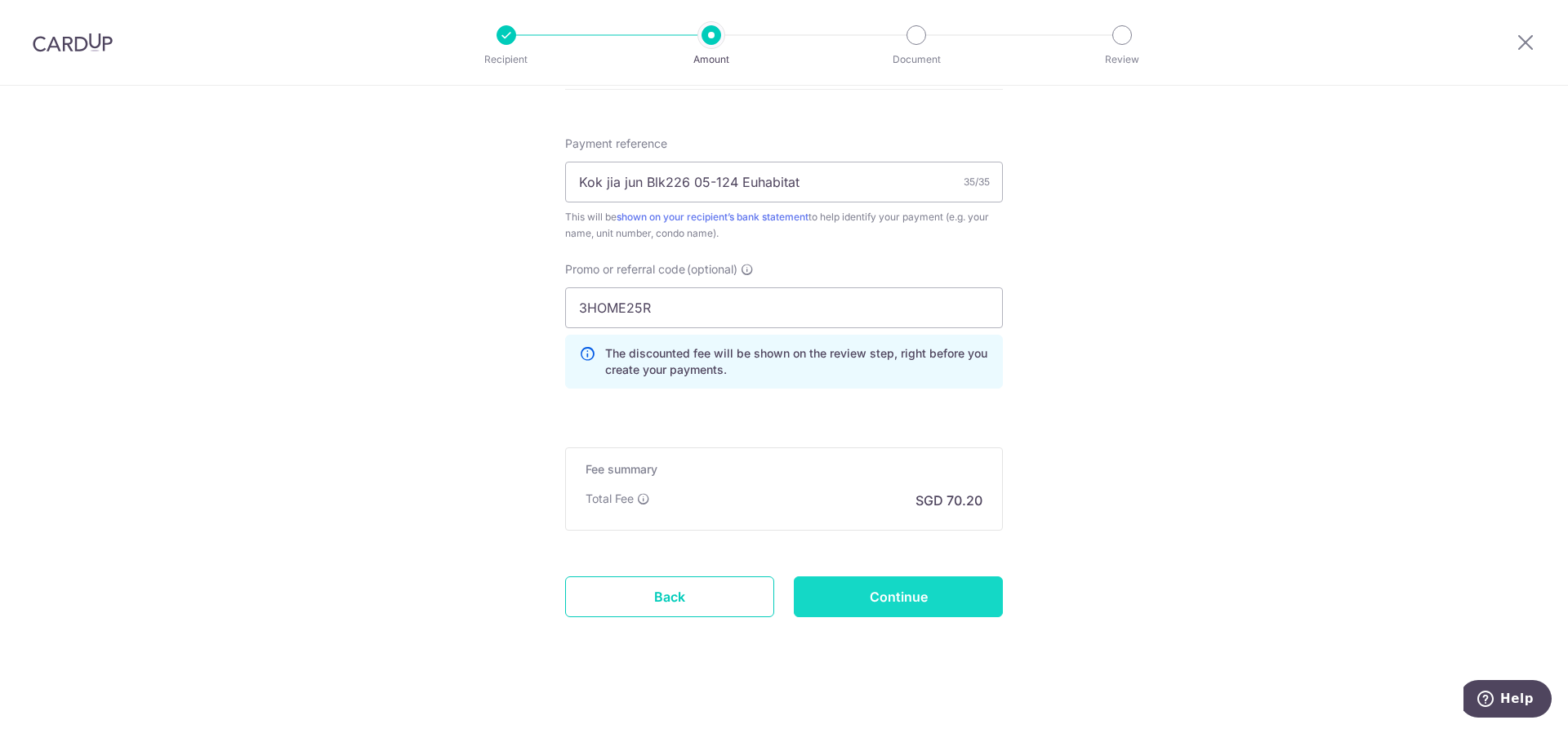
click at [949, 605] on input "Continue" at bounding box center [898, 597] width 209 height 41
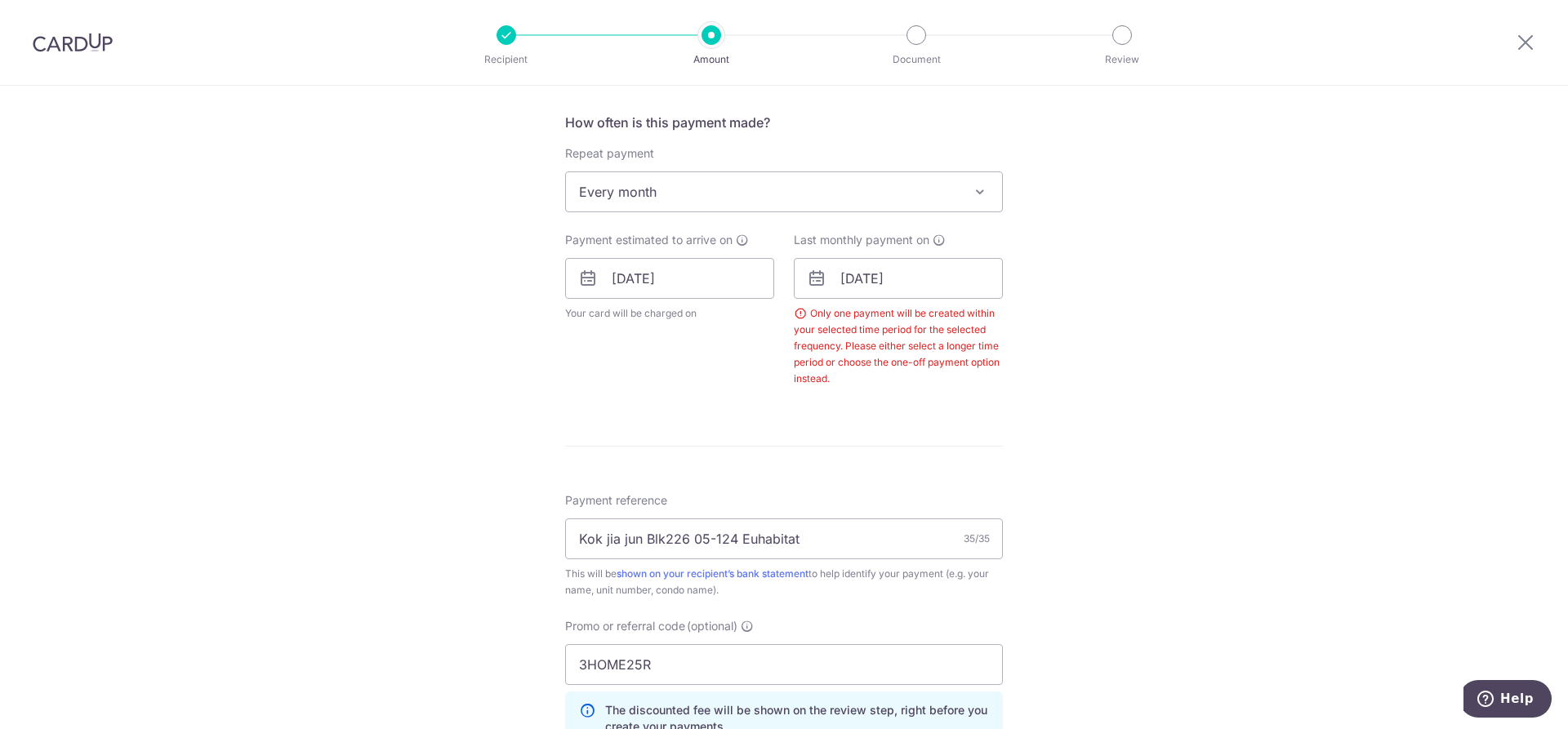
scroll to position [579, 0]
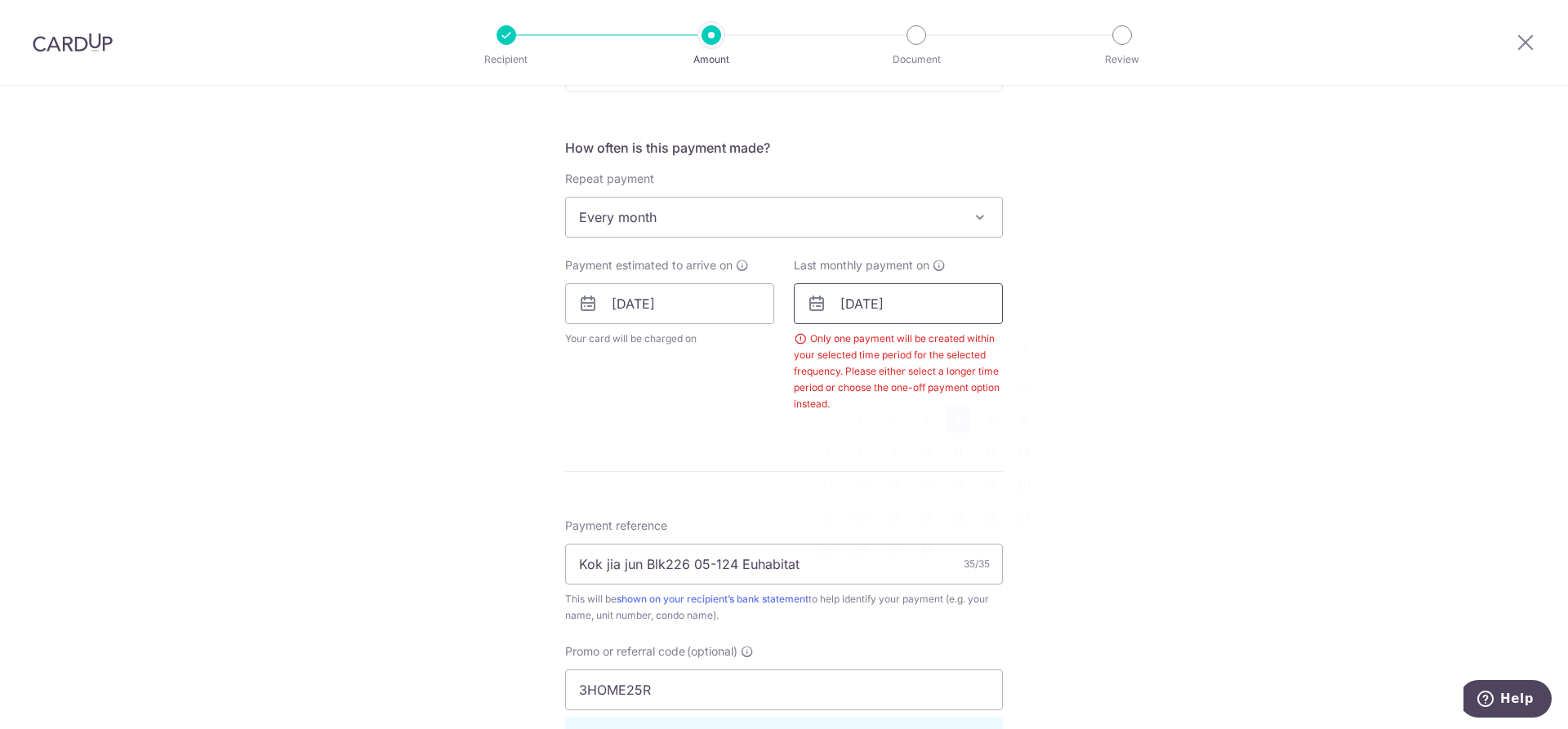
click at [949, 306] on input "[DATE]" at bounding box center [898, 304] width 209 height 41
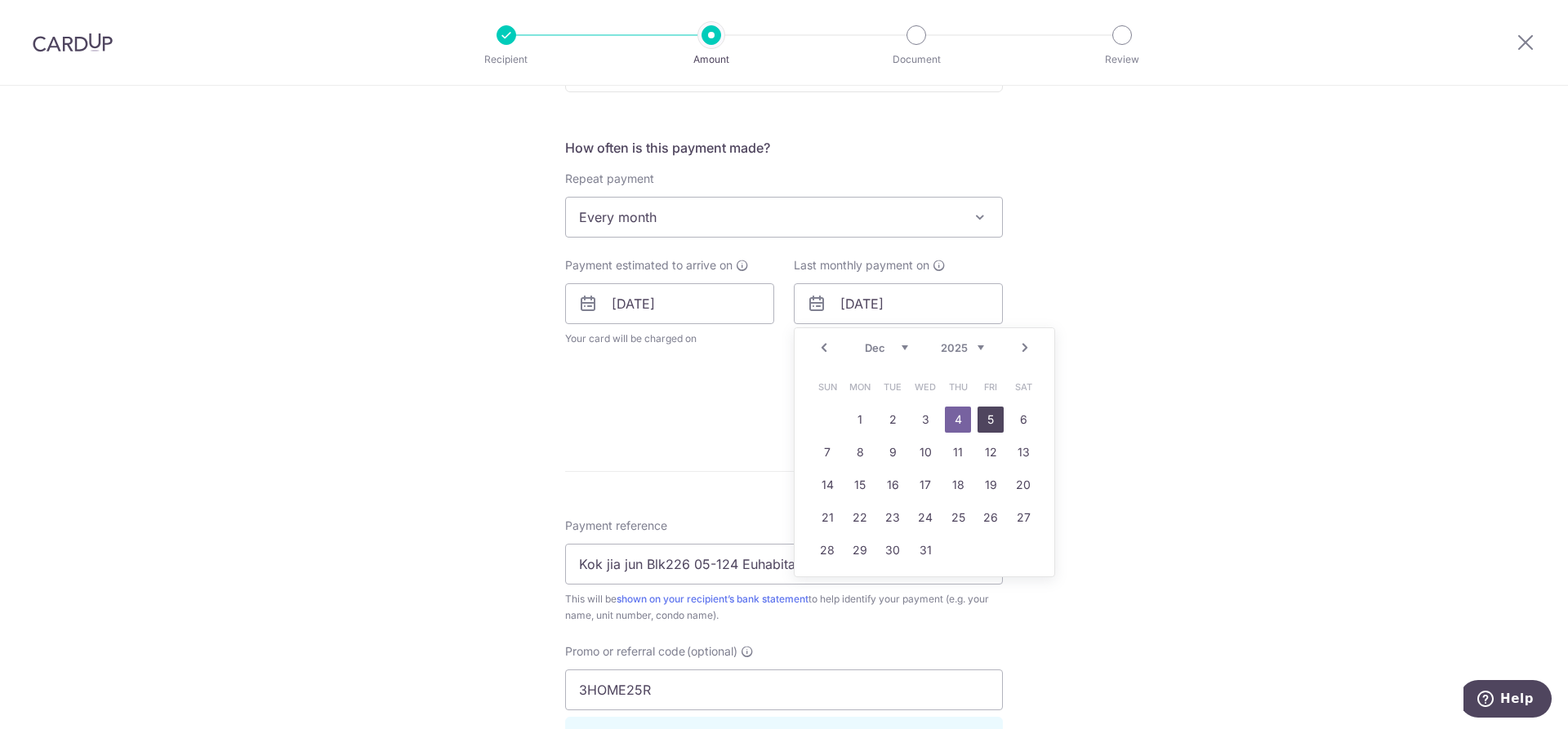
click at [986, 419] on link "5" at bounding box center [990, 419] width 26 height 26
type input "[DATE]"
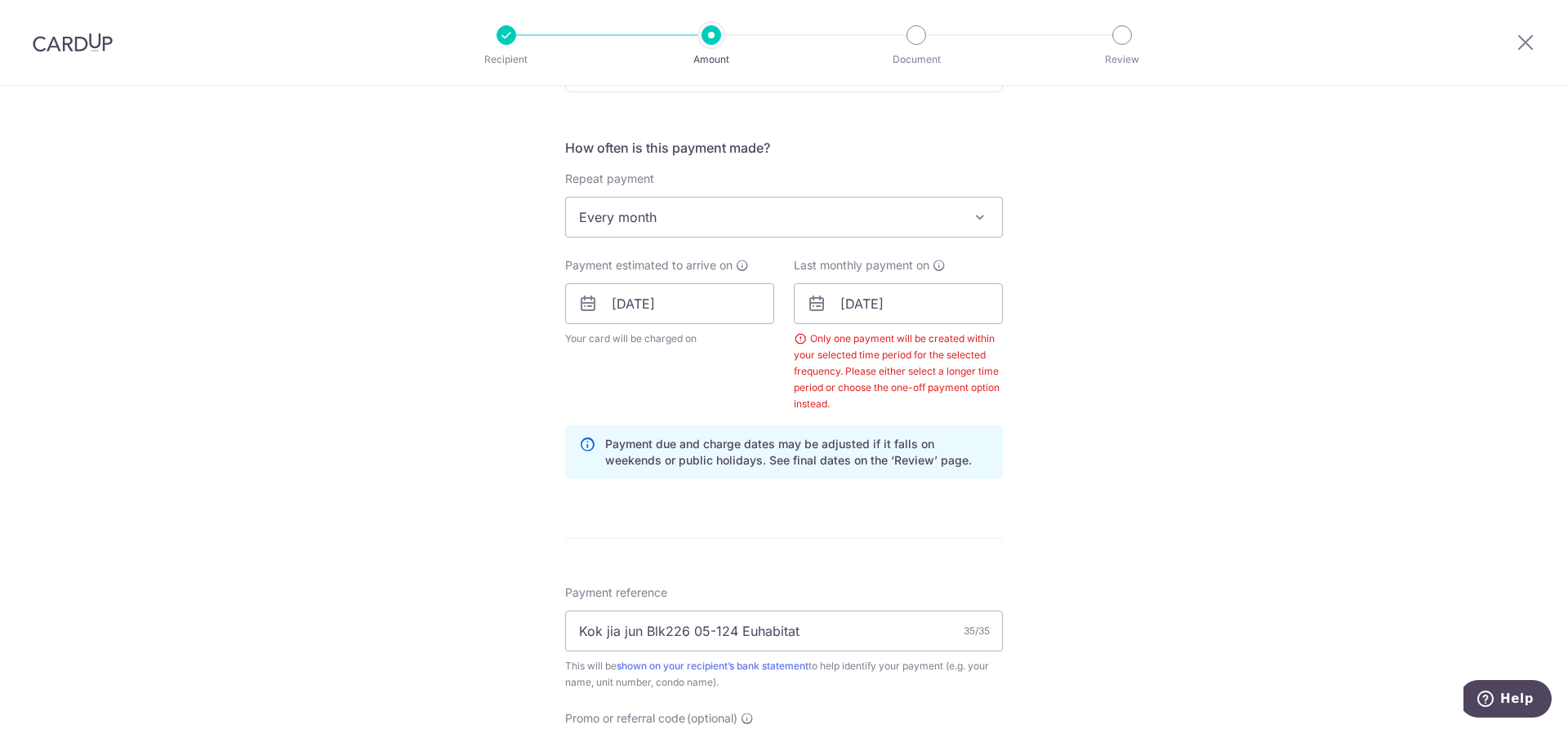
click at [1111, 469] on div "Tell us more about your payment Enter payment amount SGD 2,700.00 2700.00 Selec…" at bounding box center [784, 347] width 1568 height 1682
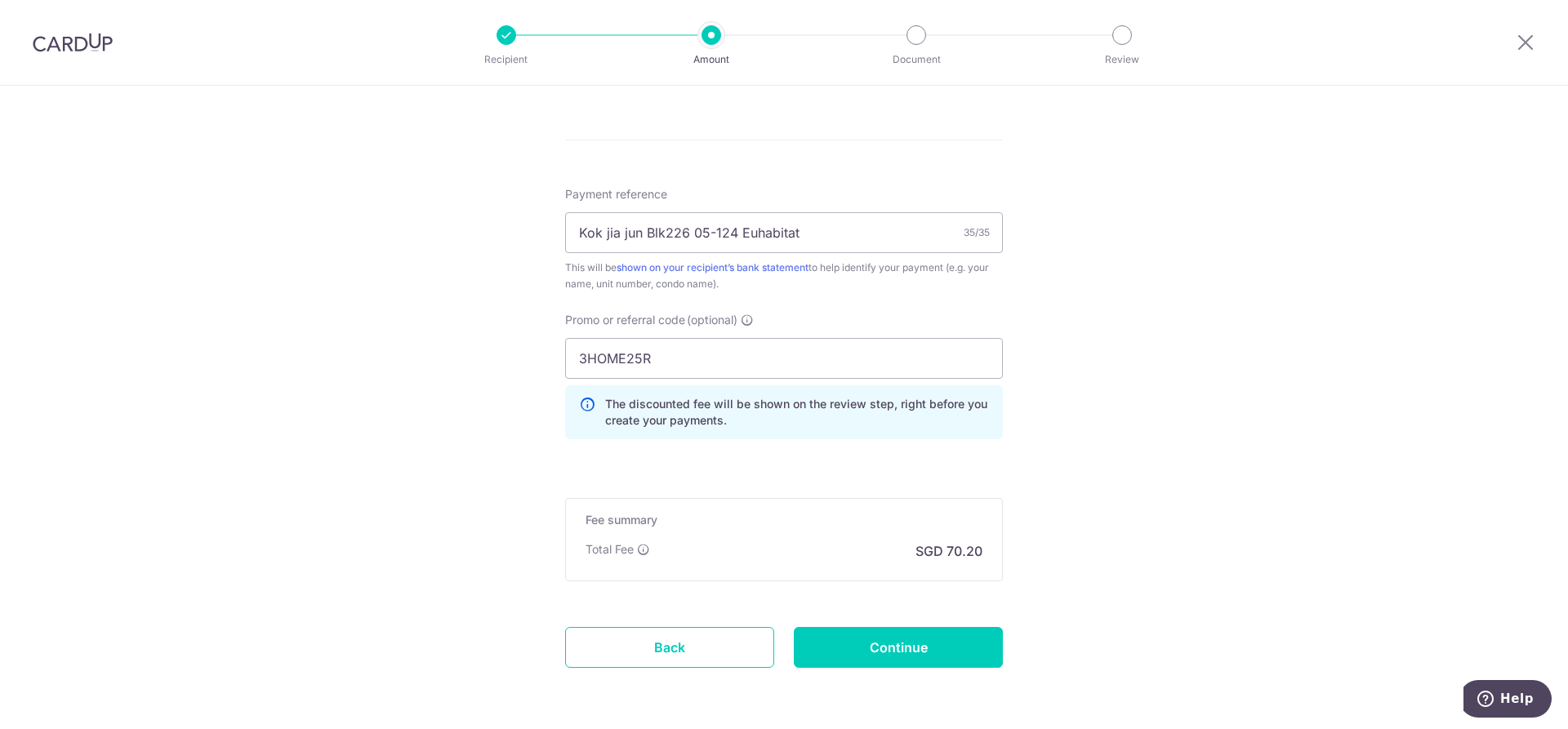
scroll to position [1039, 0]
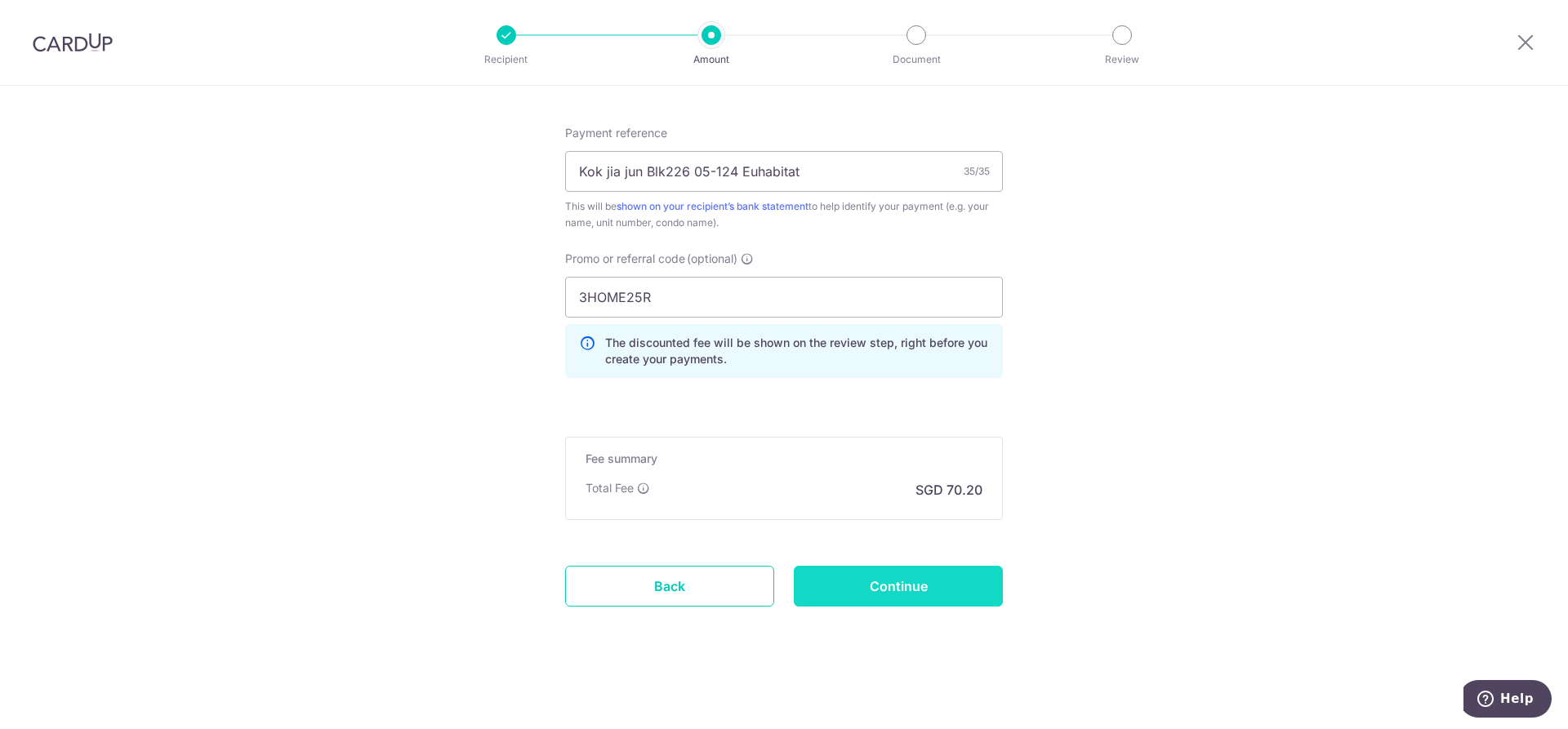
click at [946, 578] on input "Continue" at bounding box center [898, 586] width 209 height 41
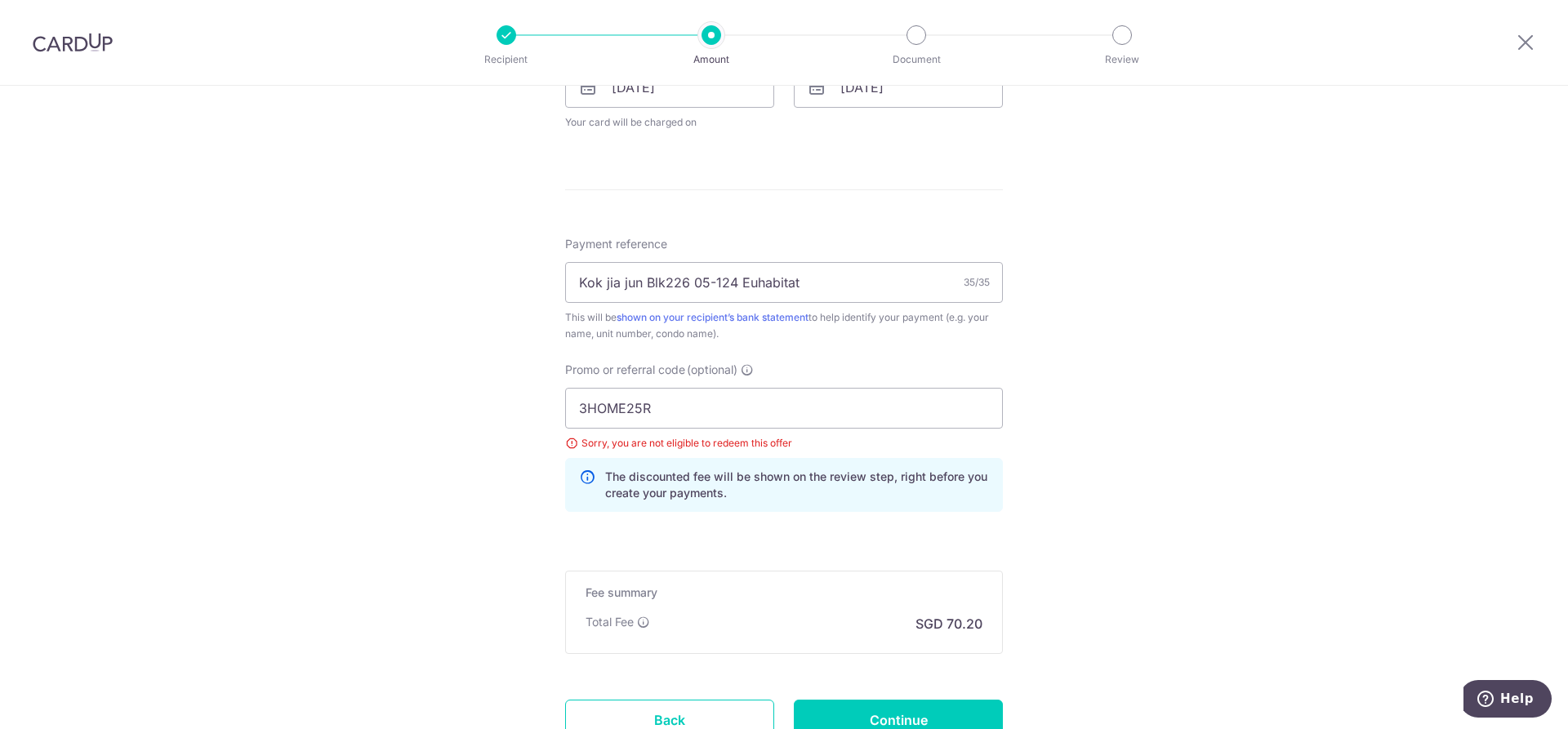
scroll to position [766, 0]
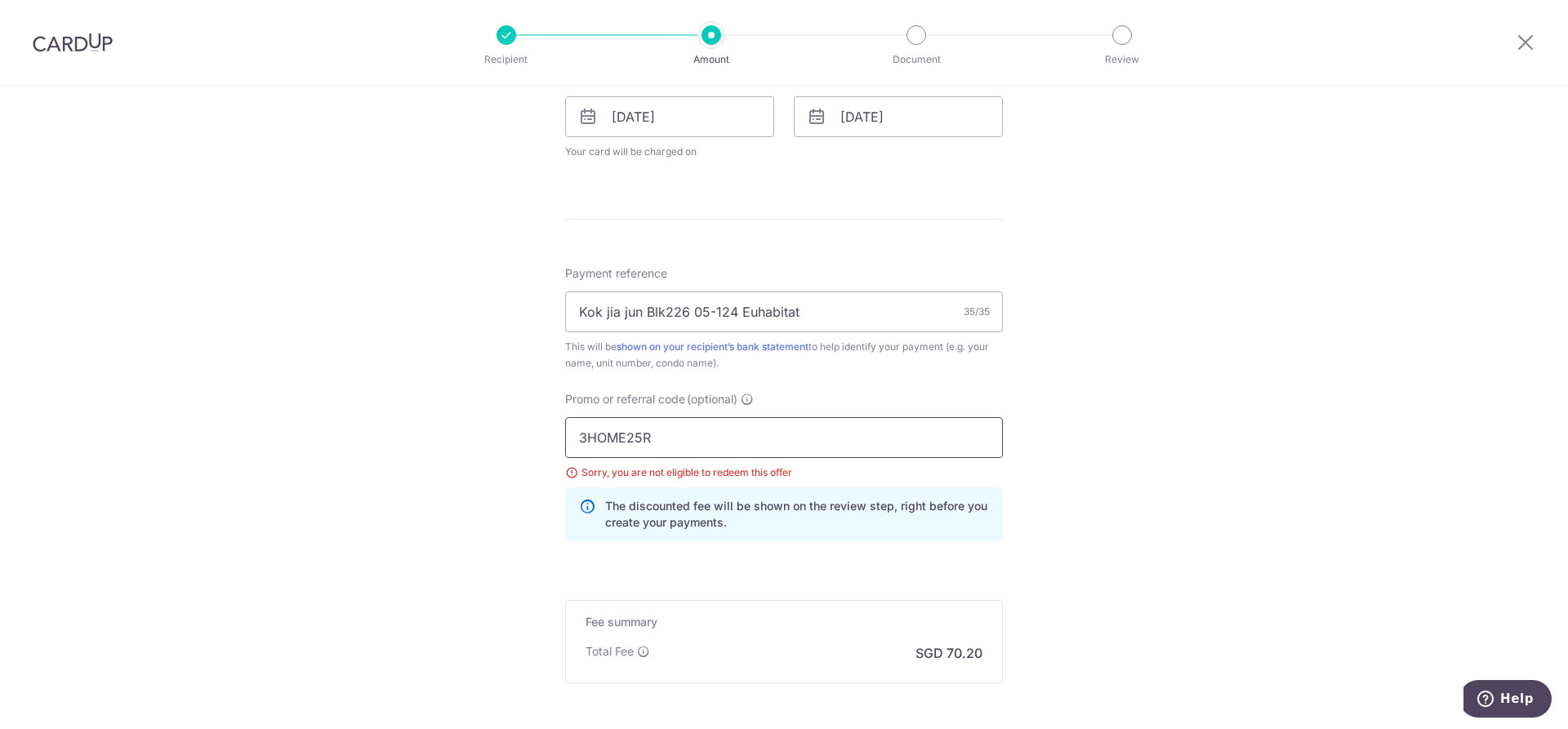
click at [948, 418] on input "3HOME25R" at bounding box center [784, 438] width 438 height 41
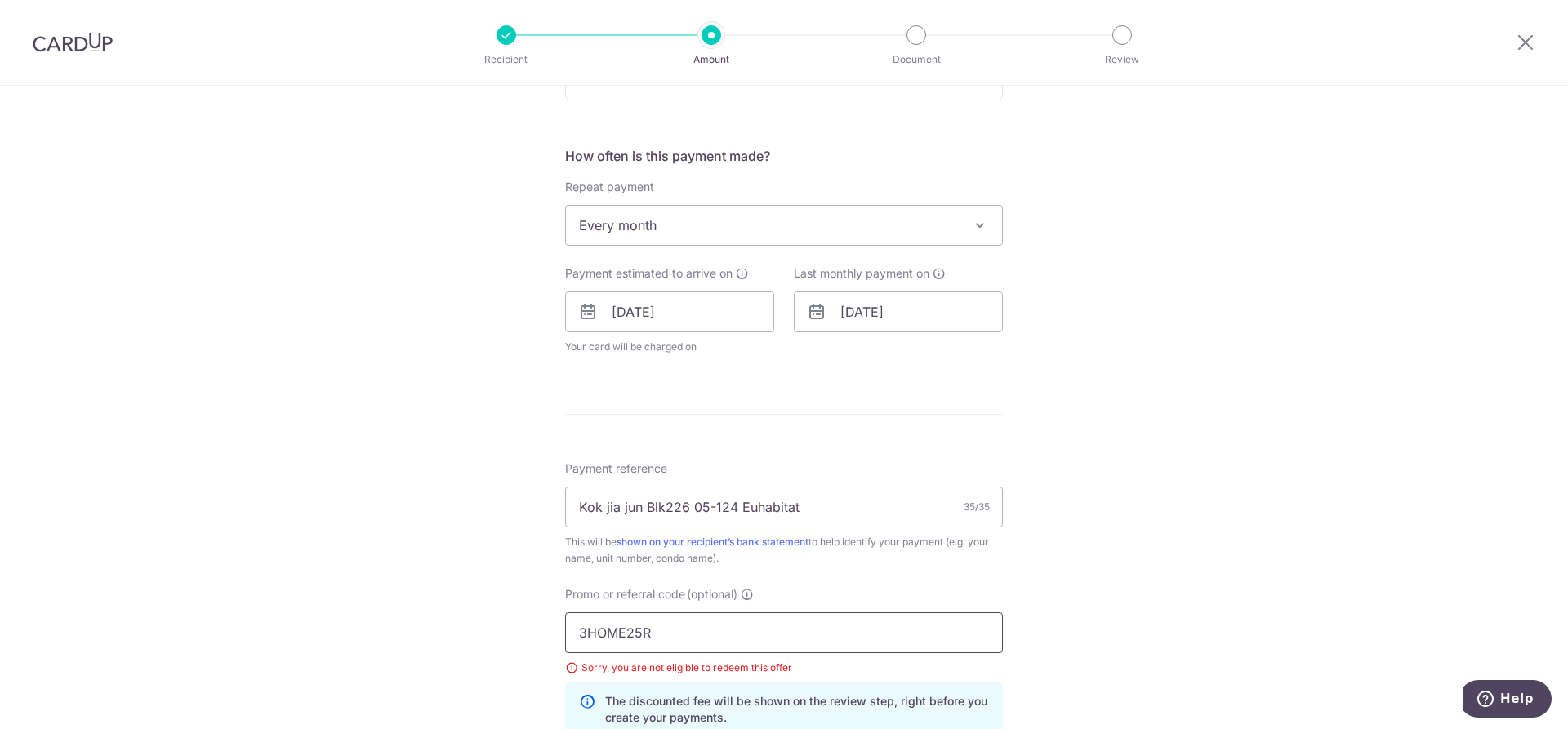
scroll to position [929, 0]
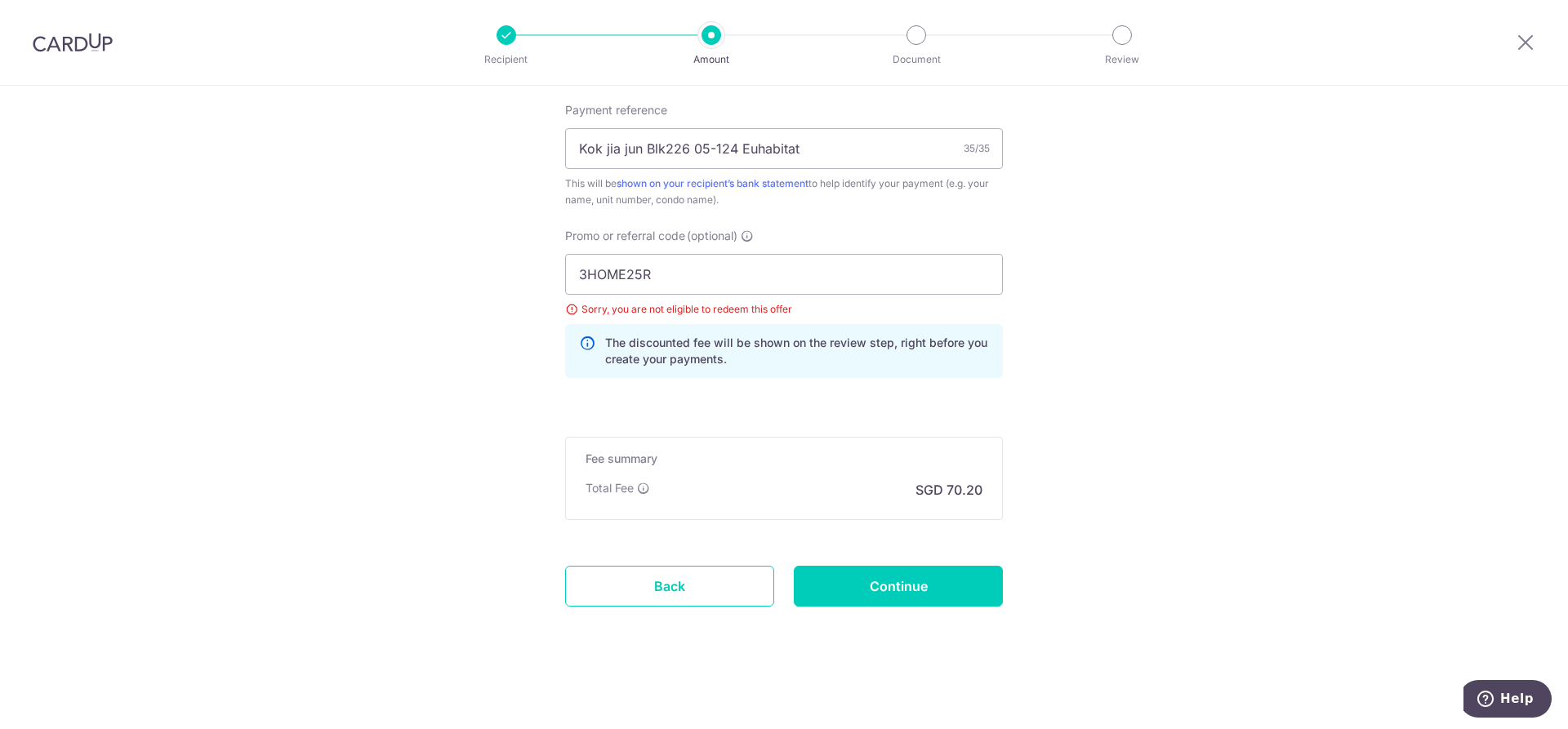
click at [504, 28] on div at bounding box center [506, 35] width 19 height 19
click at [504, 33] on div at bounding box center [506, 35] width 19 height 19
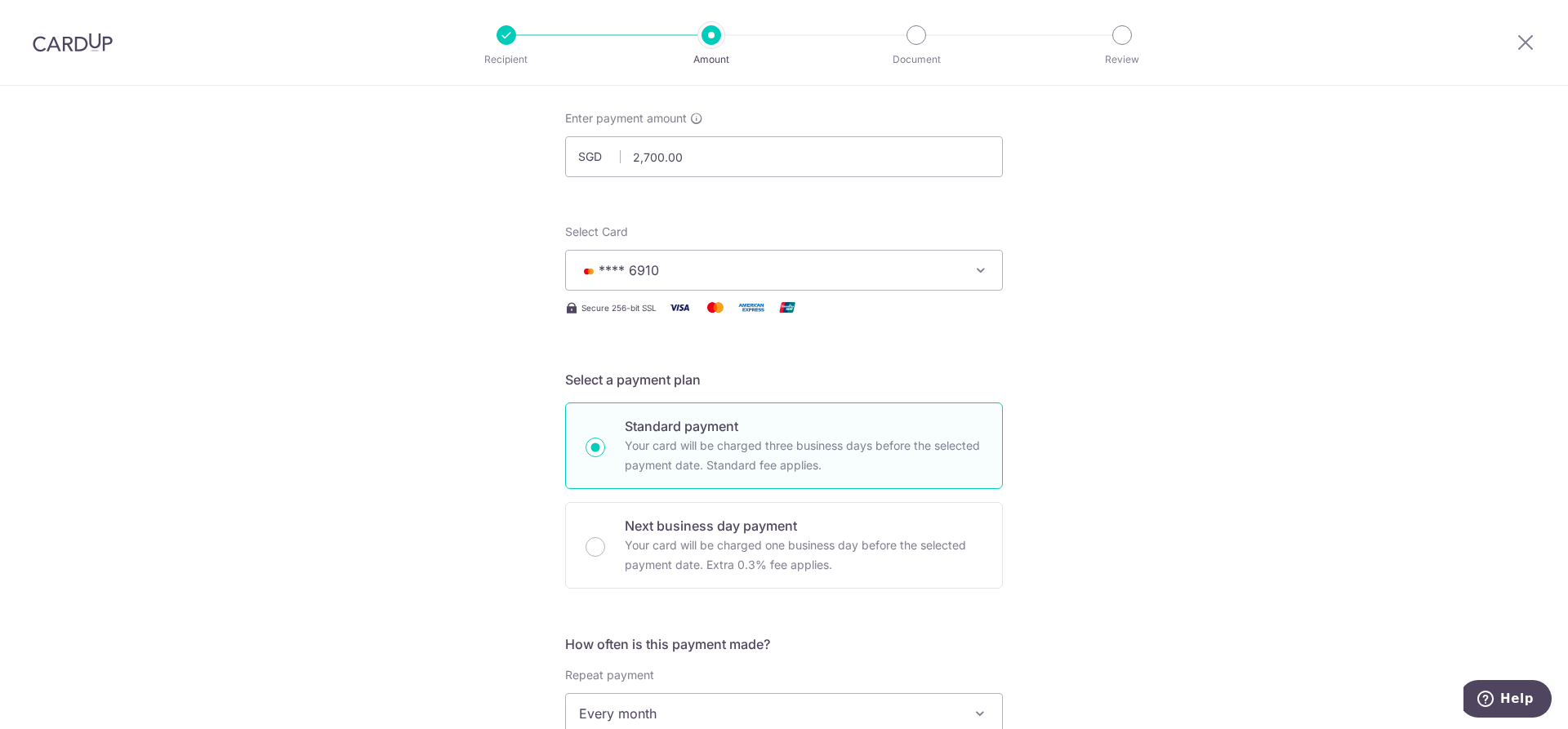
scroll to position [32, 0]
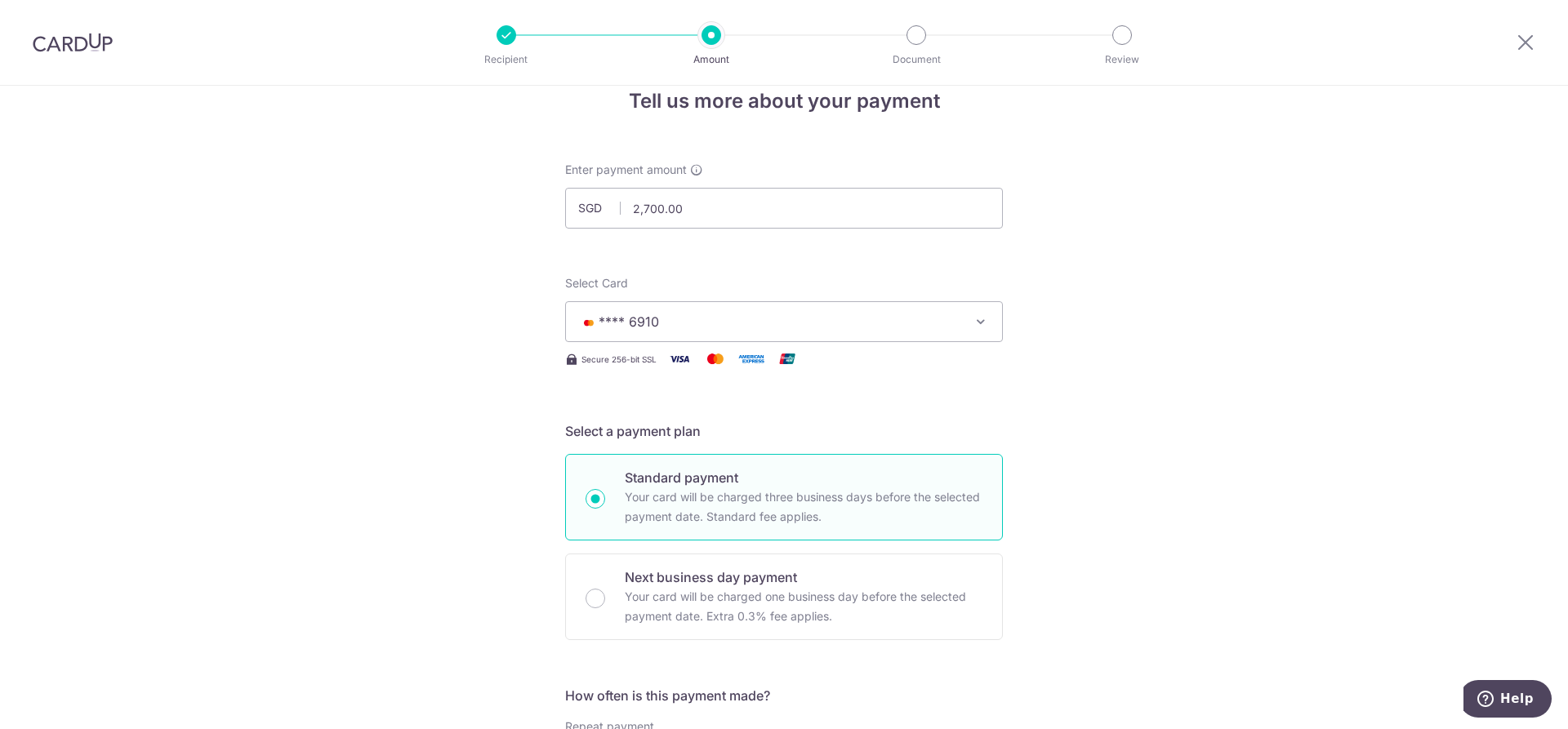
click at [899, 299] on div "Select Card **** 6910 Add credit card Your Cards **** 6910" at bounding box center [784, 309] width 438 height 67
click at [899, 316] on span "**** 6910" at bounding box center [769, 321] width 381 height 19
click at [671, 367] on span "Add credit card" at bounding box center [799, 367] width 381 height 17
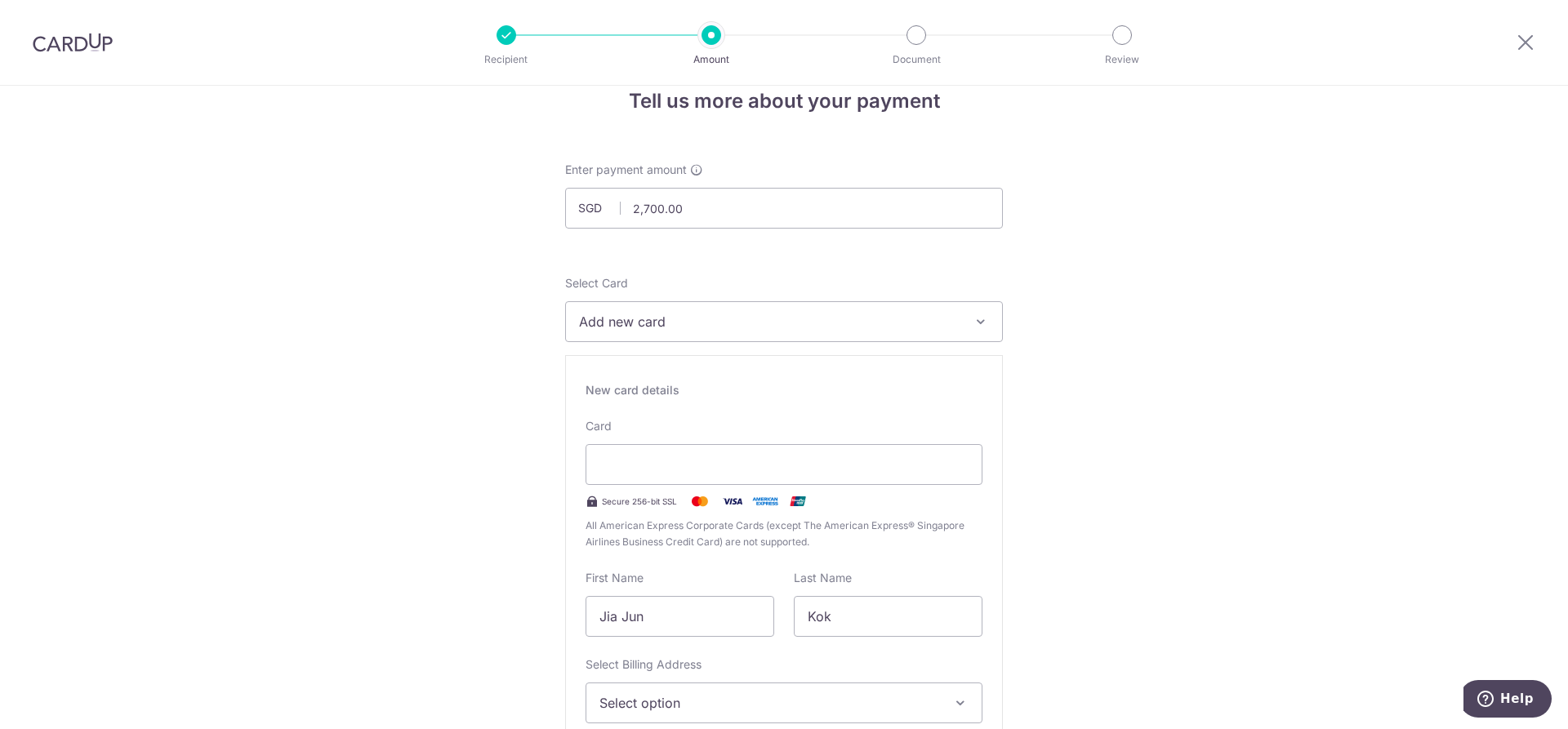
click at [768, 306] on button "Add new card" at bounding box center [784, 321] width 438 height 41
click at [661, 452] on link "**** 6910" at bounding box center [784, 438] width 436 height 39
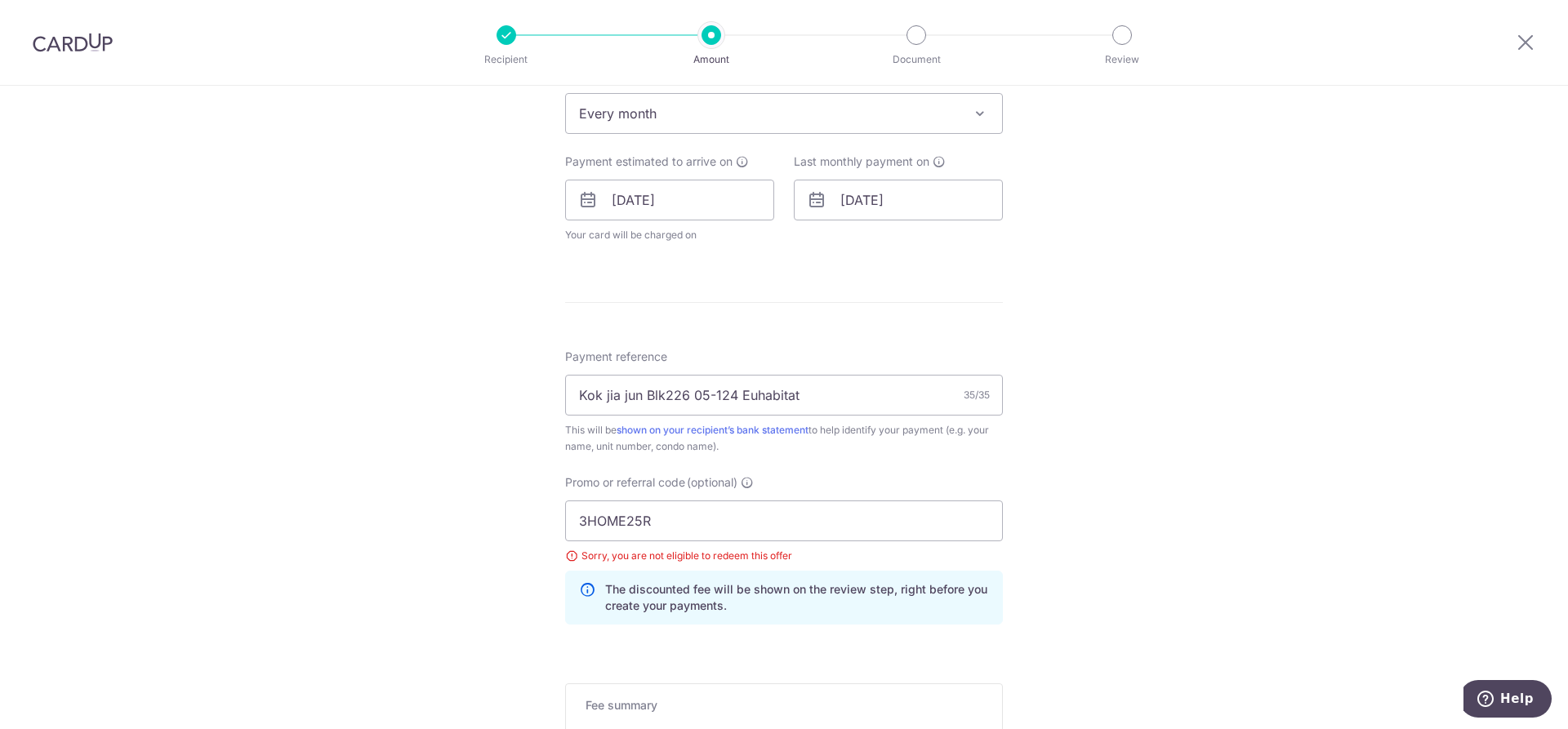
scroll to position [848, 0]
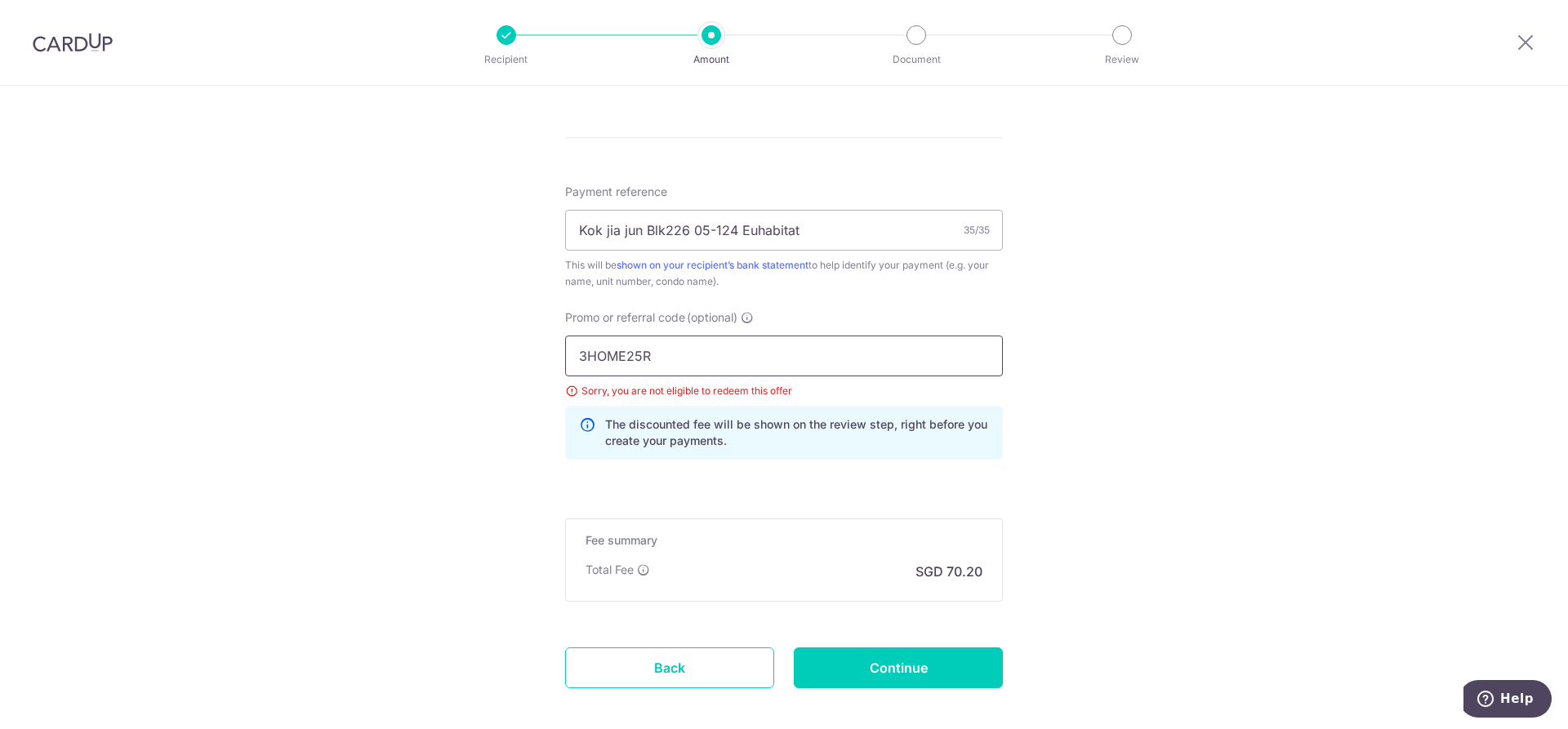
drag, startPoint x: 711, startPoint y: 368, endPoint x: 335, endPoint y: 322, distance: 378.8
click at [338, 322] on div "Tell us more about your payment Enter payment amount SGD 2,700.00 2700.00 Selec…" at bounding box center [784, 24] width 1568 height 1573
paste input "SAVERENT179"
type input "SAVERENT179"
click at [1185, 435] on div "Tell us more about your payment Enter payment amount SGD 2,700.00 2700.00 Selec…" at bounding box center [784, 24] width 1568 height 1573
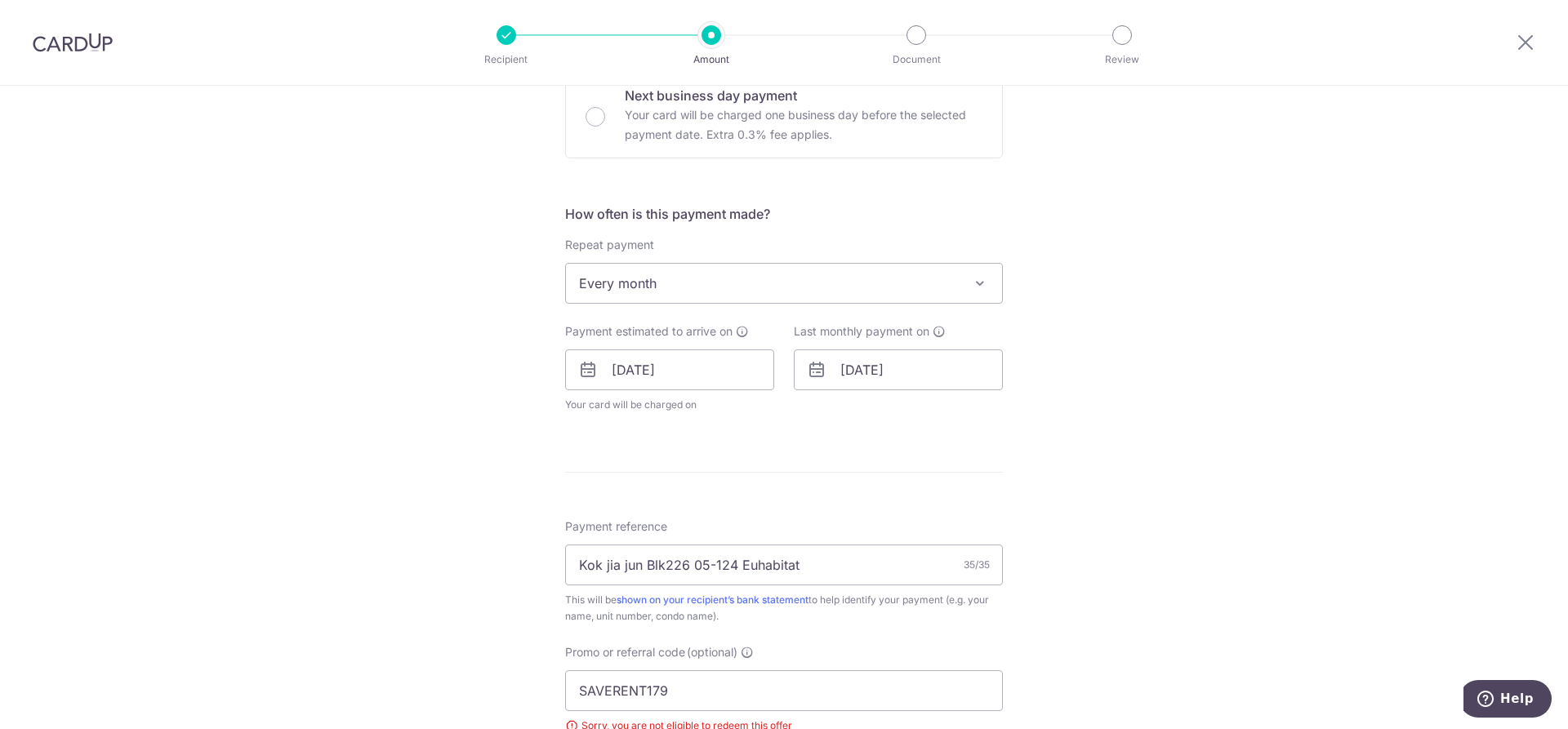
scroll to position [358, 0]
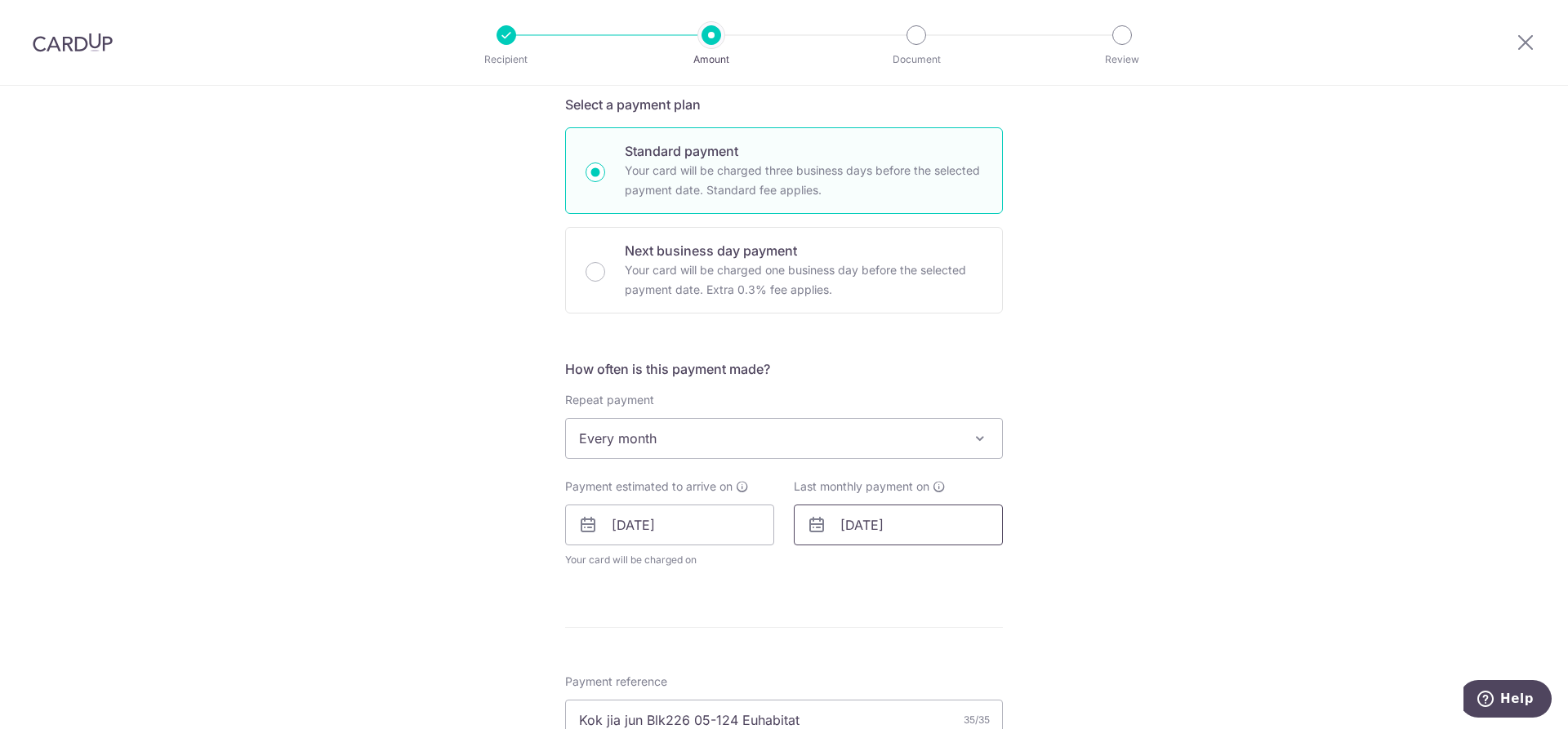
click at [931, 509] on input "[DATE]" at bounding box center [898, 525] width 209 height 41
click at [1033, 569] on div "Prev Next Nov Dec 2025 2026 2027 2028 2029 2030 2031 2032 2033 2034 2035" at bounding box center [924, 568] width 260 height 39
click at [1025, 569] on link "Next" at bounding box center [1025, 568] width 19 height 19
click at [858, 674] on link "5" at bounding box center [860, 673] width 26 height 26
type input "[DATE]"
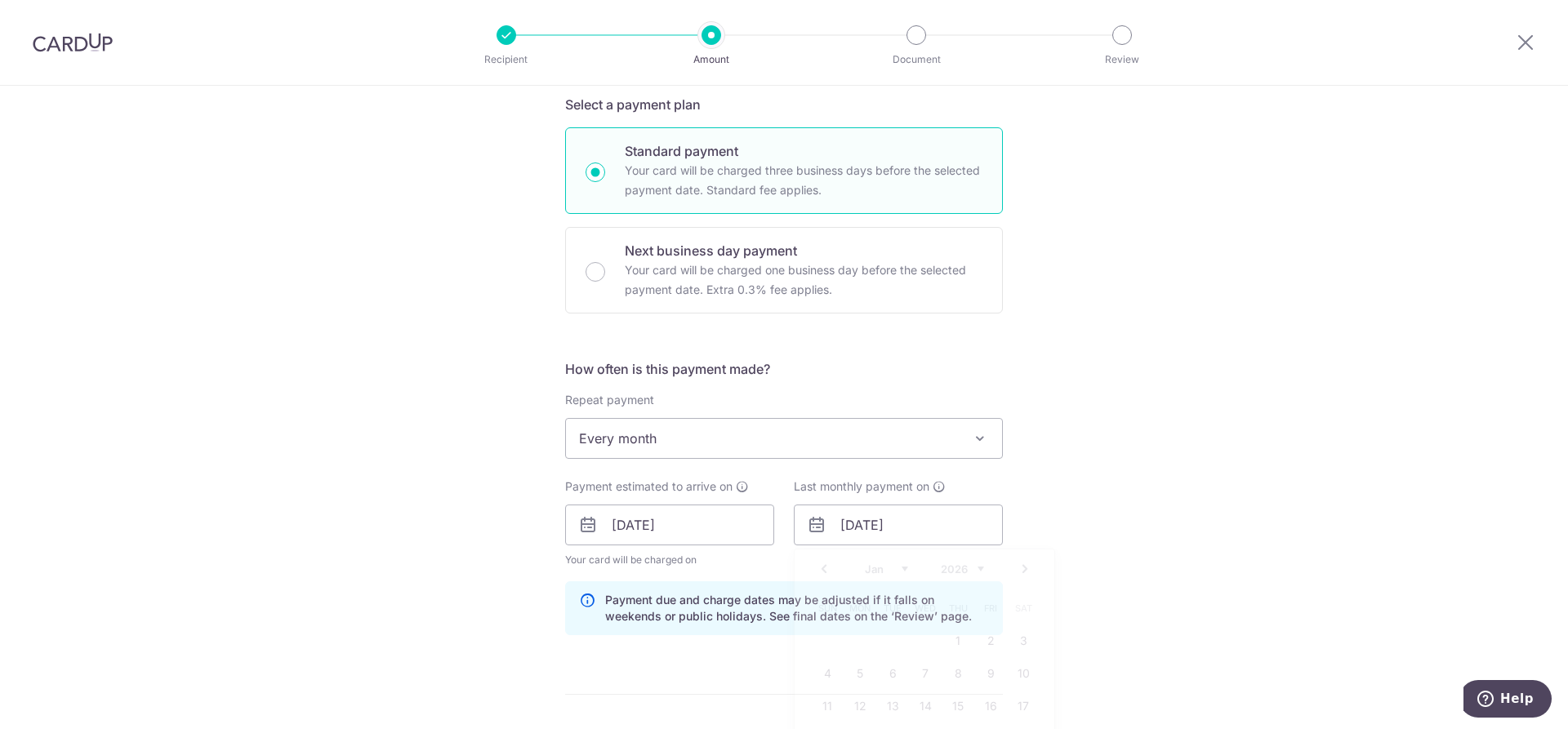
click at [1145, 549] on div "Tell us more about your payment Enter payment amount SGD 2,700.00 2700.00 Selec…" at bounding box center [784, 547] width 1568 height 1640
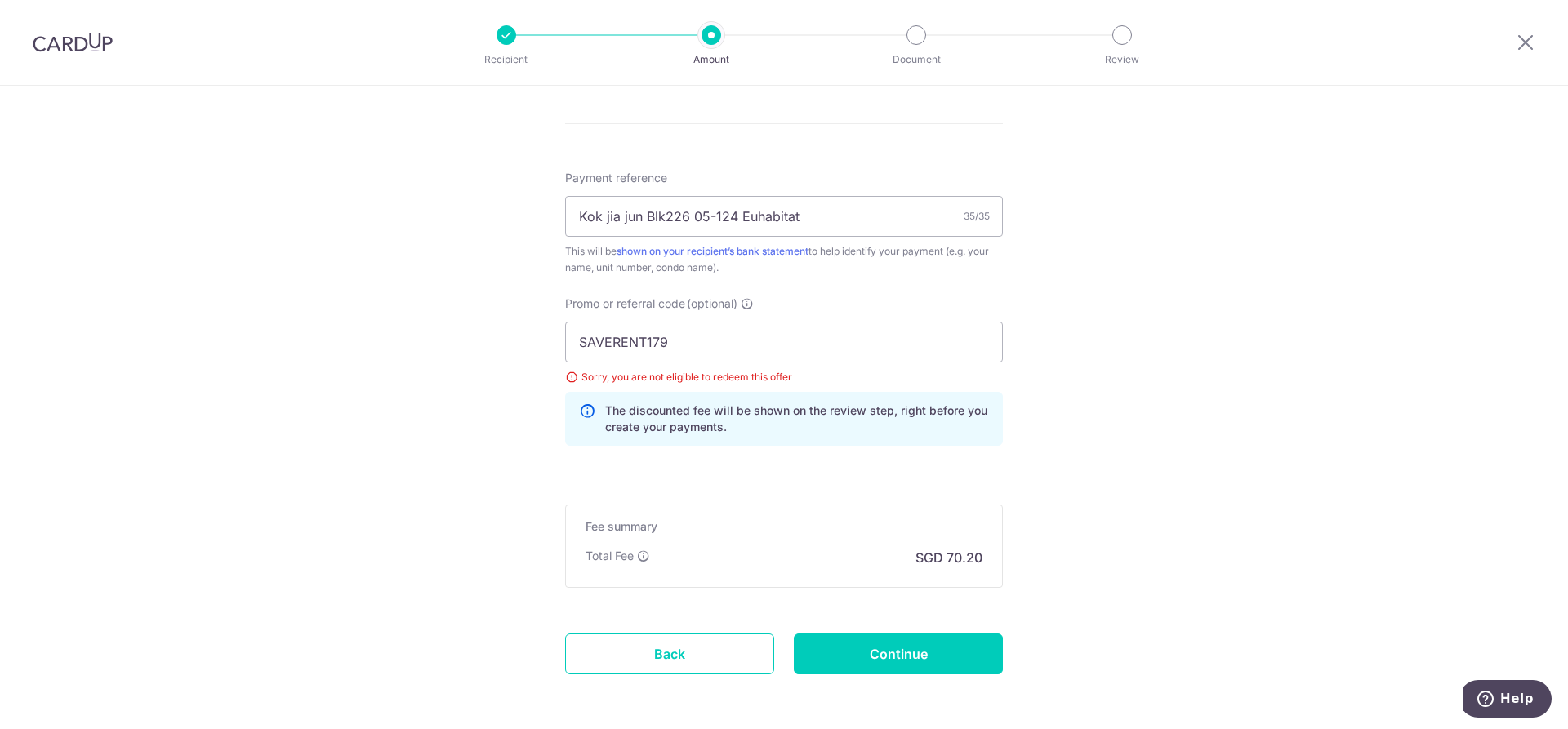
scroll to position [929, 0]
click at [953, 655] on input "Continue" at bounding box center [898, 653] width 209 height 41
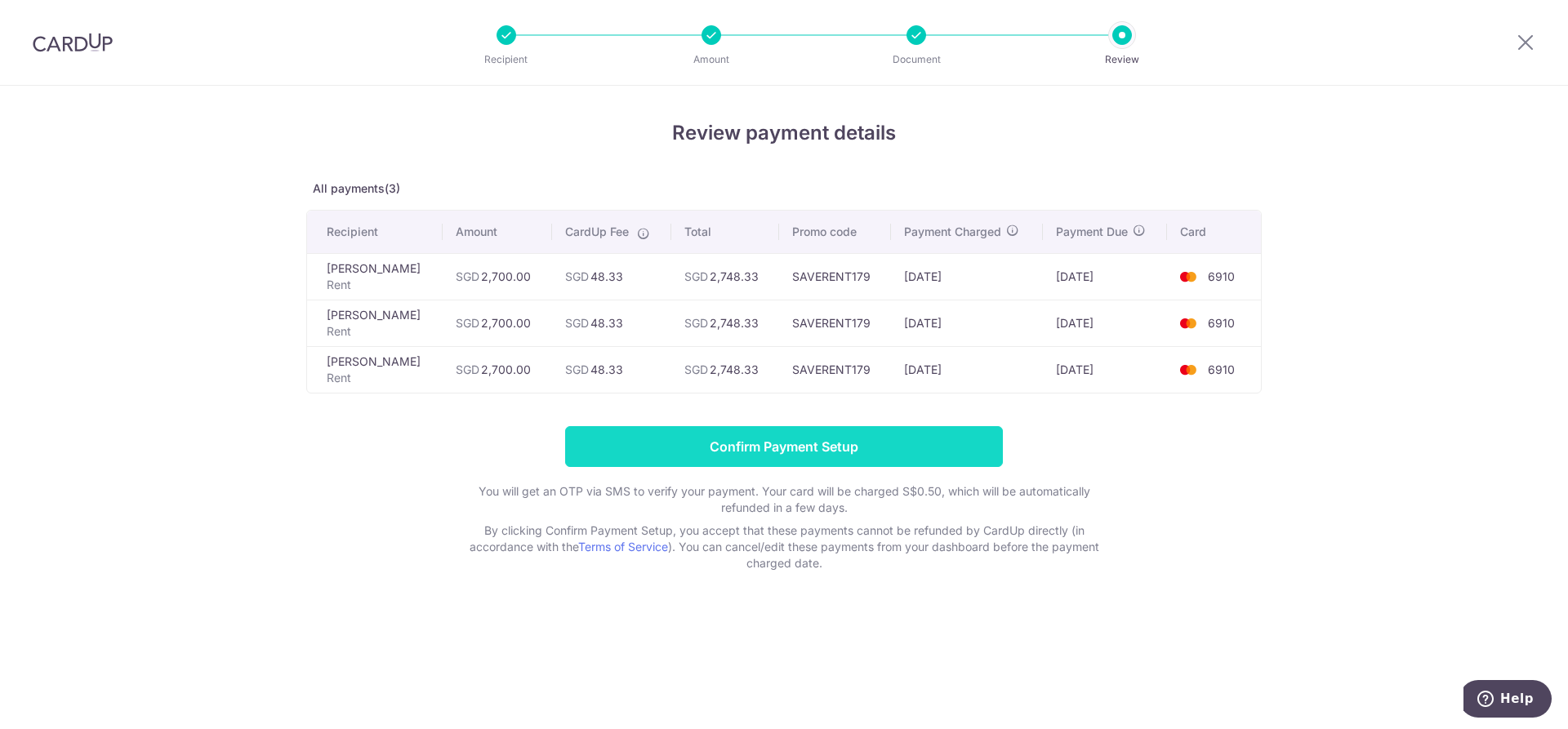
click at [924, 441] on input "Confirm Payment Setup" at bounding box center [784, 447] width 438 height 41
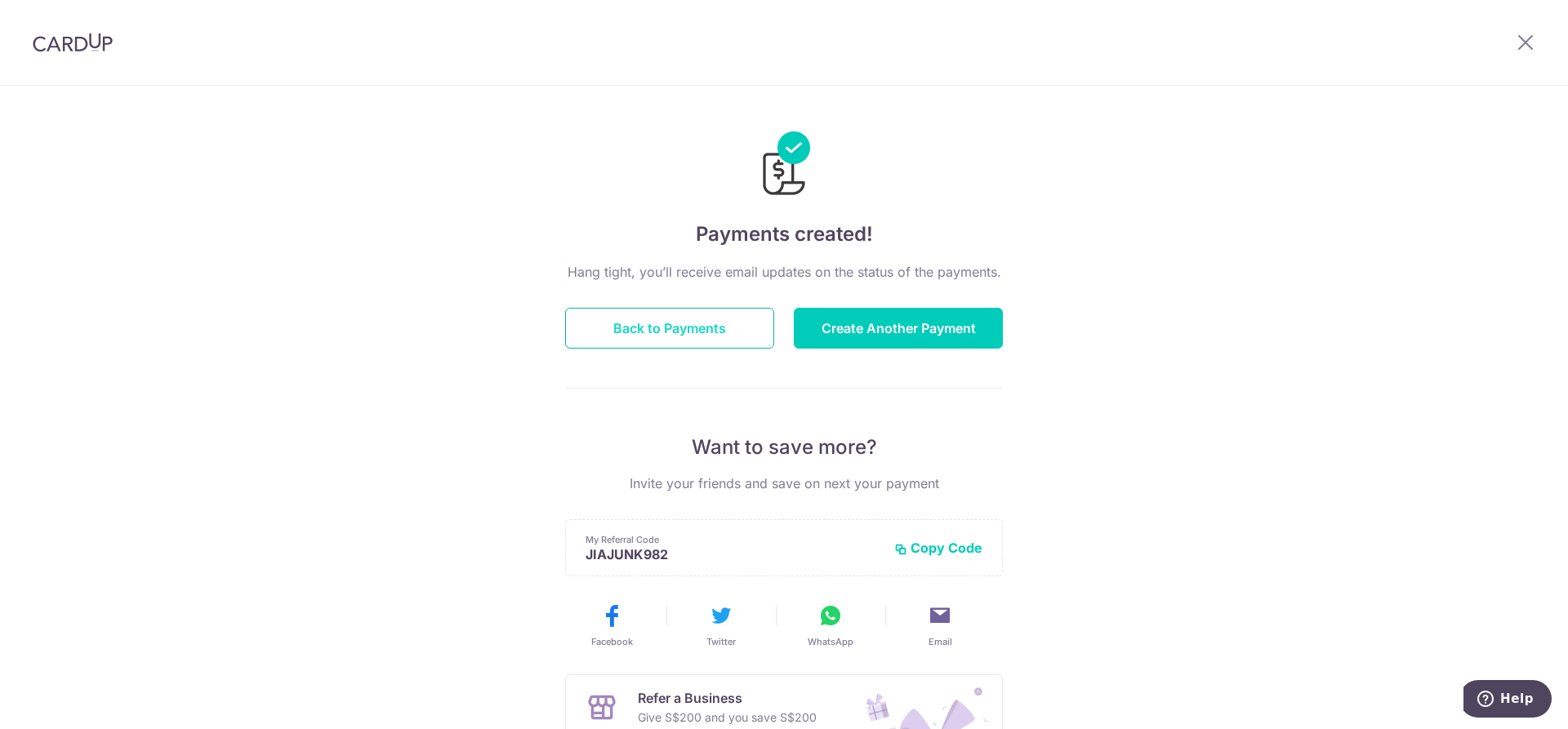
click at [669, 320] on button "Back to Payments" at bounding box center [669, 328] width 209 height 41
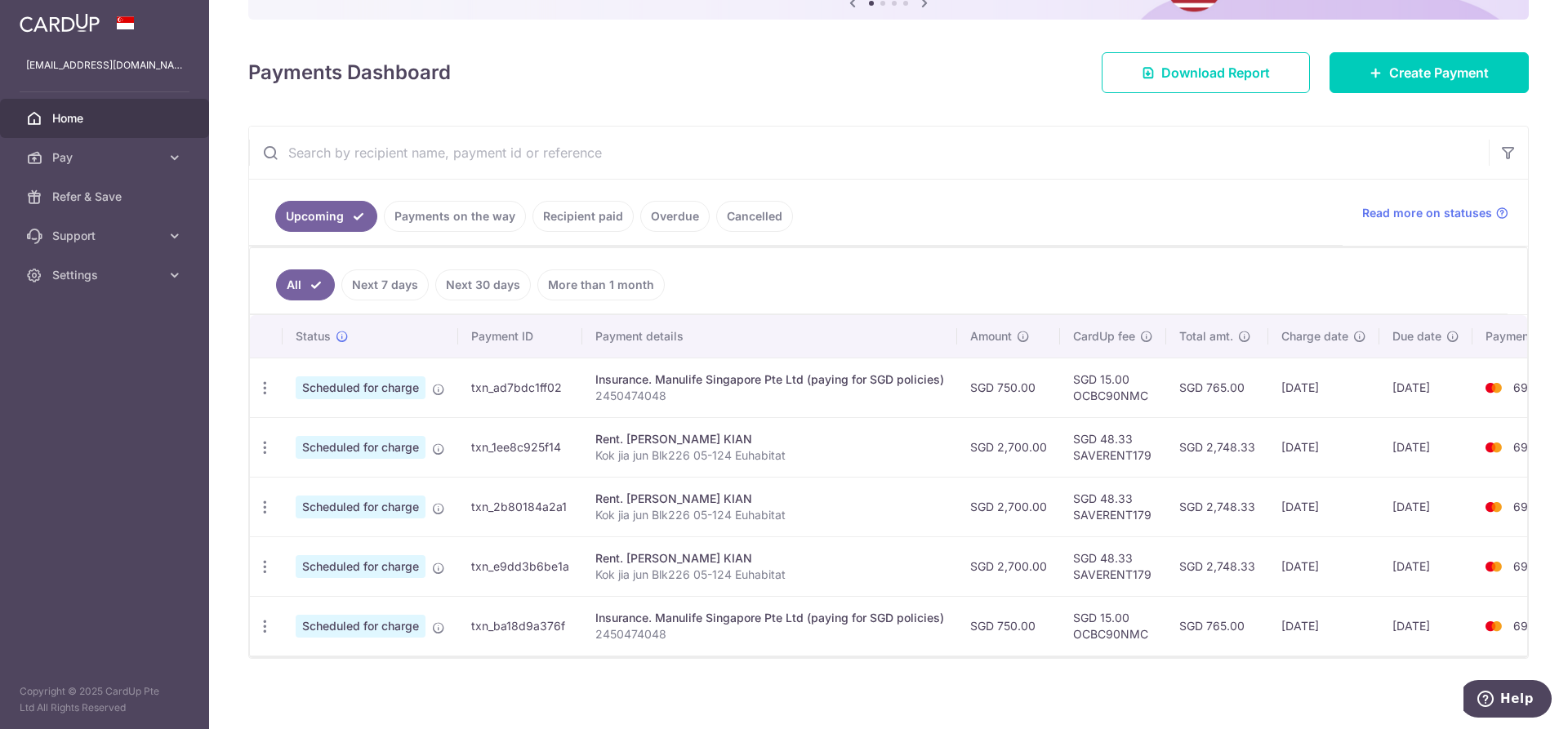
scroll to position [204, 0]
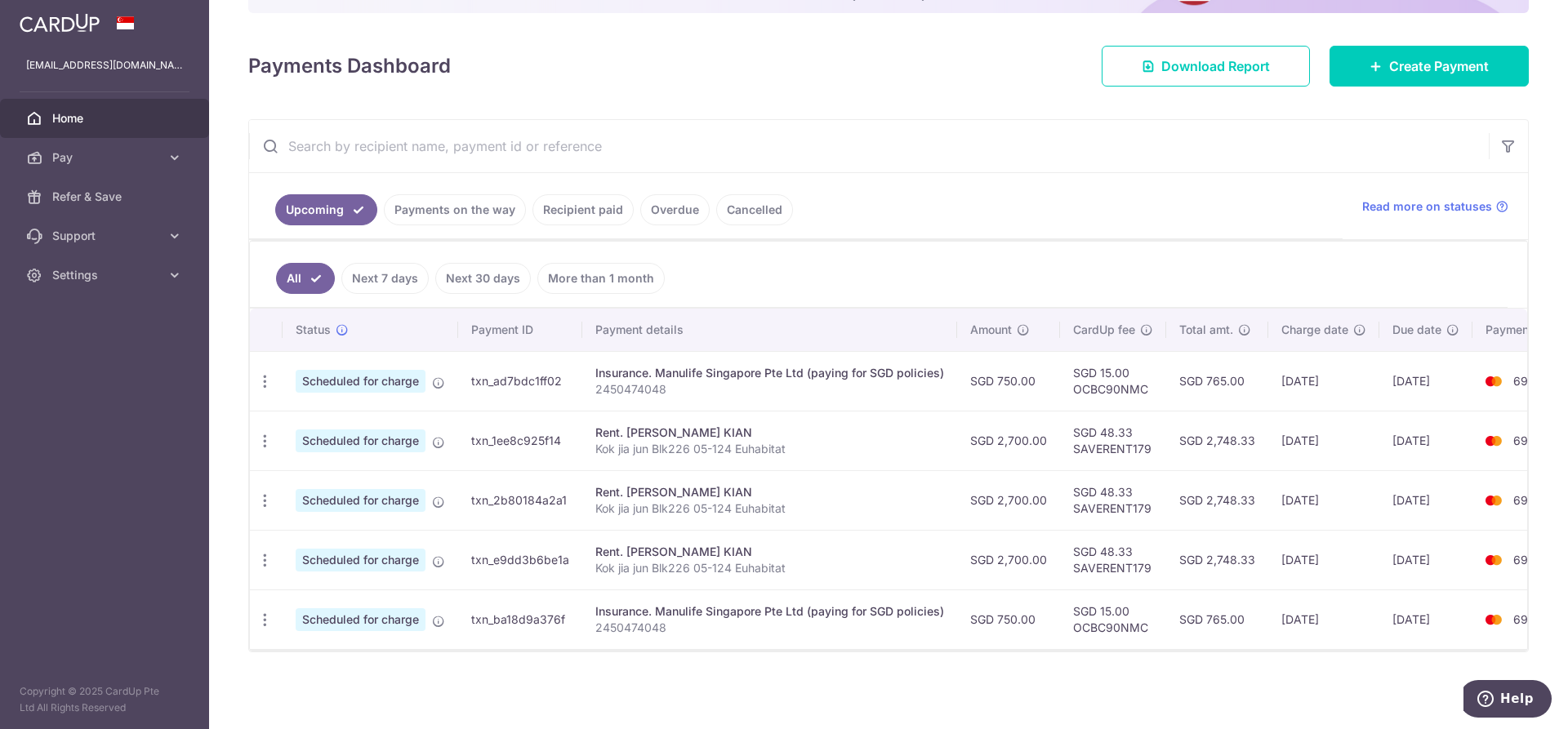
drag, startPoint x: 1275, startPoint y: 379, endPoint x: 1339, endPoint y: 370, distance: 64.6
click at [1339, 370] on td "[DATE]" at bounding box center [1324, 381] width 111 height 59
click at [1363, 382] on td "[DATE]" at bounding box center [1324, 381] width 111 height 59
click at [609, 210] on link "Recipient paid" at bounding box center [583, 210] width 101 height 31
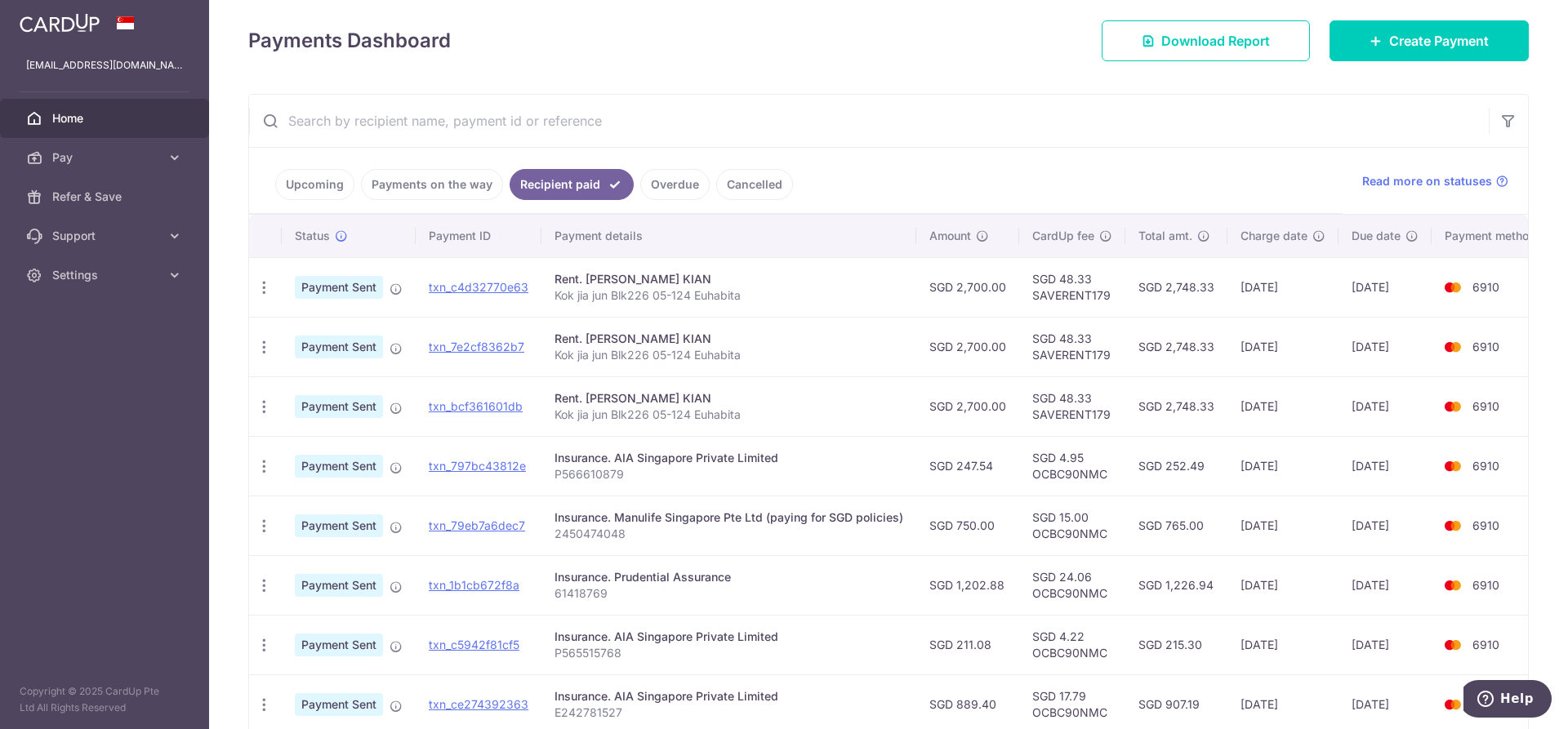
scroll to position [245, 0]
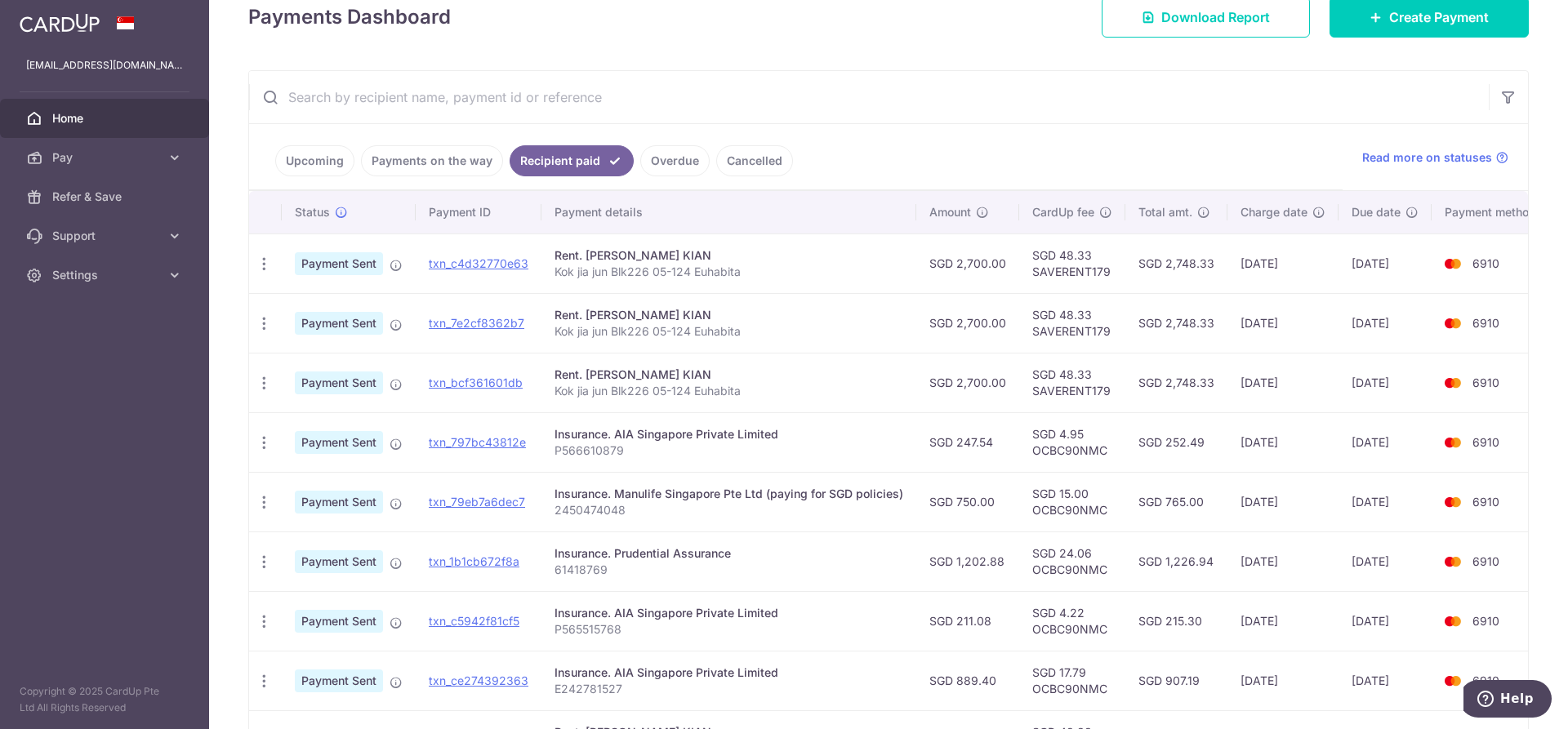
click at [642, 107] on input "text" at bounding box center [869, 97] width 1240 height 53
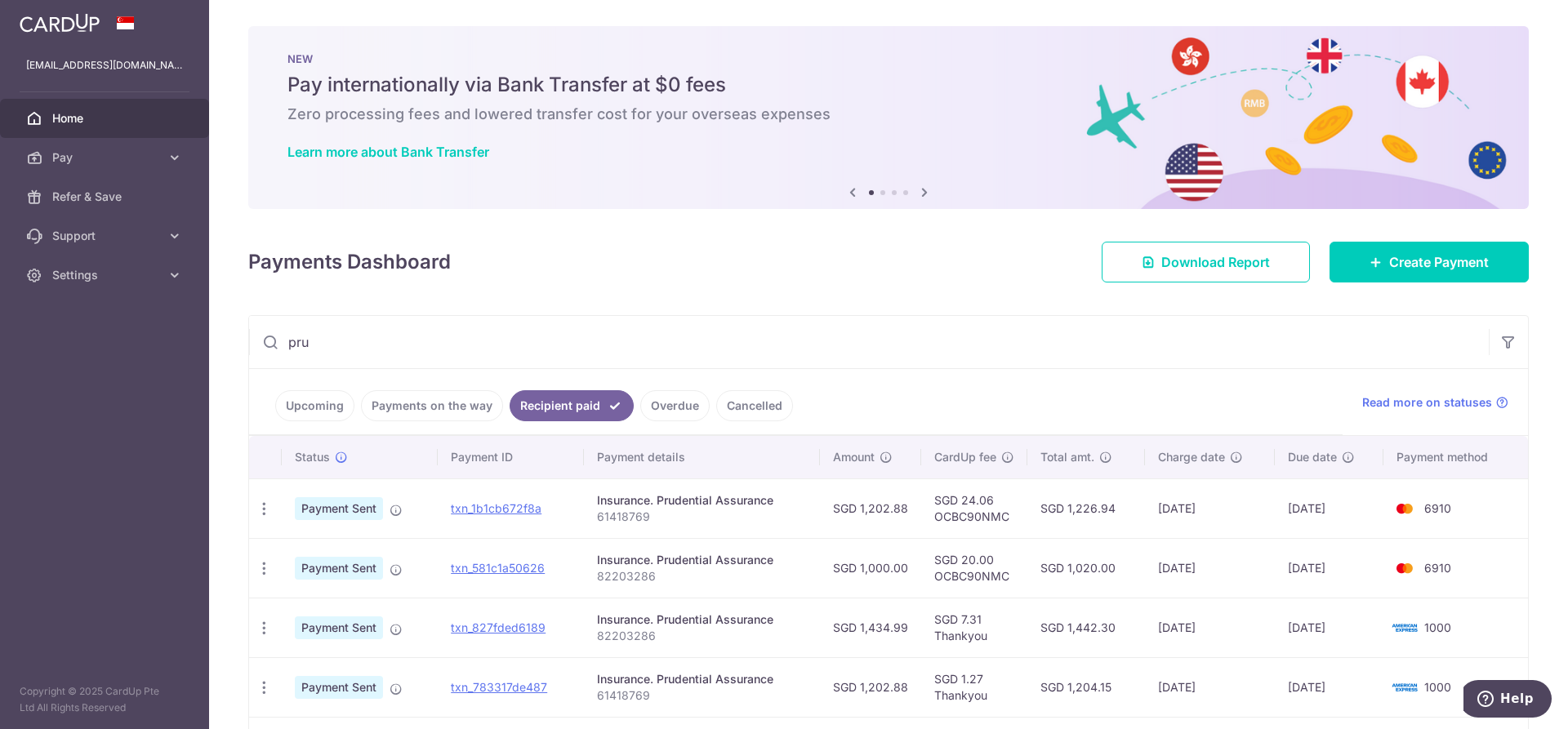
type input "pru"
drag, startPoint x: 856, startPoint y: 501, endPoint x: 888, endPoint y: 500, distance: 32.0
click at [888, 500] on td "SGD 1,202.88" at bounding box center [871, 507] width 101 height 59
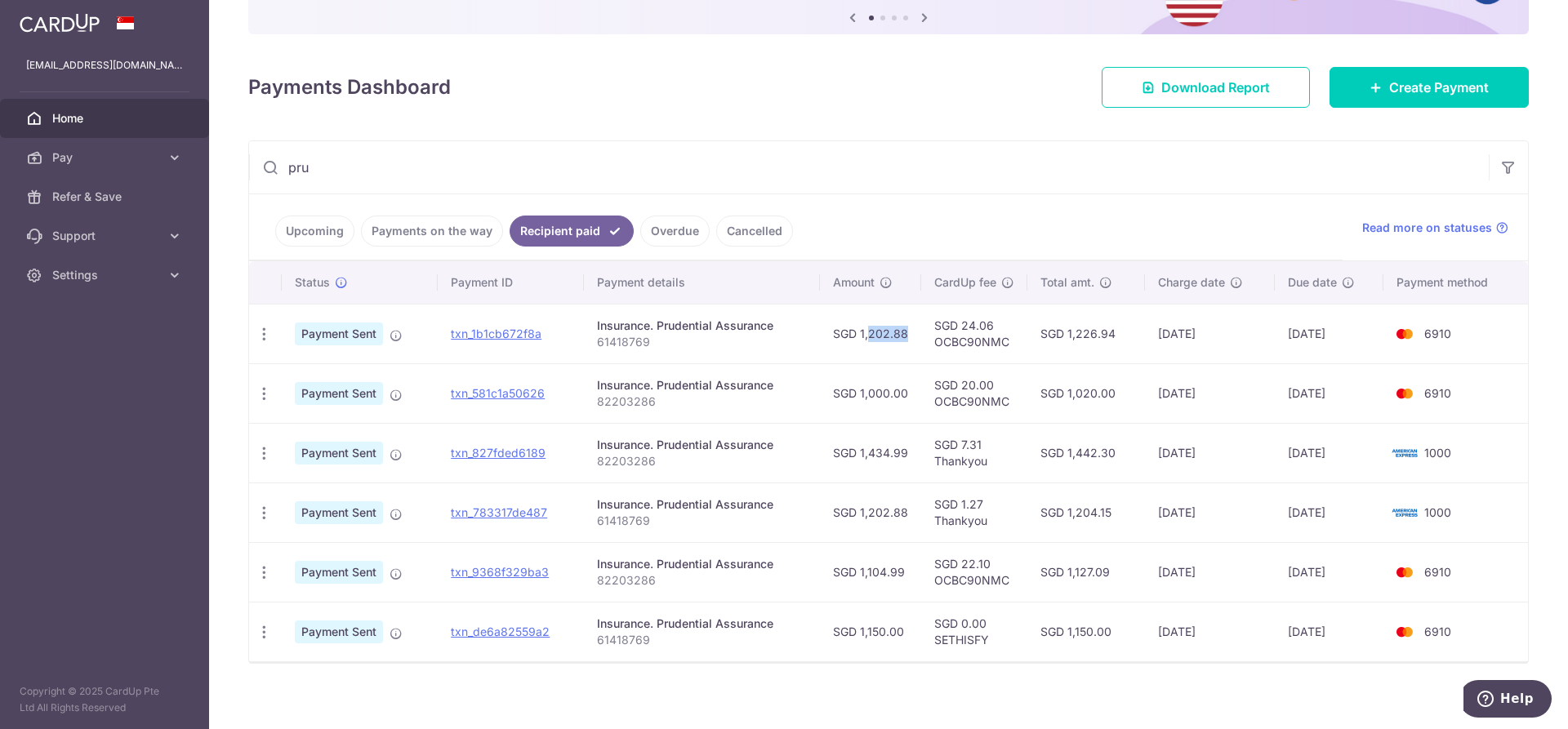
scroll to position [186, 0]
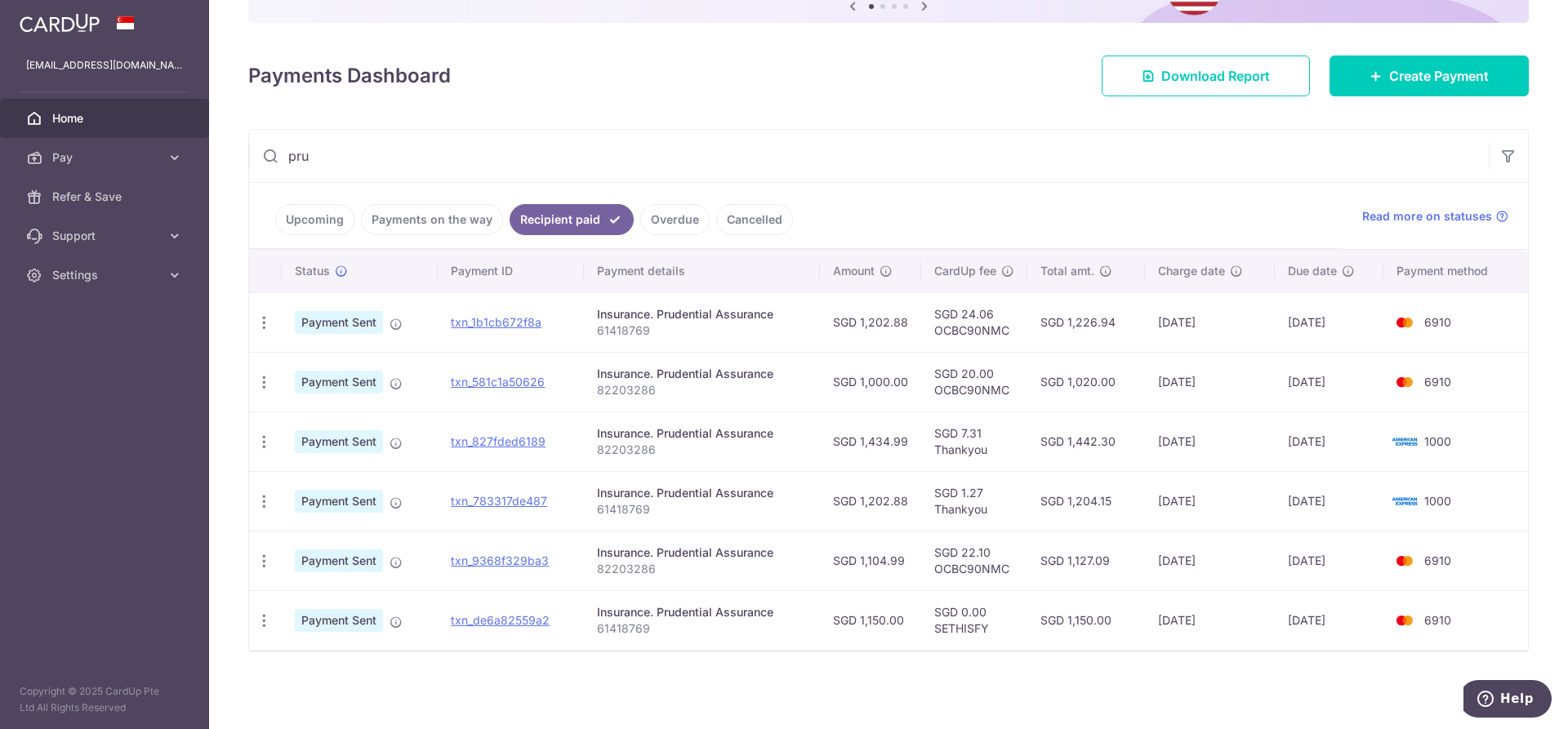
click at [874, 619] on td "SGD 1,150.00" at bounding box center [871, 619] width 101 height 59
click at [869, 579] on td "SGD 1,104.99" at bounding box center [871, 560] width 101 height 59
click at [865, 542] on td "SGD 1,104.99" at bounding box center [871, 560] width 101 height 59
click at [865, 511] on td "SGD 1,202.88" at bounding box center [871, 500] width 101 height 59
click at [873, 443] on td "SGD 1,434.99" at bounding box center [871, 441] width 101 height 59
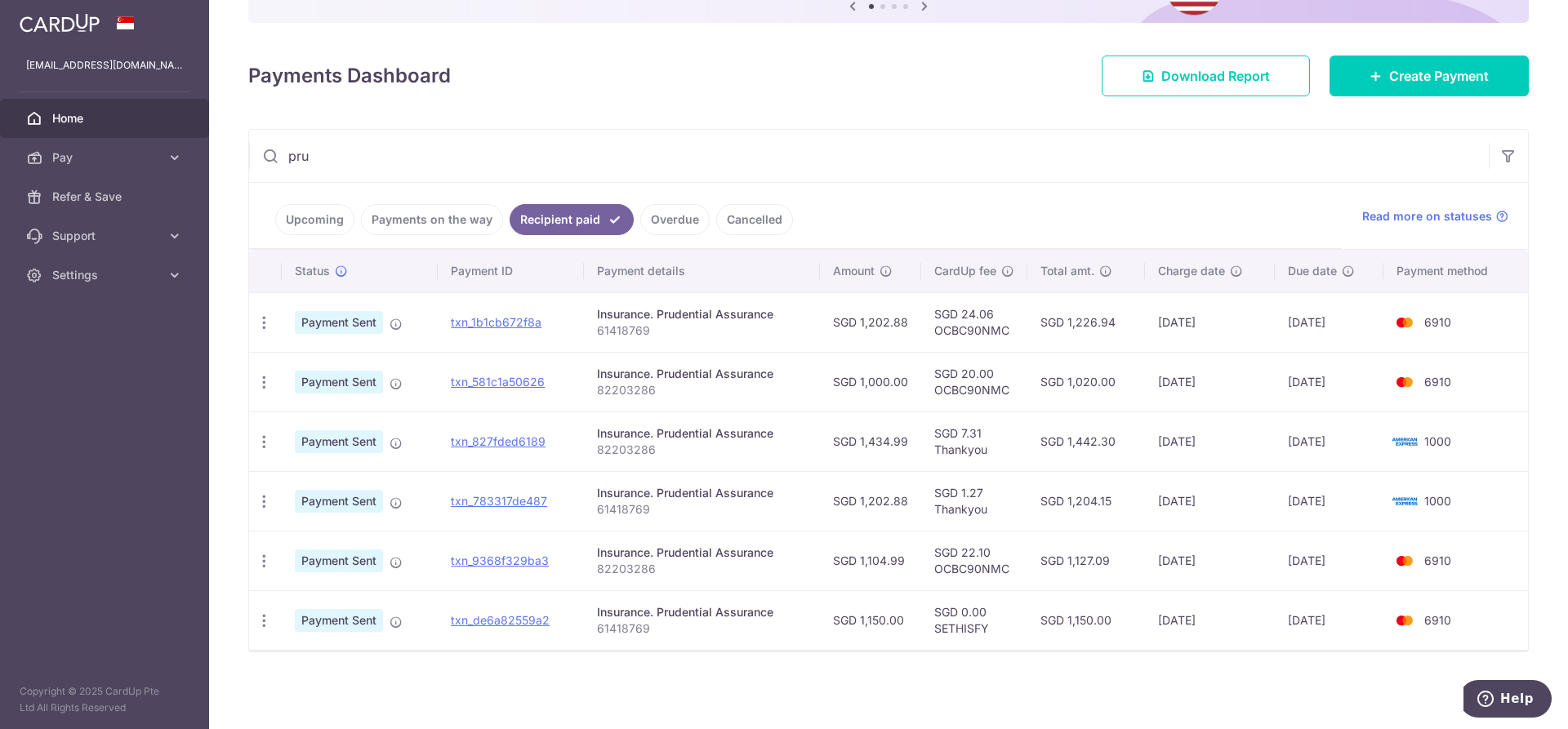
click at [628, 567] on p "82203286" at bounding box center [702, 568] width 210 height 17
click at [643, 392] on p "82203286" at bounding box center [702, 389] width 210 height 17
drag, startPoint x: 848, startPoint y: 443, endPoint x: 944, endPoint y: 432, distance: 96.6
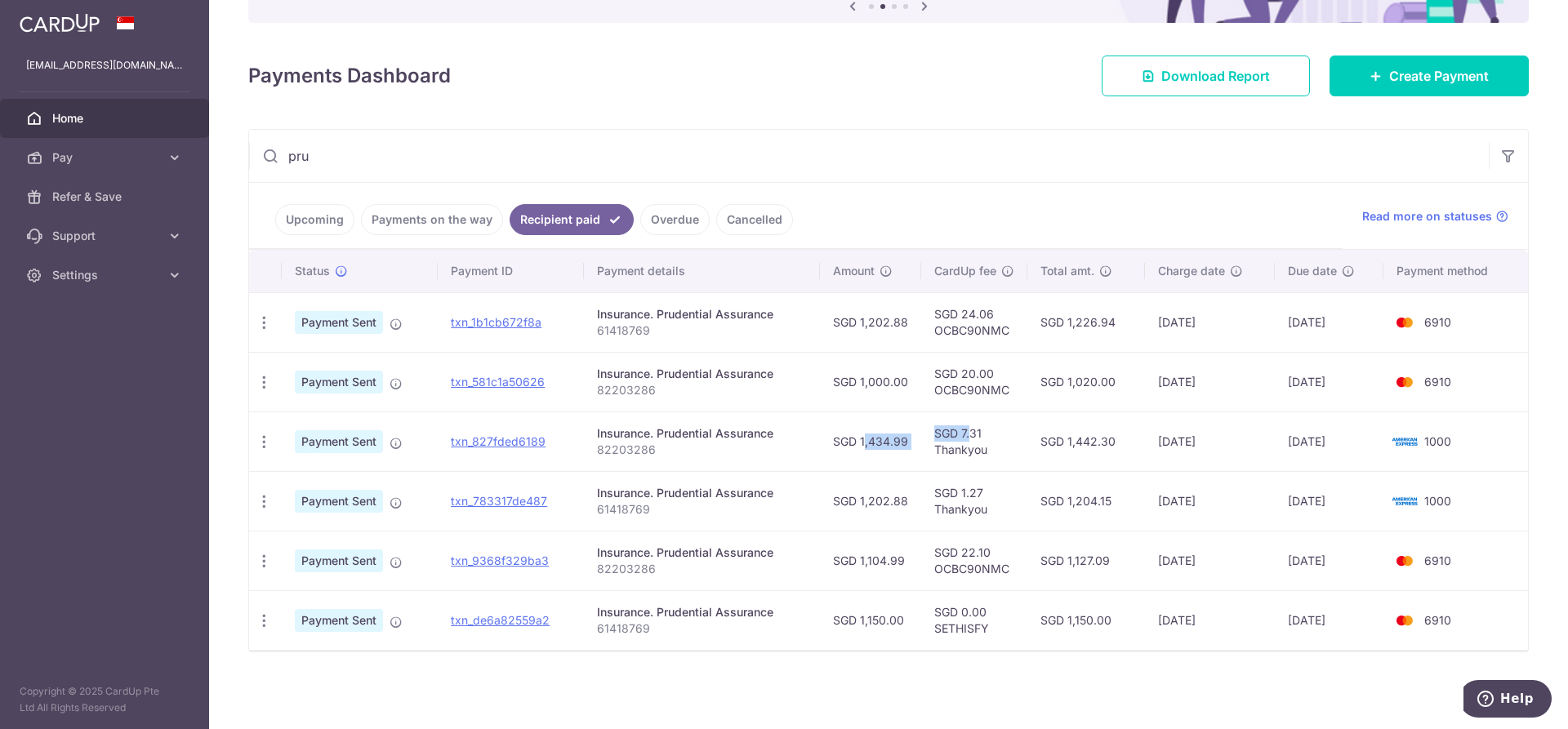
click at [944, 432] on tr "PDF Receipt Payment Sent txn_827fded6189 Insurance. Prudential Assurance 822032…" at bounding box center [888, 441] width 1279 height 59
click at [993, 454] on td "SGD 7.31 Thankyou" at bounding box center [974, 441] width 106 height 59
click at [1224, 438] on td "[DATE]" at bounding box center [1210, 441] width 130 height 59
